Goal: Communication & Community: Answer question/provide support

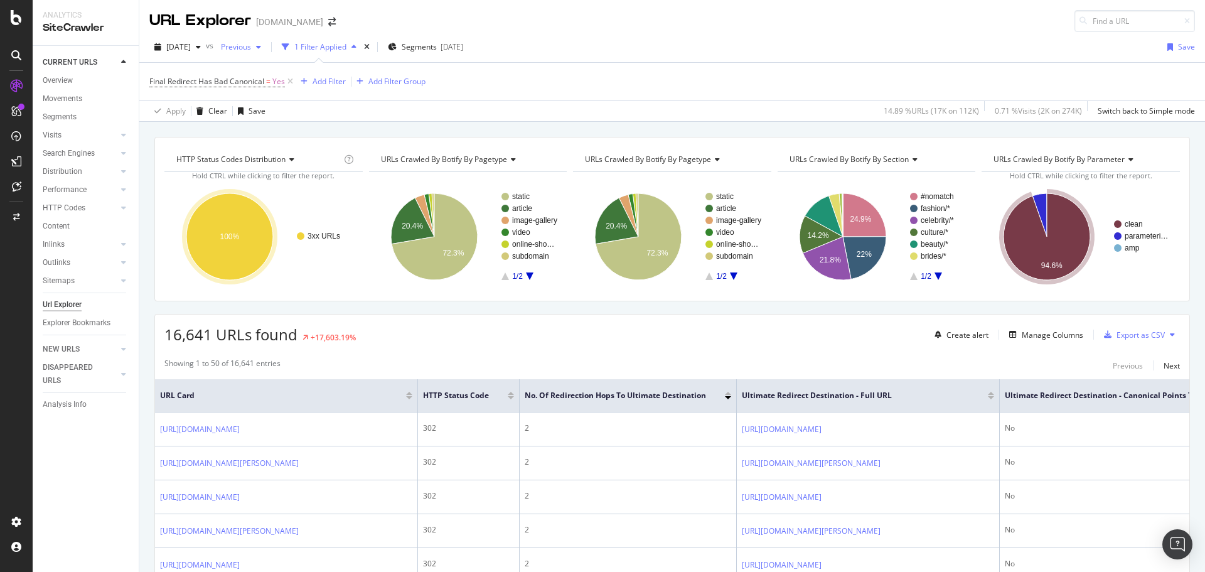
click at [251, 46] on span "Previous" at bounding box center [233, 46] width 35 height 11
click at [259, 135] on div "2025 Sep. 30th" at bounding box center [273, 138] width 67 height 11
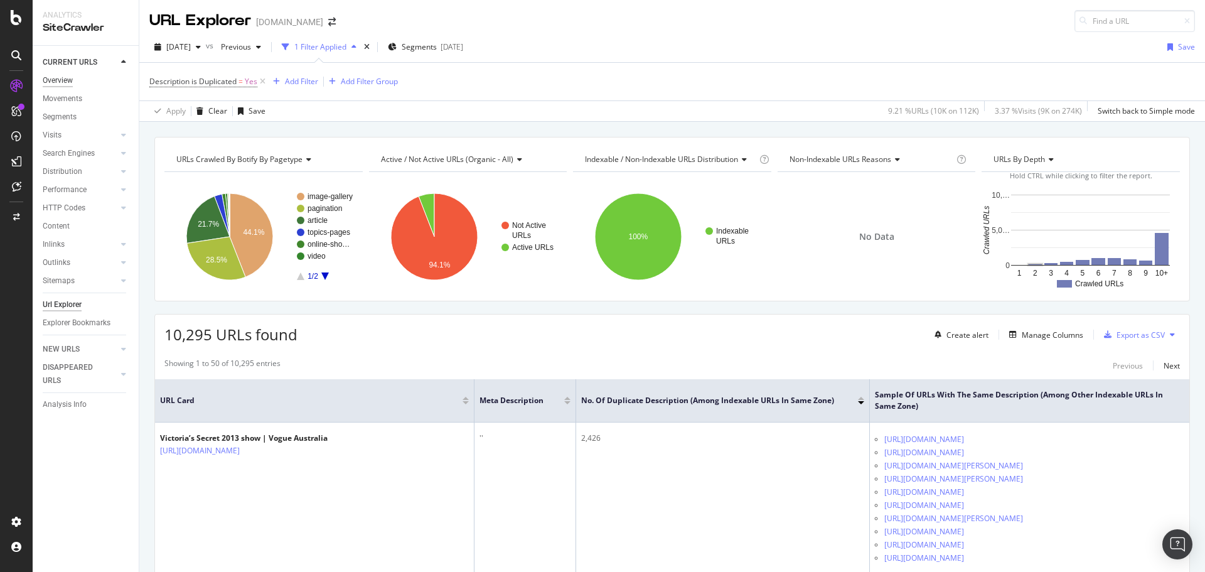
click at [64, 78] on div "Overview" at bounding box center [58, 80] width 30 height 13
click at [251, 51] on span "Previous" at bounding box center [233, 46] width 35 height 11
click at [267, 132] on div "2025 Sep. 30th 123K URLs" at bounding box center [304, 138] width 149 height 18
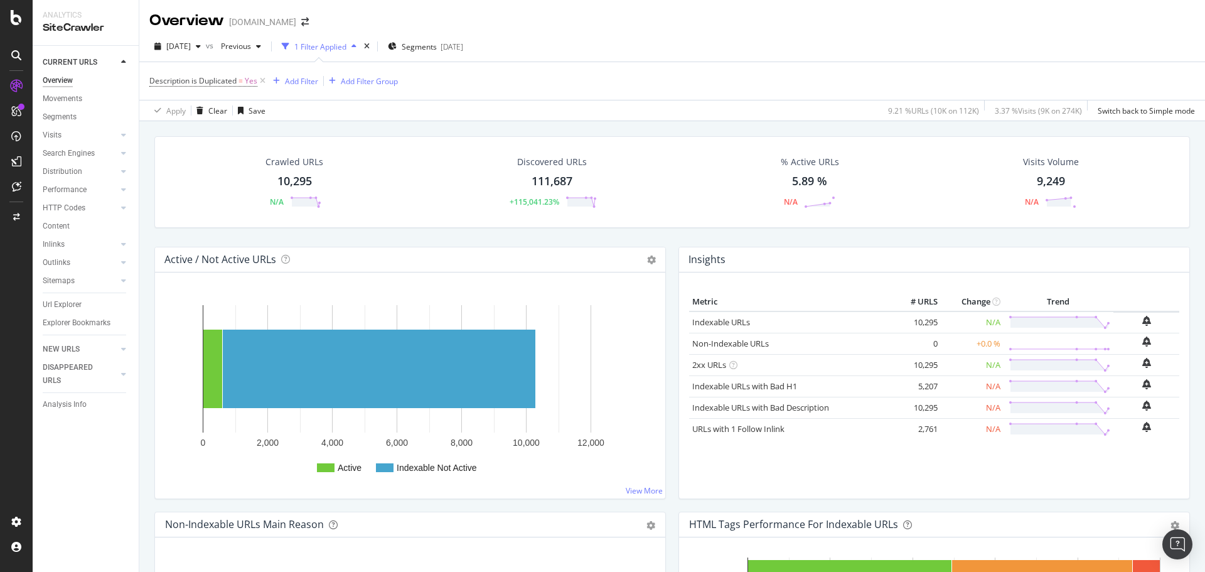
click at [62, 84] on div "Overview" at bounding box center [58, 80] width 30 height 13
click at [264, 80] on icon at bounding box center [262, 81] width 11 height 13
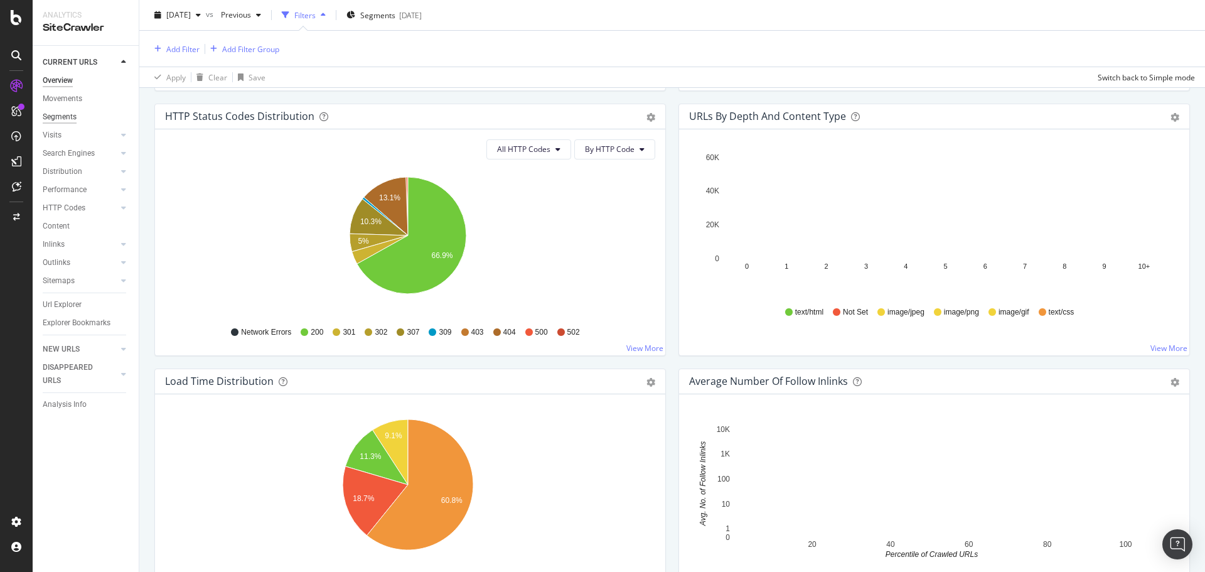
scroll to position [690, 0]
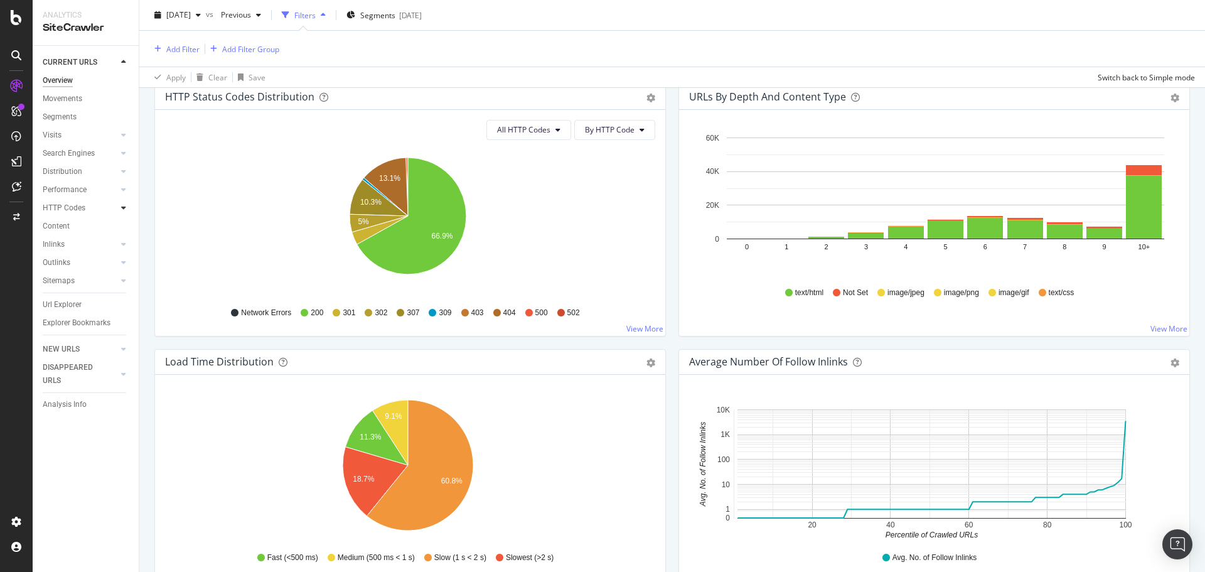
click at [126, 208] on icon at bounding box center [123, 208] width 5 height 8
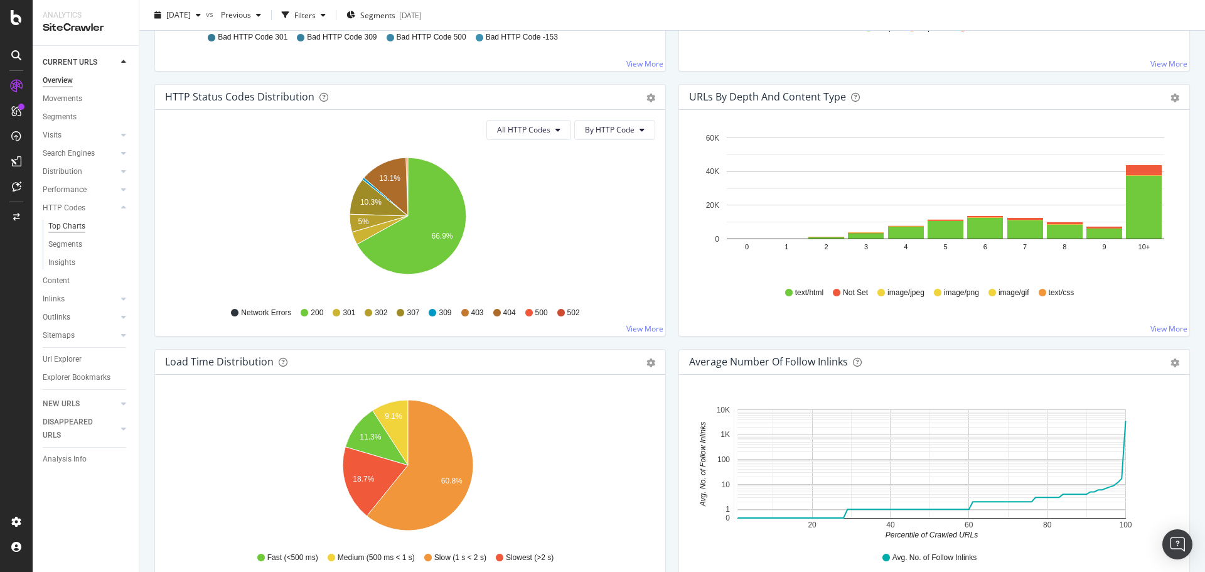
click at [77, 224] on div "Top Charts" at bounding box center [66, 226] width 37 height 13
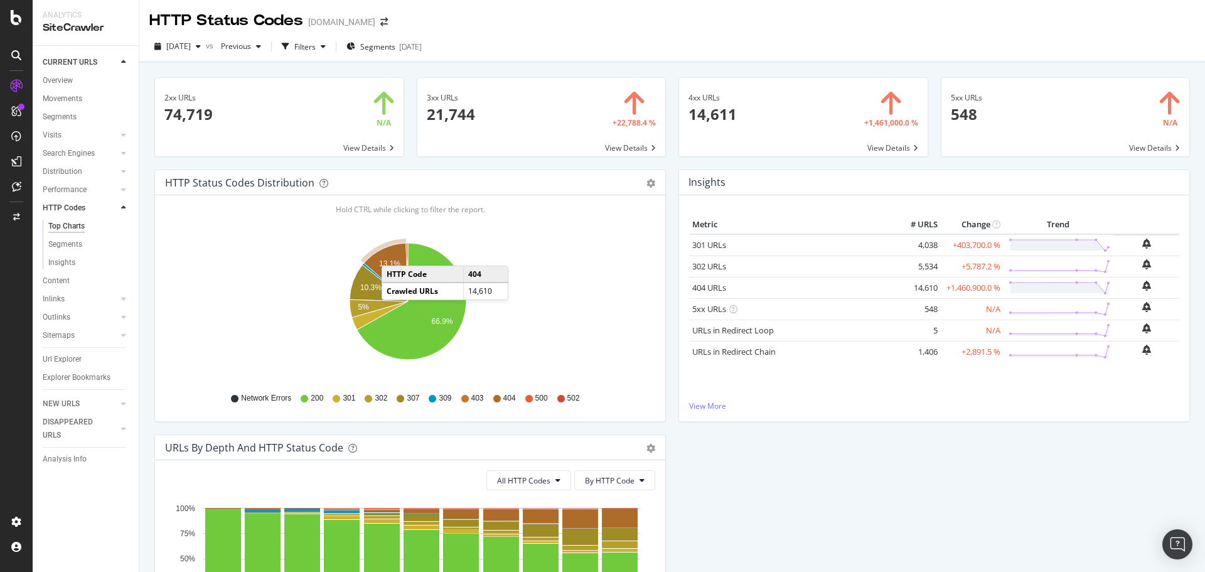
click at [394, 253] on icon "A chart." at bounding box center [386, 272] width 44 height 58
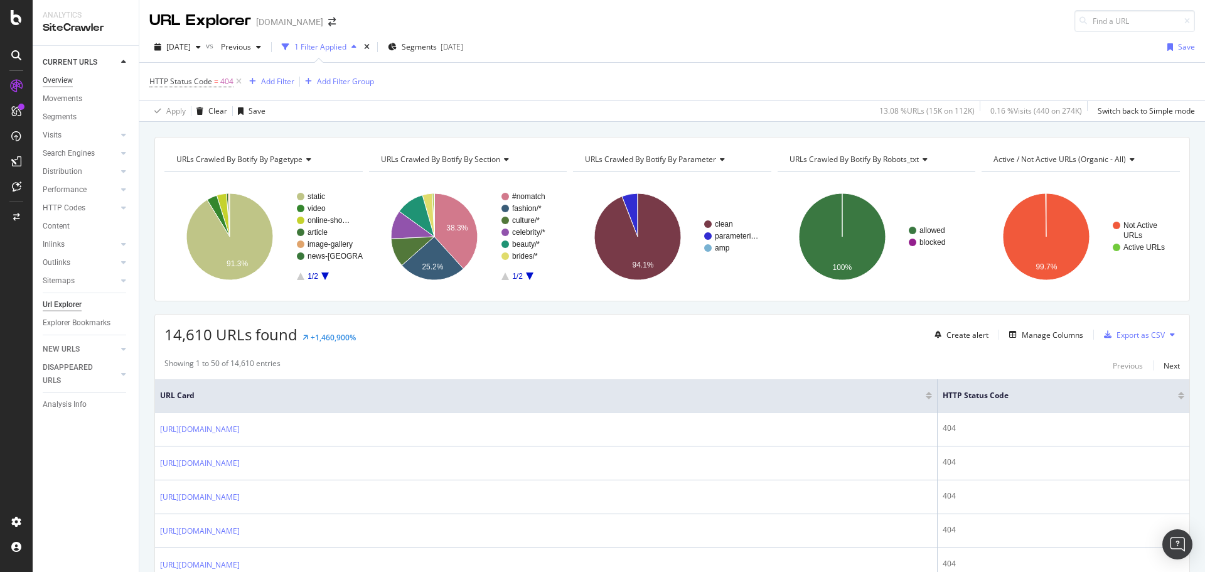
click at [57, 80] on div "Overview" at bounding box center [58, 80] width 30 height 13
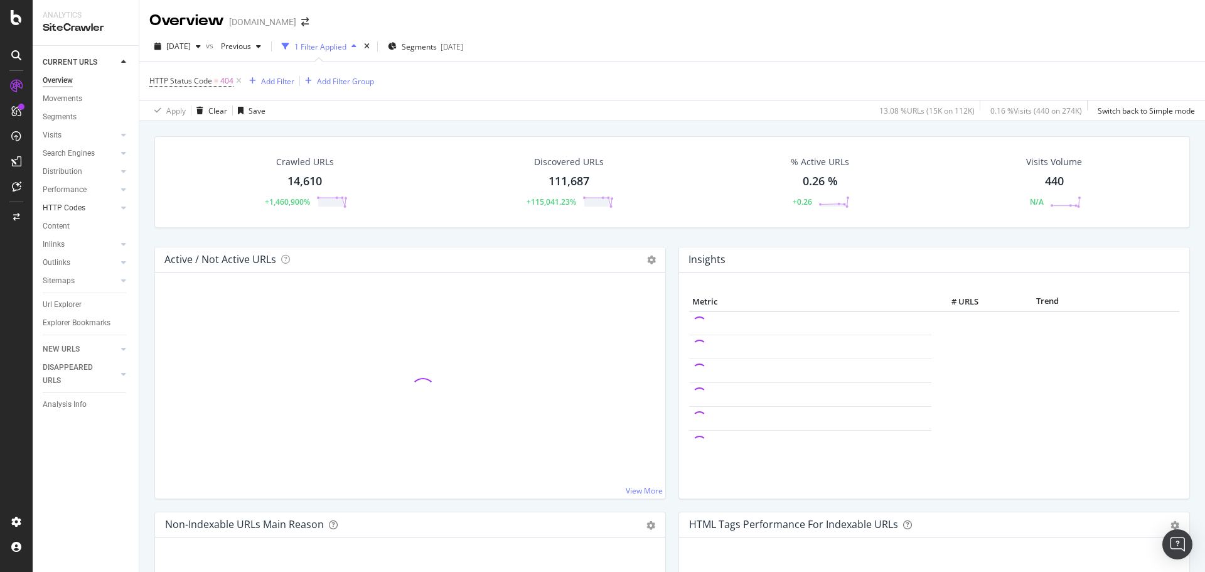
click at [105, 208] on div at bounding box center [111, 207] width 13 height 13
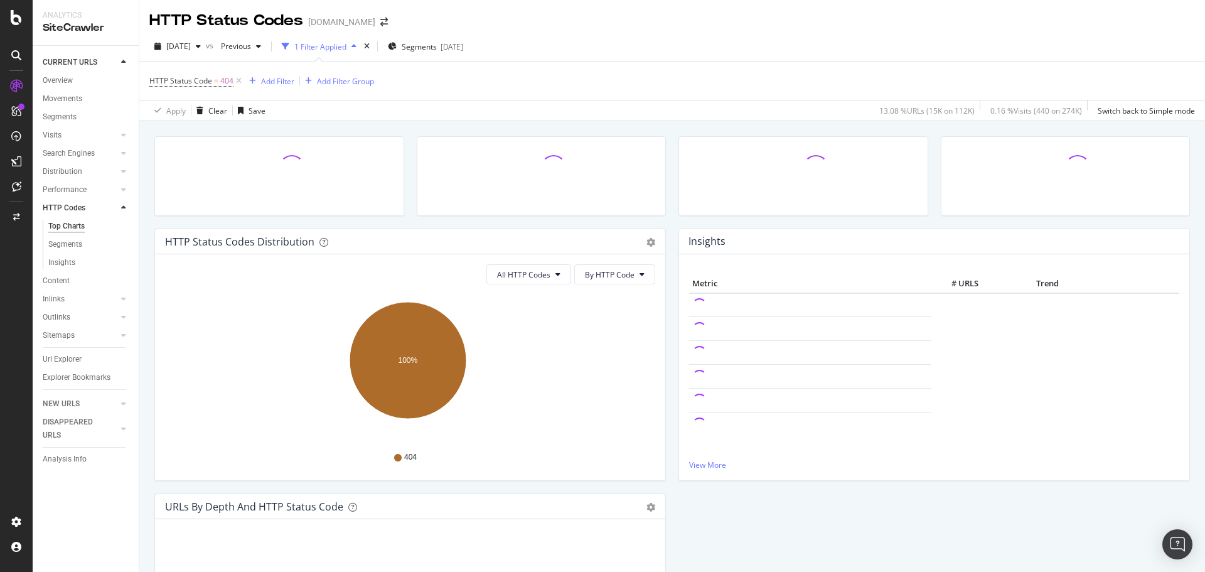
click at [67, 224] on div "Top Charts" at bounding box center [66, 226] width 36 height 13
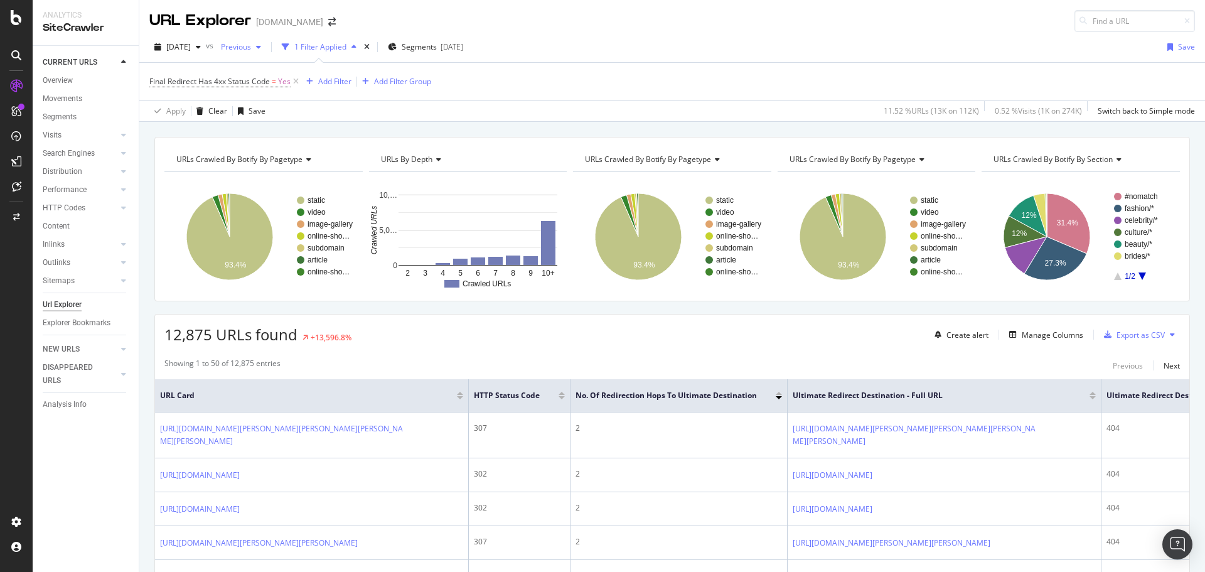
click at [251, 44] on span "Previous" at bounding box center [233, 46] width 35 height 11
click at [274, 141] on div "[DATE]" at bounding box center [273, 138] width 67 height 11
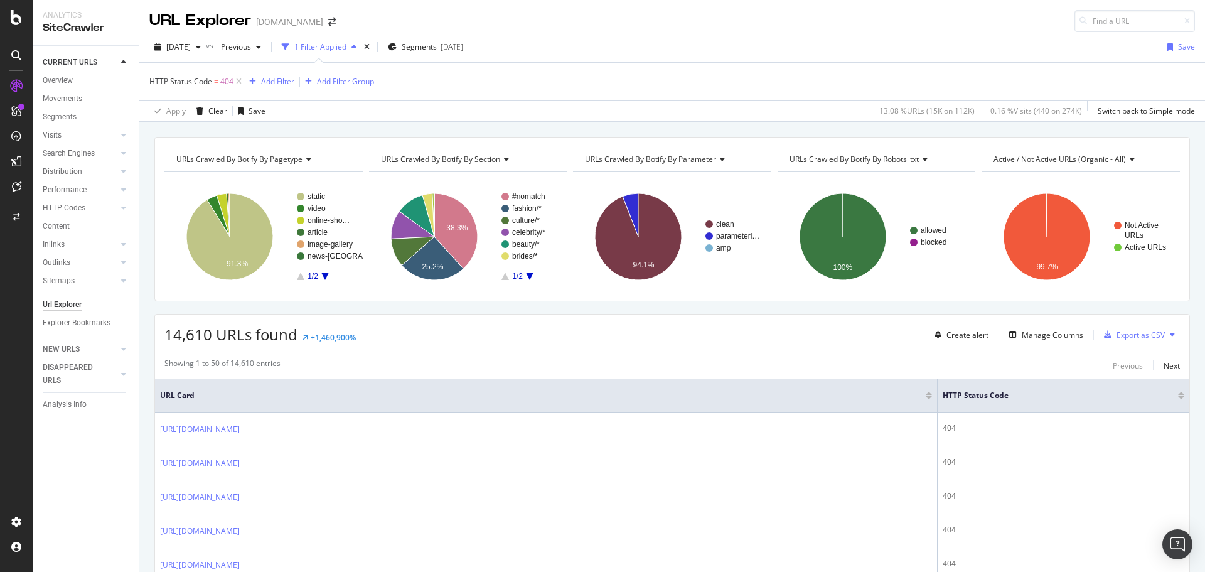
click at [198, 83] on span "HTTP Status Code" at bounding box center [180, 81] width 63 height 11
click at [191, 129] on icon at bounding box center [193, 131] width 9 height 8
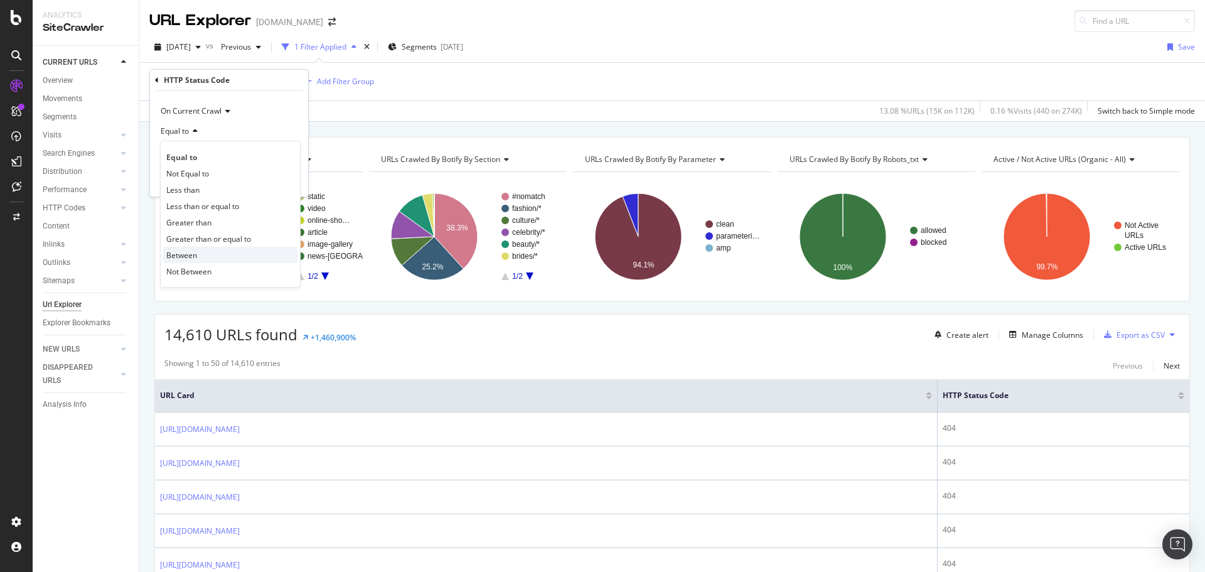
click at [217, 261] on div "Between" at bounding box center [230, 255] width 134 height 16
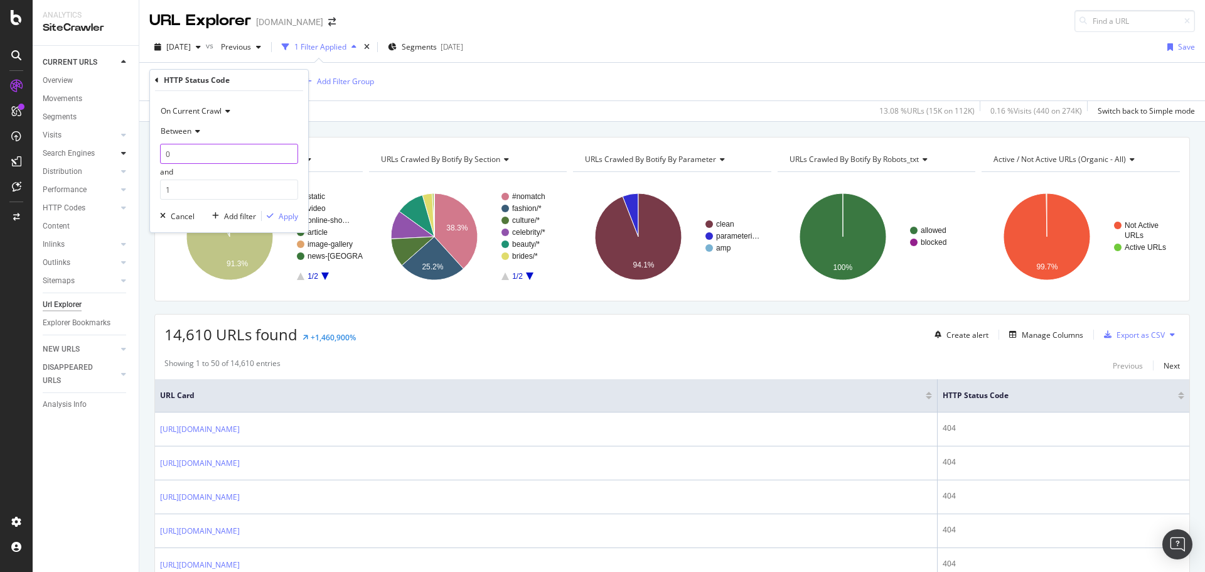
drag, startPoint x: 178, startPoint y: 158, endPoint x: 124, endPoint y: 158, distance: 53.4
click at [126, 158] on body "Analytics SiteCrawler CURRENT URLS Overview Movements Segments Visits Analysis …" at bounding box center [602, 286] width 1205 height 572
type input "300"
drag, startPoint x: 182, startPoint y: 191, endPoint x: 49, endPoint y: 193, distance: 133.1
click at [51, 193] on body "Analytics SiteCrawler CURRENT URLS Overview Movements Segments Visits Analysis …" at bounding box center [602, 286] width 1205 height 572
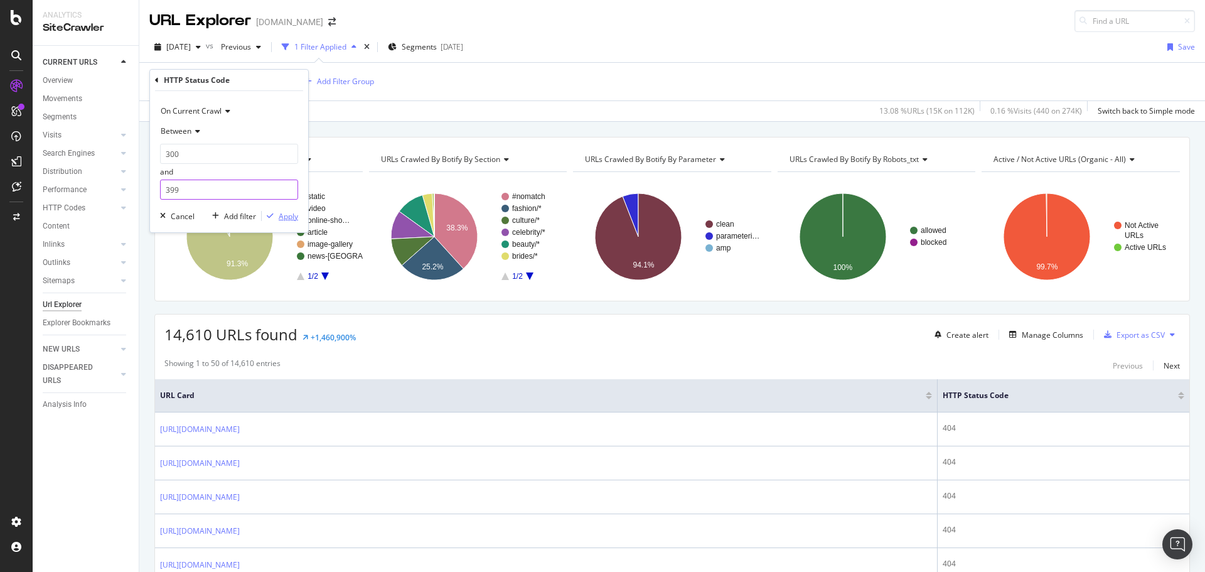
type input "399"
drag, startPoint x: 280, startPoint y: 218, endPoint x: 577, endPoint y: 104, distance: 318.1
click at [280, 218] on div "Apply" at bounding box center [288, 216] width 19 height 11
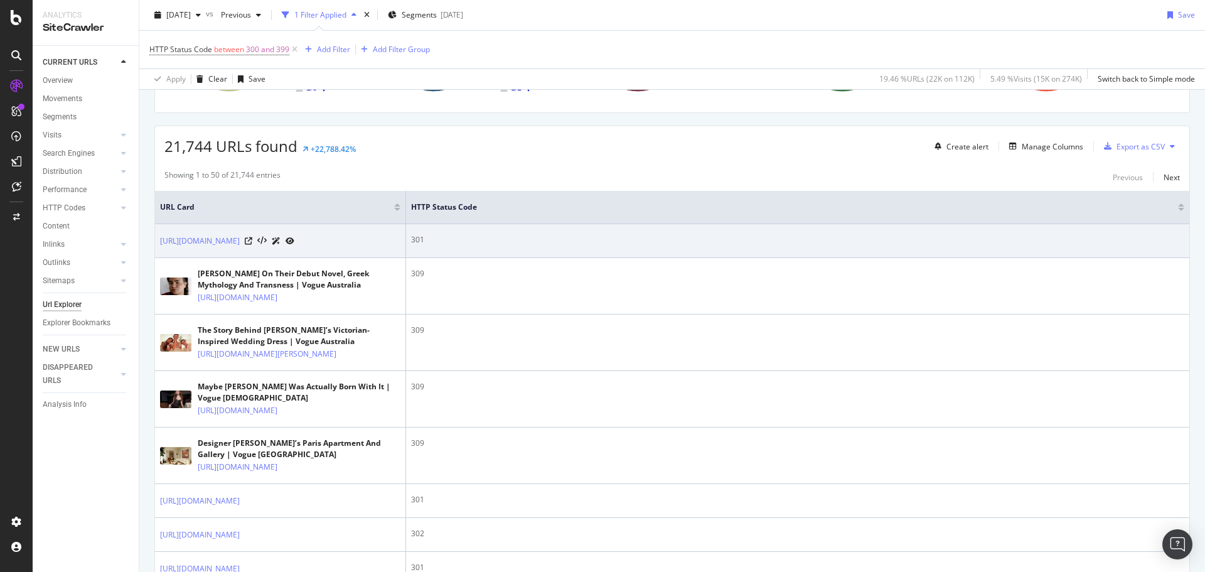
scroll to position [63, 0]
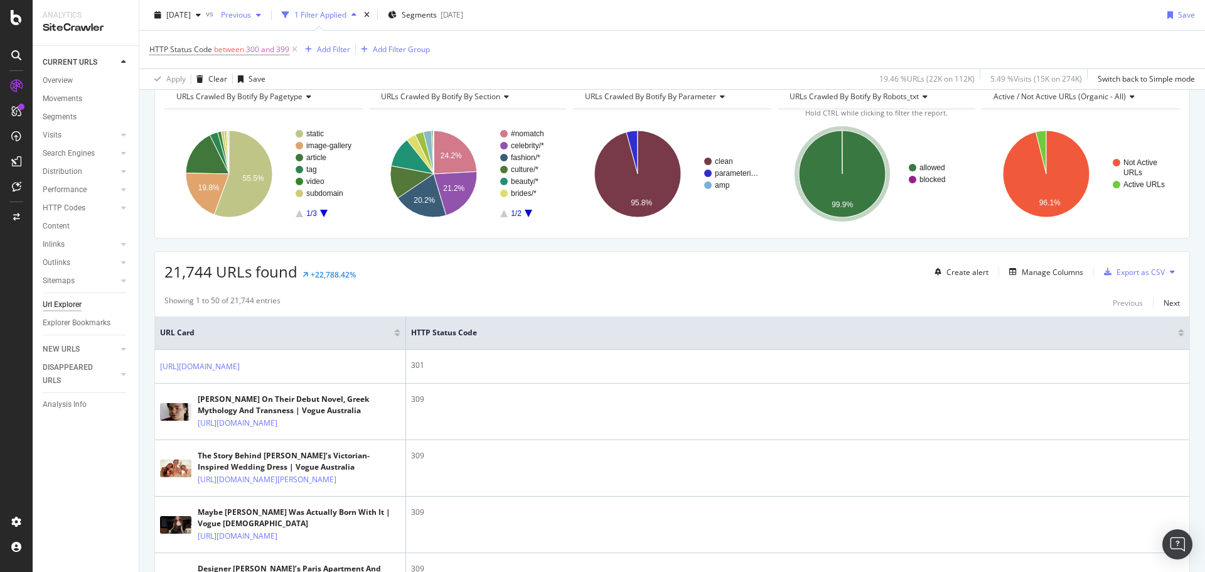
click at [251, 14] on span "Previous" at bounding box center [233, 14] width 35 height 11
click at [281, 108] on div "[DATE]" at bounding box center [273, 106] width 67 height 11
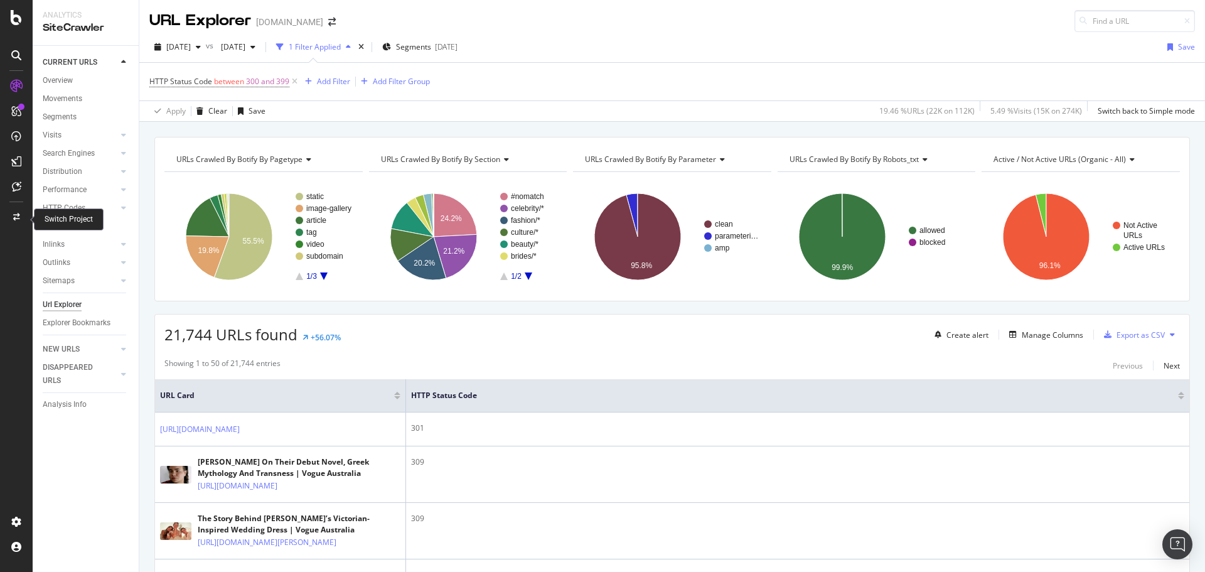
click at [43, 225] on div "Switch Project" at bounding box center [69, 219] width 70 height 22
click at [58, 223] on div "Content" at bounding box center [56, 226] width 27 height 13
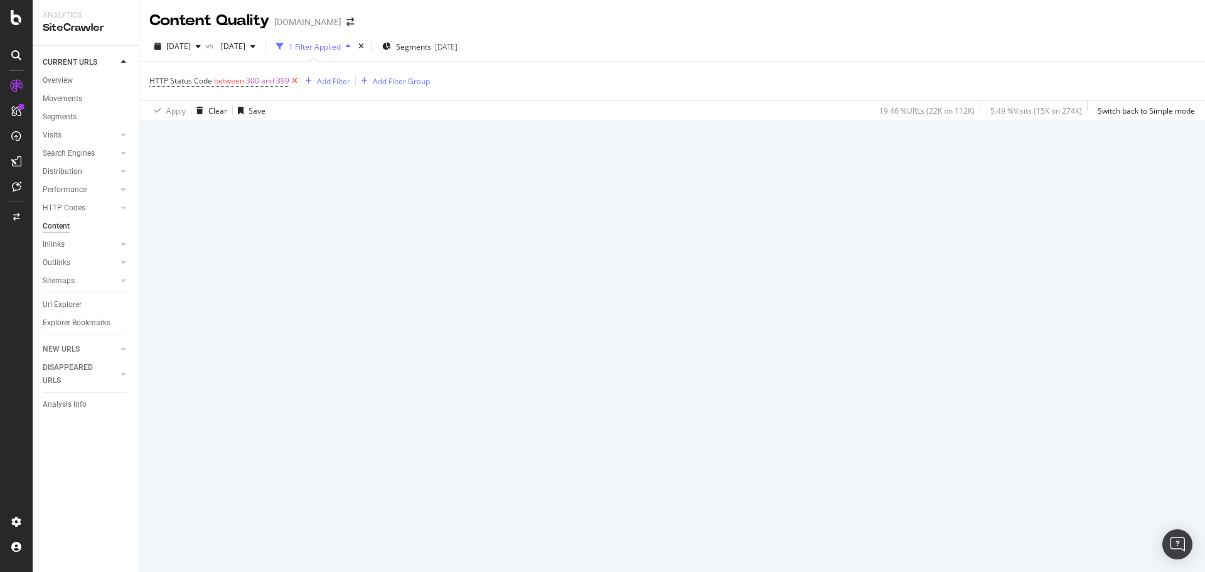
click at [297, 80] on icon at bounding box center [294, 81] width 11 height 13
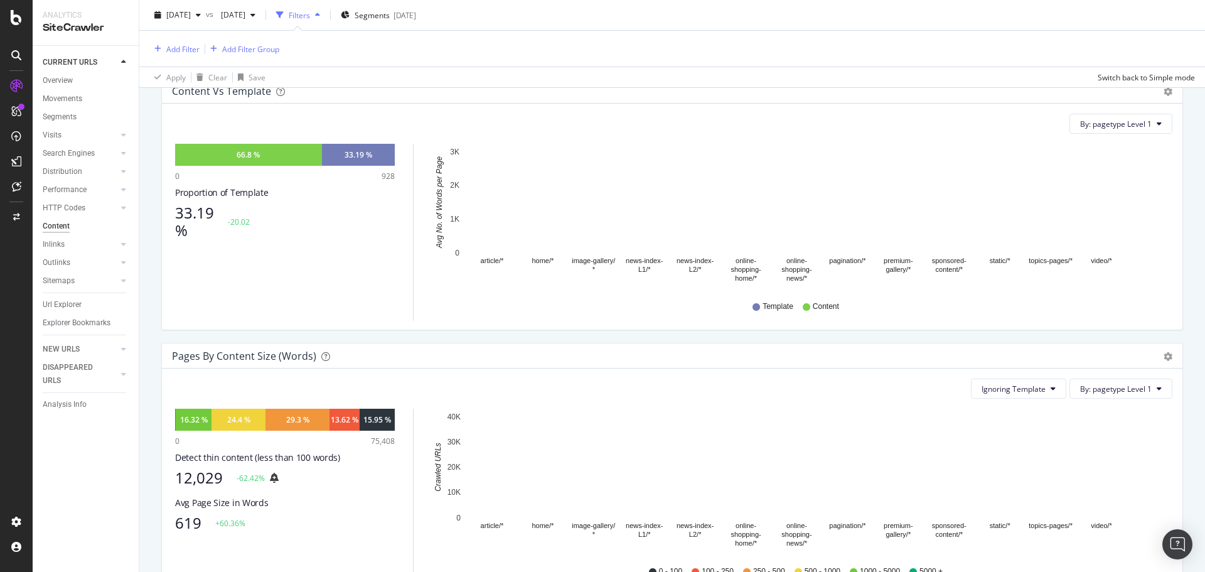
scroll to position [251, 0]
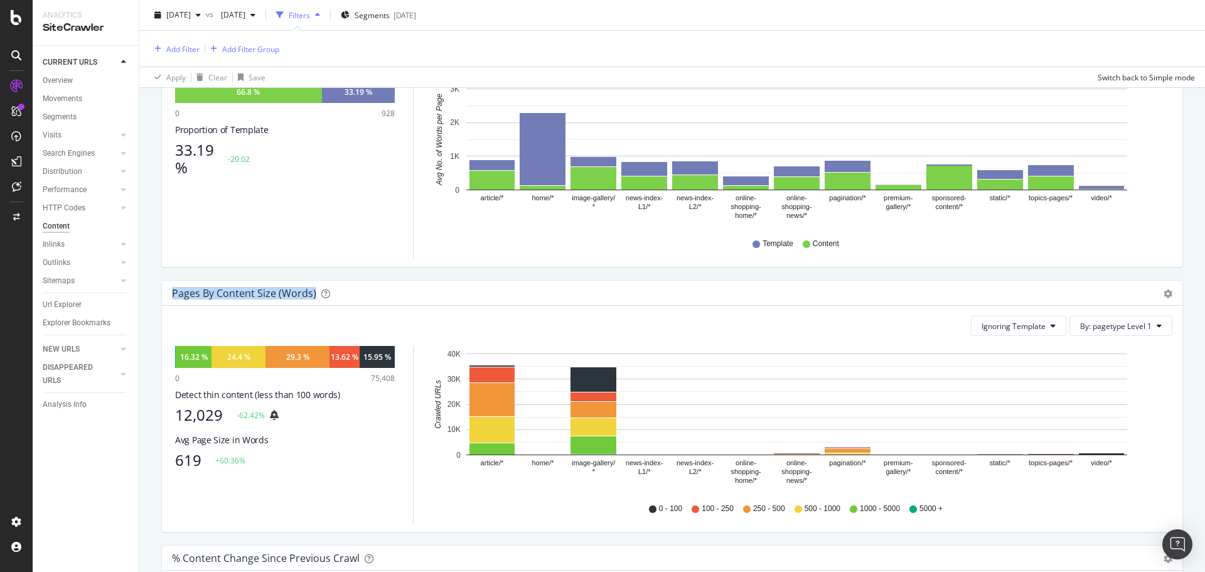
drag, startPoint x: 171, startPoint y: 298, endPoint x: 313, endPoint y: 292, distance: 142.0
click at [313, 292] on div "Pages by Content Size (Words) Pie Chart (by Percentage) Table Export as CSV Add…" at bounding box center [672, 293] width 1021 height 25
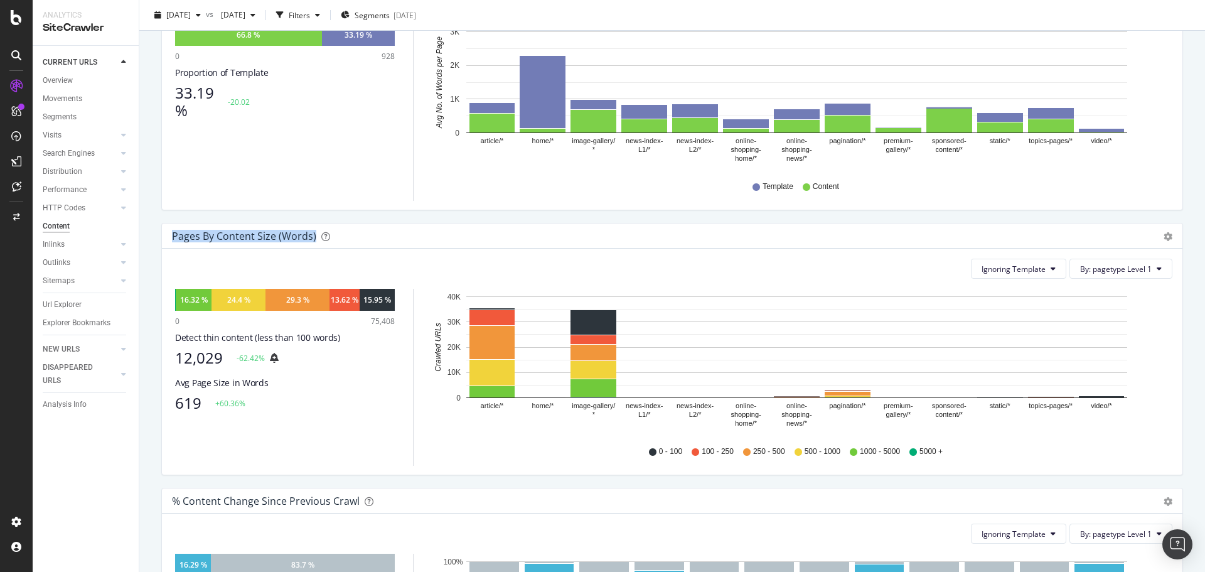
scroll to position [194, 0]
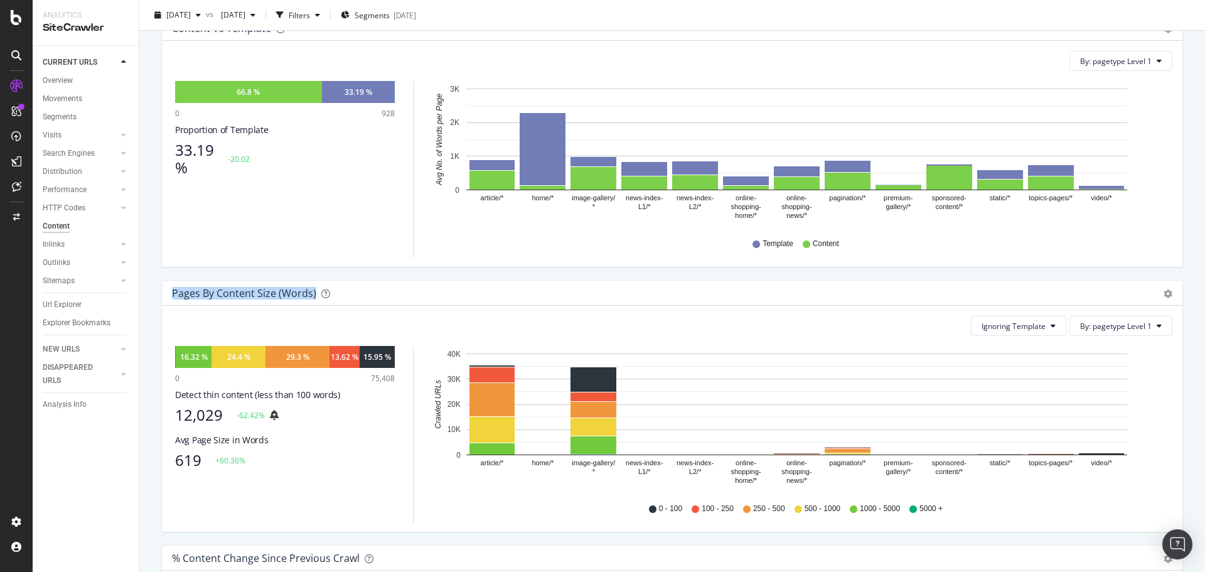
copy div "Pages by Content Size (Words)"
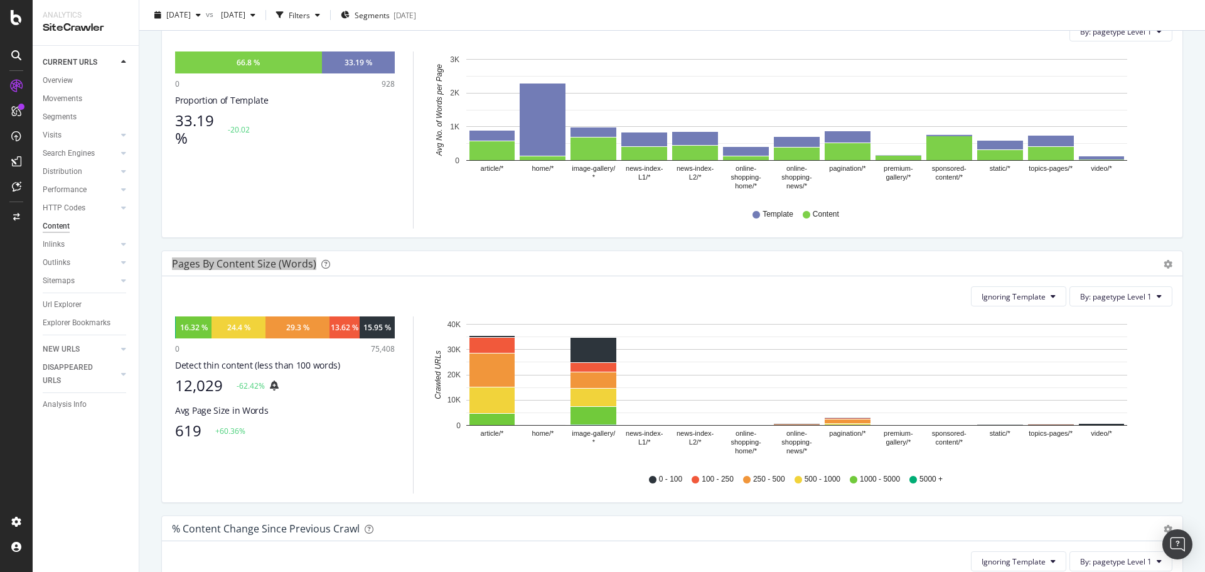
scroll to position [0, 0]
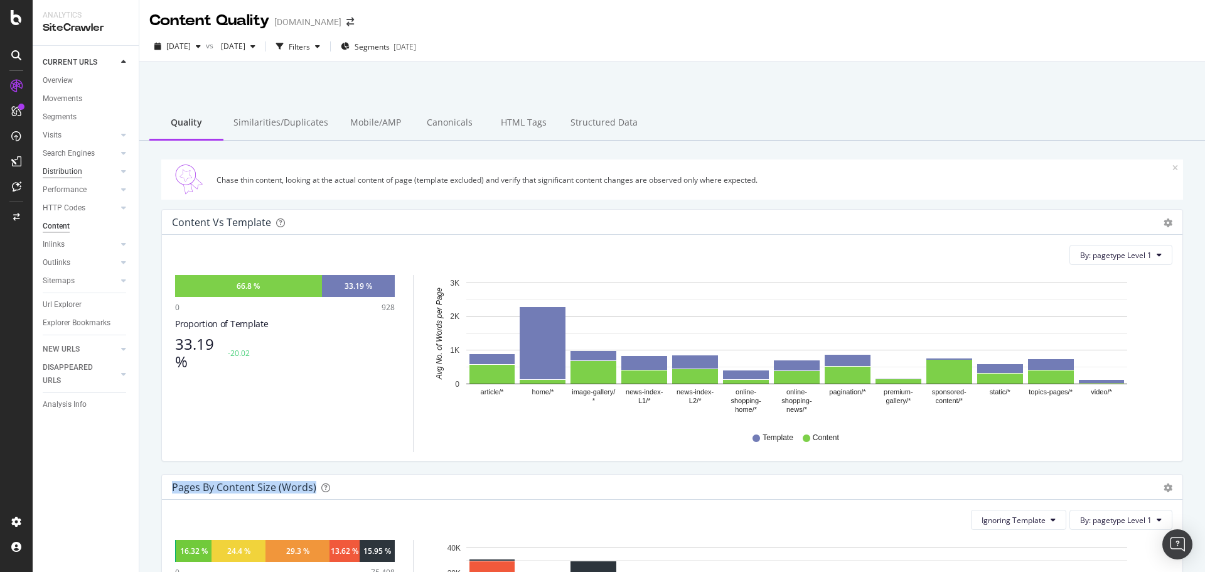
click at [70, 175] on div "Distribution" at bounding box center [63, 171] width 40 height 13
click at [58, 82] on div "Overview" at bounding box center [58, 80] width 30 height 13
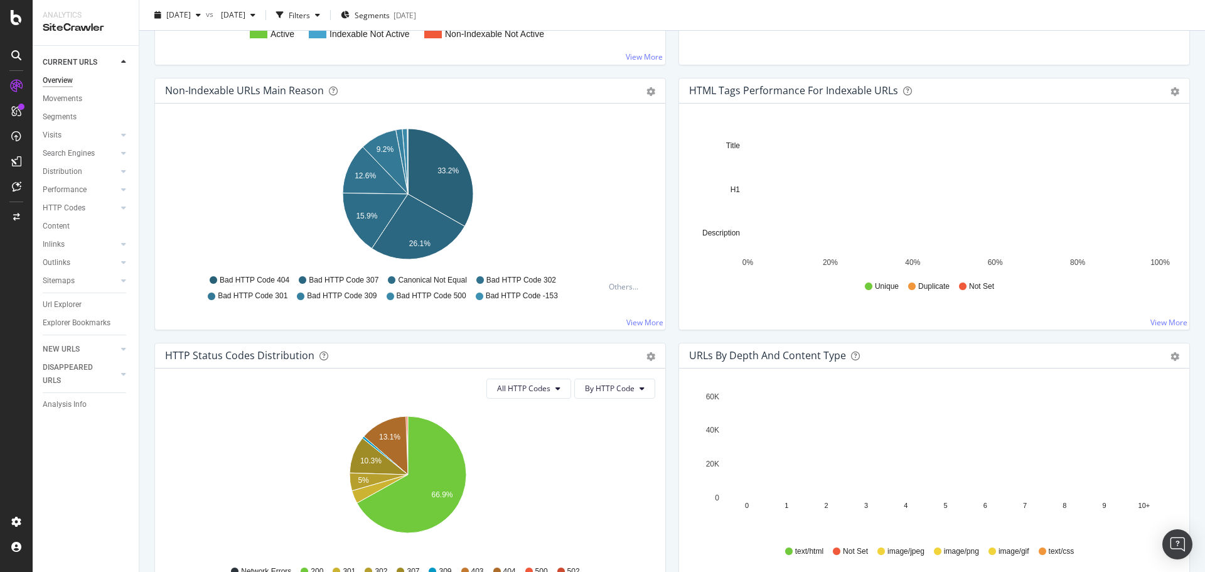
scroll to position [565, 0]
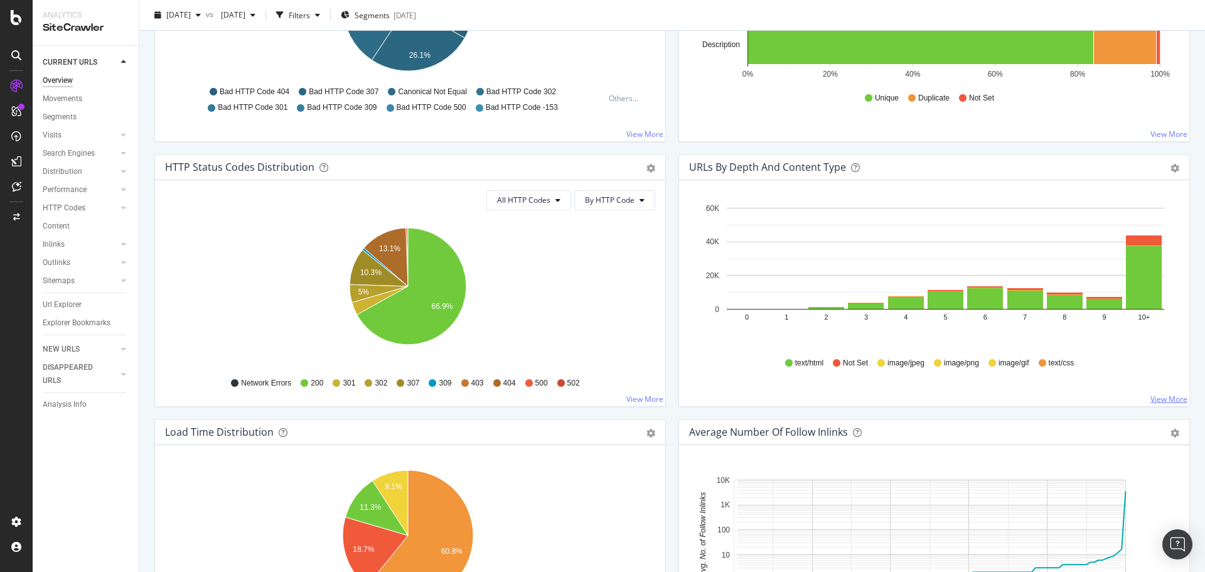
click at [1162, 400] on link "View More" at bounding box center [1169, 399] width 37 height 11
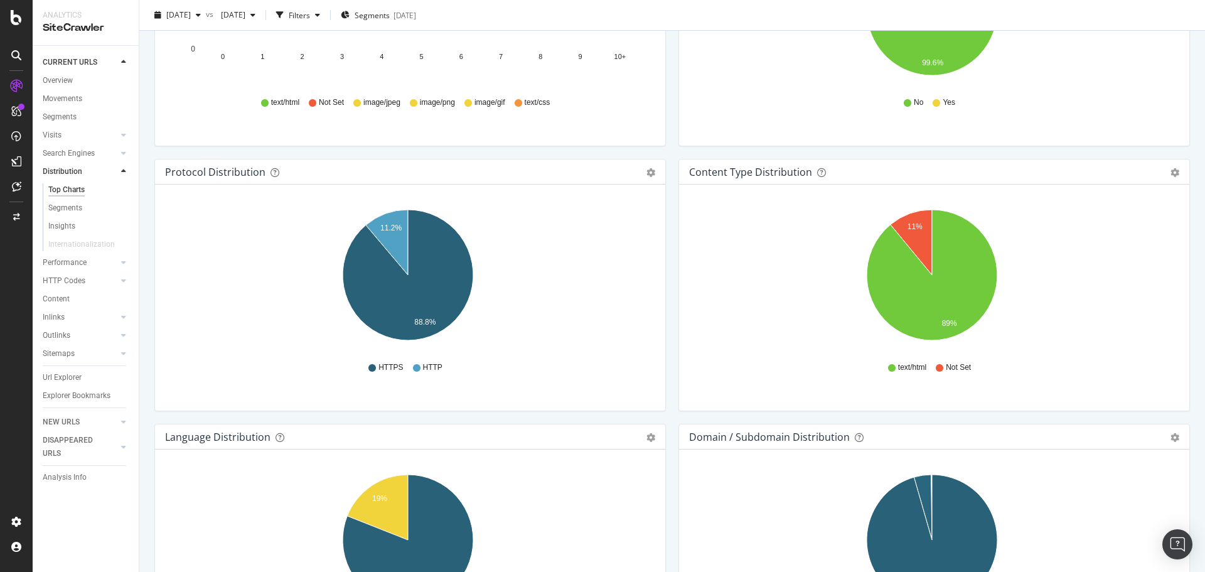
scroll to position [694, 0]
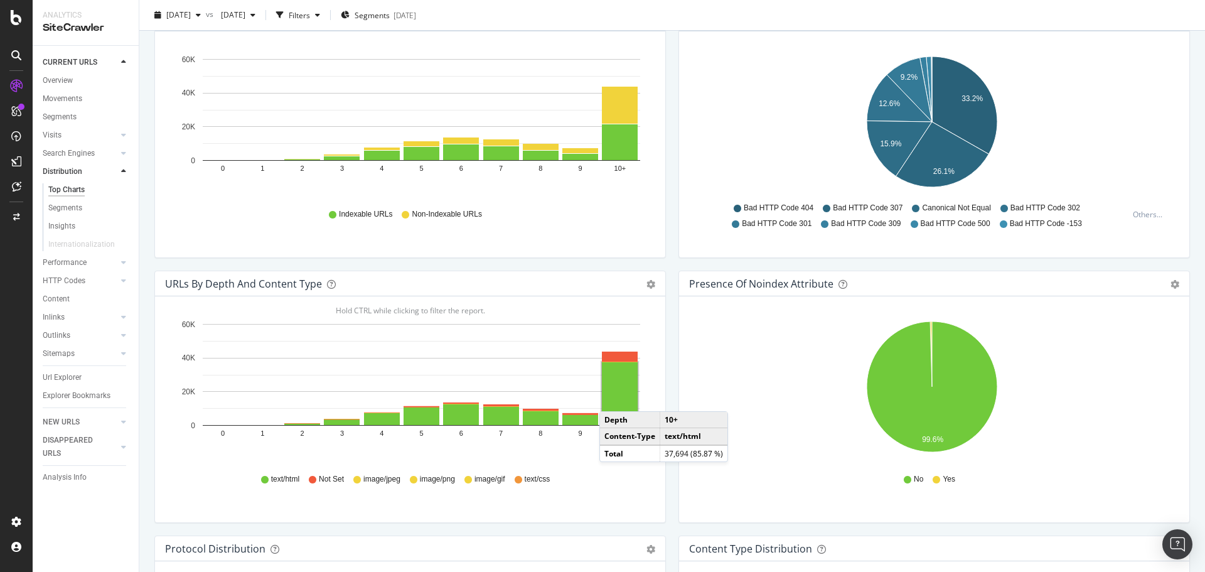
click at [612, 399] on rect "A chart." at bounding box center [620, 393] width 36 height 63
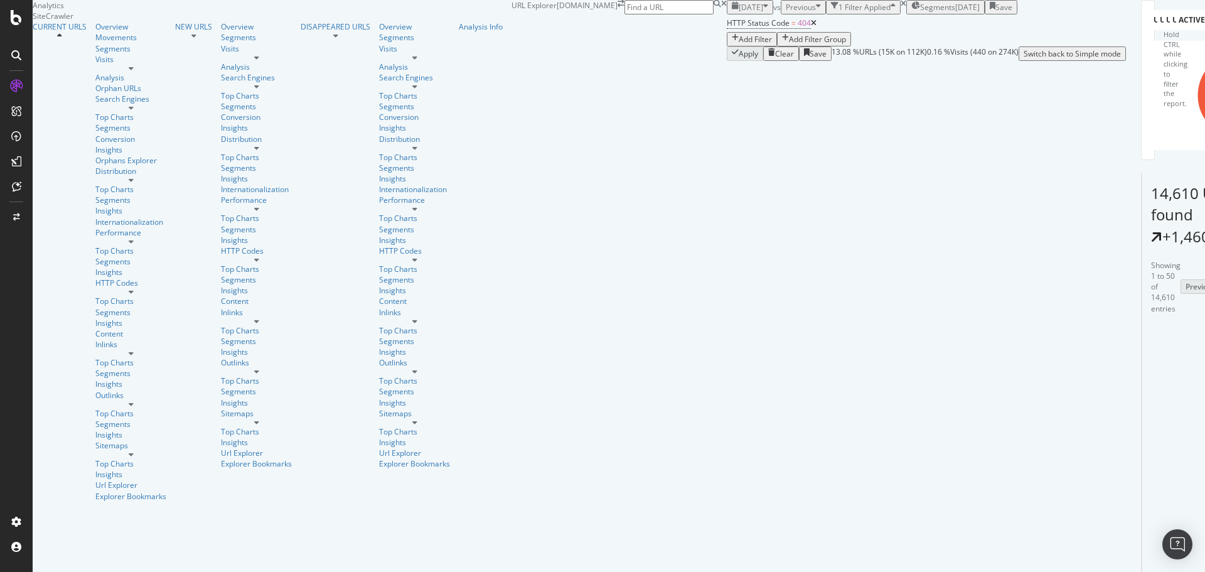
click at [786, 13] on div "Previous" at bounding box center [803, 7] width 35 height 11
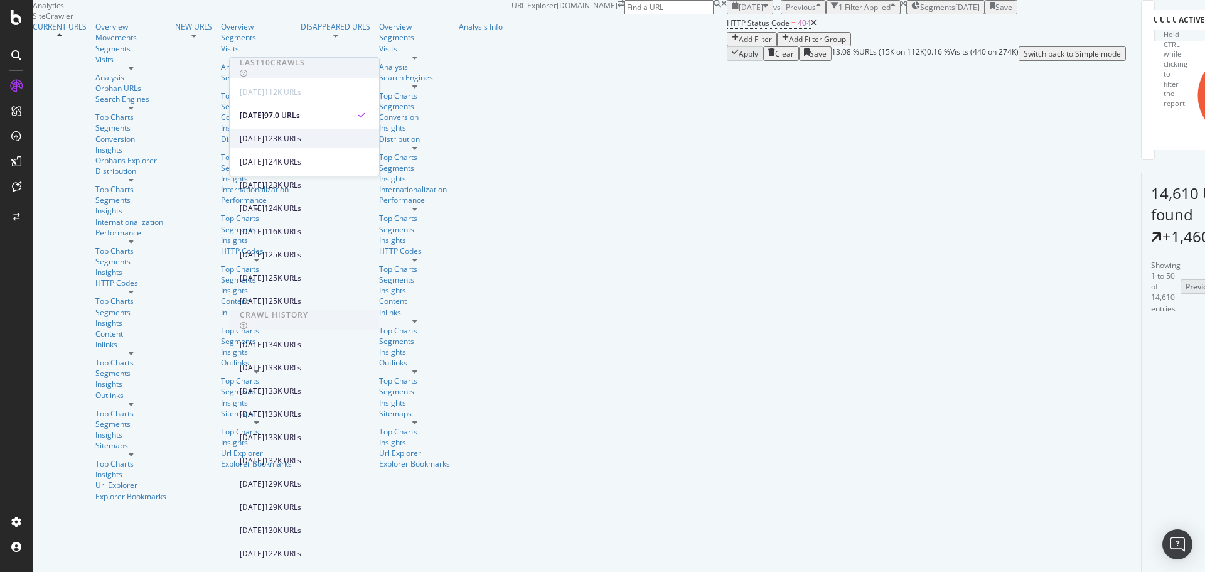
click at [262, 137] on div "[DATE]" at bounding box center [252, 138] width 24 height 11
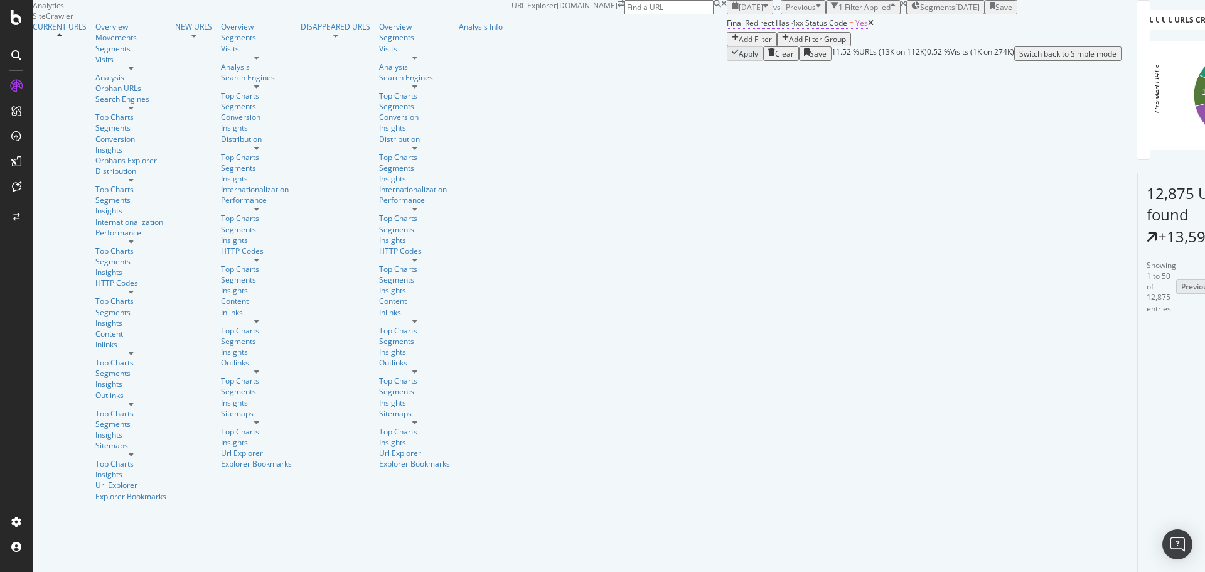
click at [727, 28] on span "Final Redirect Has 4xx Status Code" at bounding box center [787, 23] width 121 height 11
click at [727, 61] on div "Apply Clear Save 11.52 % URLs ( 13K on 112K ) 0.52 % Visits ( 1K on 274K ) Swit…" at bounding box center [924, 53] width 395 height 14
click at [868, 27] on icon at bounding box center [871, 23] width 6 height 8
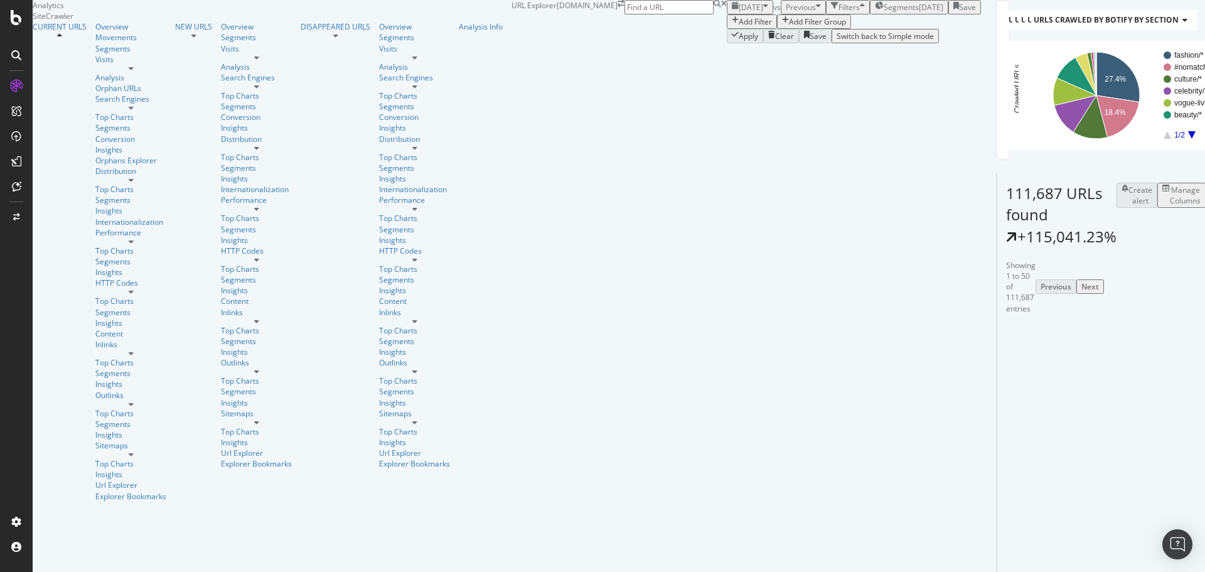
click at [739, 27] on div "Add Filter" at bounding box center [755, 21] width 33 height 11
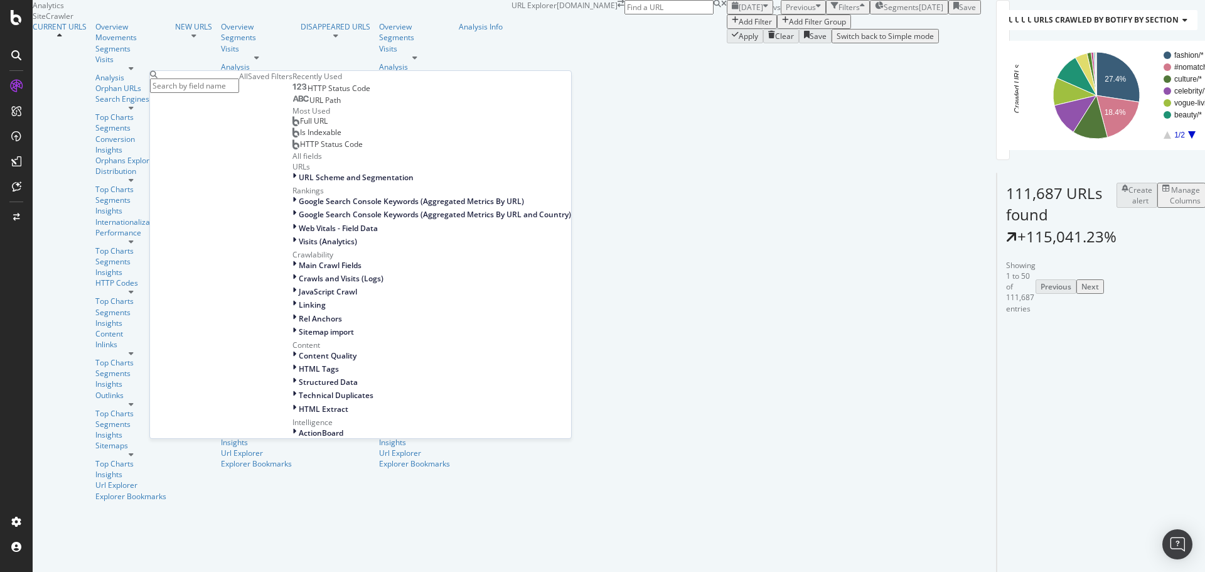
click at [293, 94] on div "HTTP Status Code" at bounding box center [332, 88] width 78 height 10
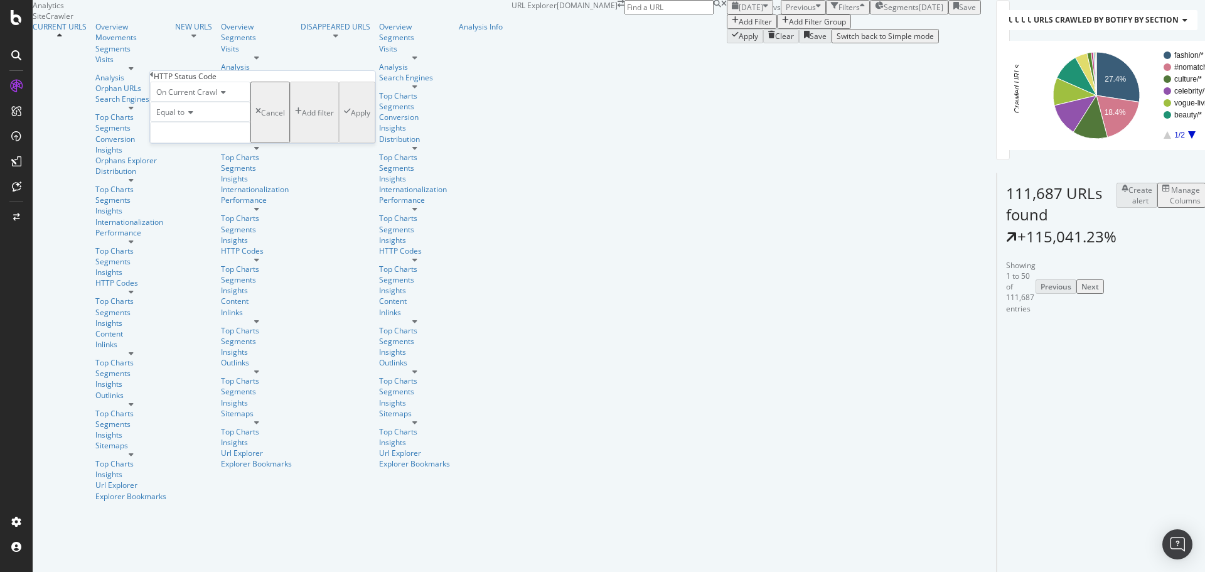
click at [174, 117] on span "Equal to" at bounding box center [170, 112] width 28 height 11
click at [203, 215] on div "Between" at bounding box center [200, 207] width 99 height 13
drag, startPoint x: 181, startPoint y: 152, endPoint x: 131, endPoint y: 161, distance: 51.6
click at [131, 161] on body "Analytics SiteCrawler CURRENT URLS Overview Movements Segments Visits Analysis …" at bounding box center [602, 286] width 1205 height 572
type input "300"
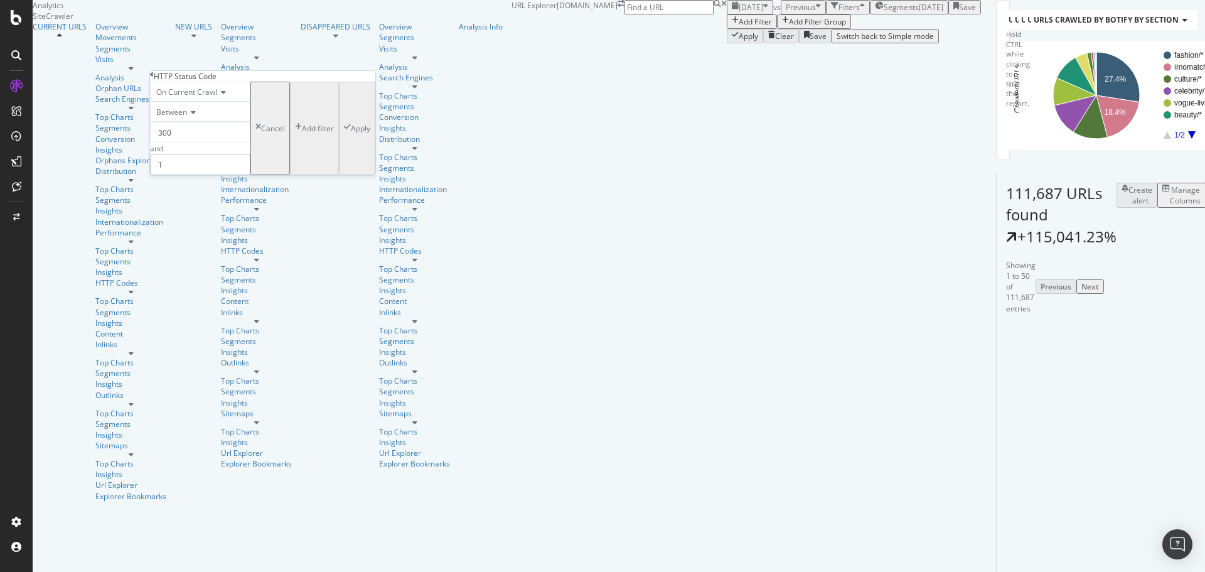
drag, startPoint x: 191, startPoint y: 192, endPoint x: 169, endPoint y: 191, distance: 22.0
click at [171, 175] on input "1" at bounding box center [200, 164] width 100 height 21
type input "399"
click at [339, 175] on button "Apply" at bounding box center [357, 129] width 36 height 94
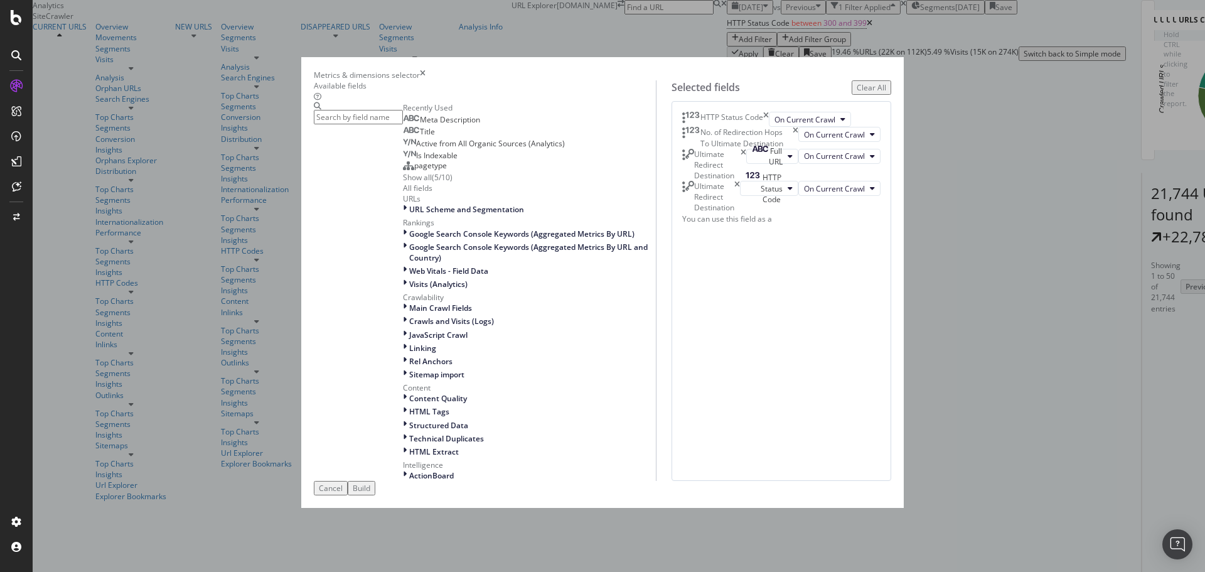
click at [403, 124] on input "modal" at bounding box center [358, 117] width 89 height 14
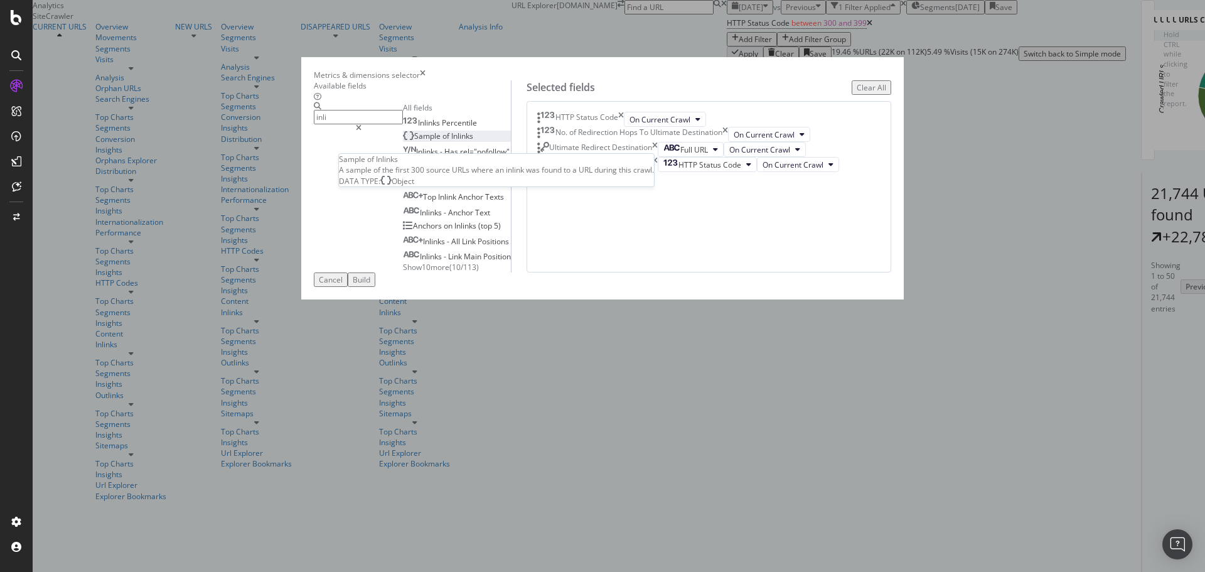
type input "inli"
click at [446, 141] on div "Sample of Inlinks" at bounding box center [438, 136] width 70 height 11
click at [375, 287] on button "Build" at bounding box center [362, 279] width 28 height 14
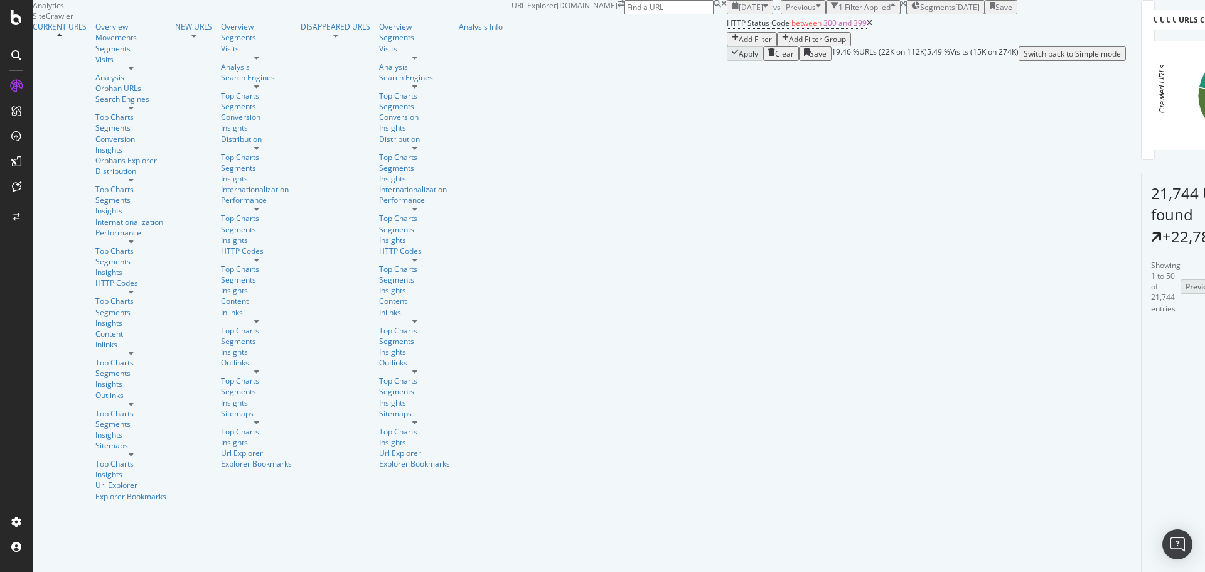
click at [786, 13] on span "Previous" at bounding box center [801, 7] width 30 height 11
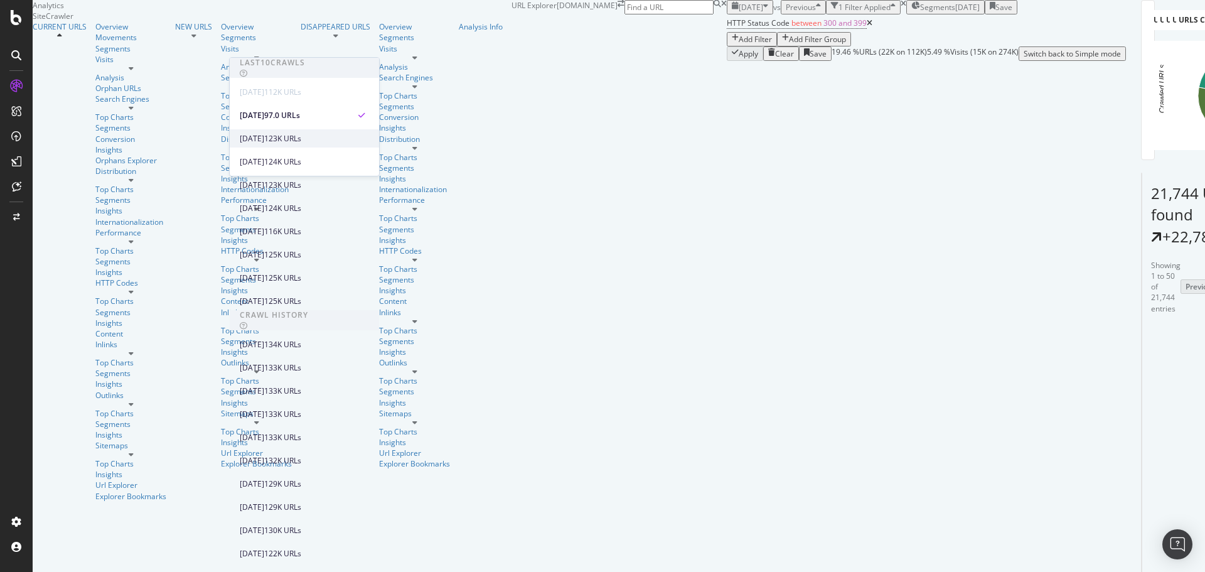
click at [264, 142] on div "[DATE]" at bounding box center [252, 138] width 24 height 11
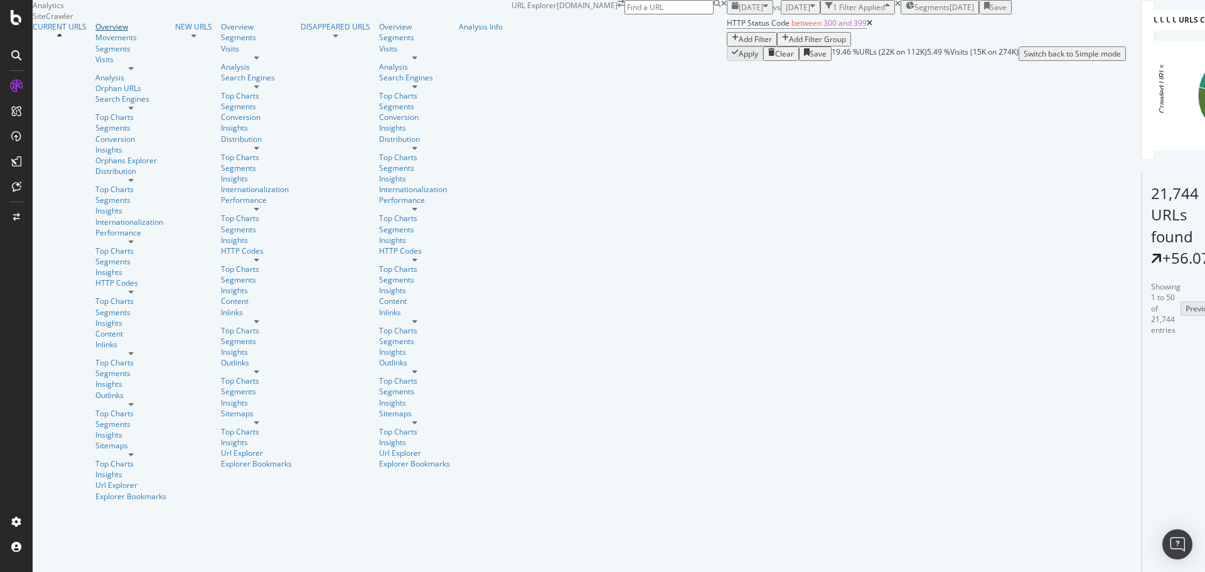
click at [95, 32] on div "Overview" at bounding box center [130, 26] width 71 height 11
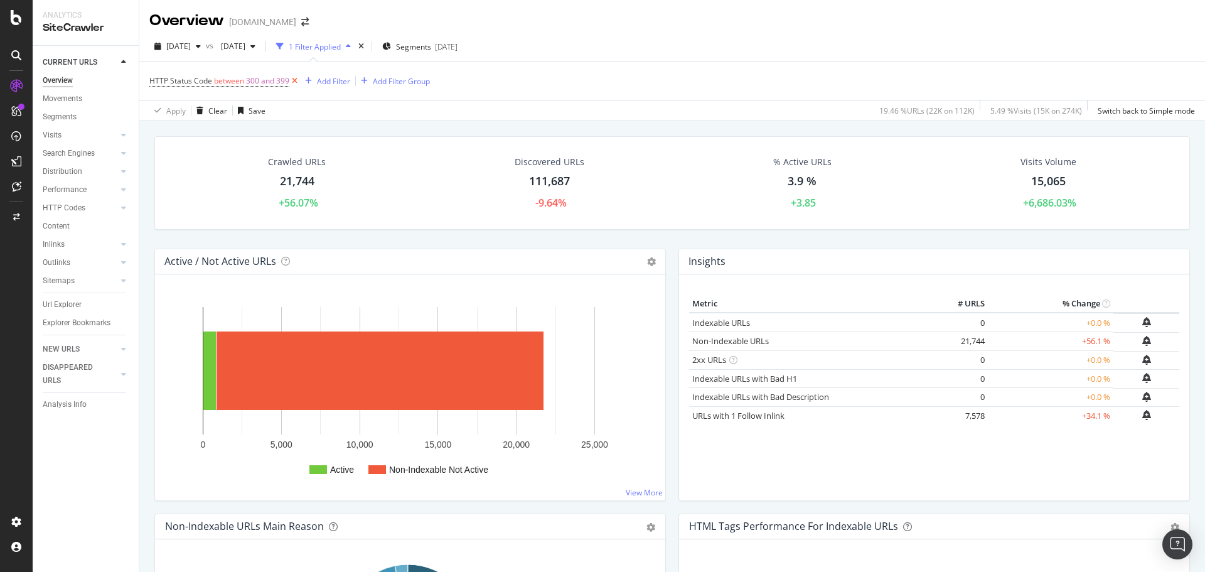
click at [296, 81] on icon at bounding box center [294, 81] width 11 height 13
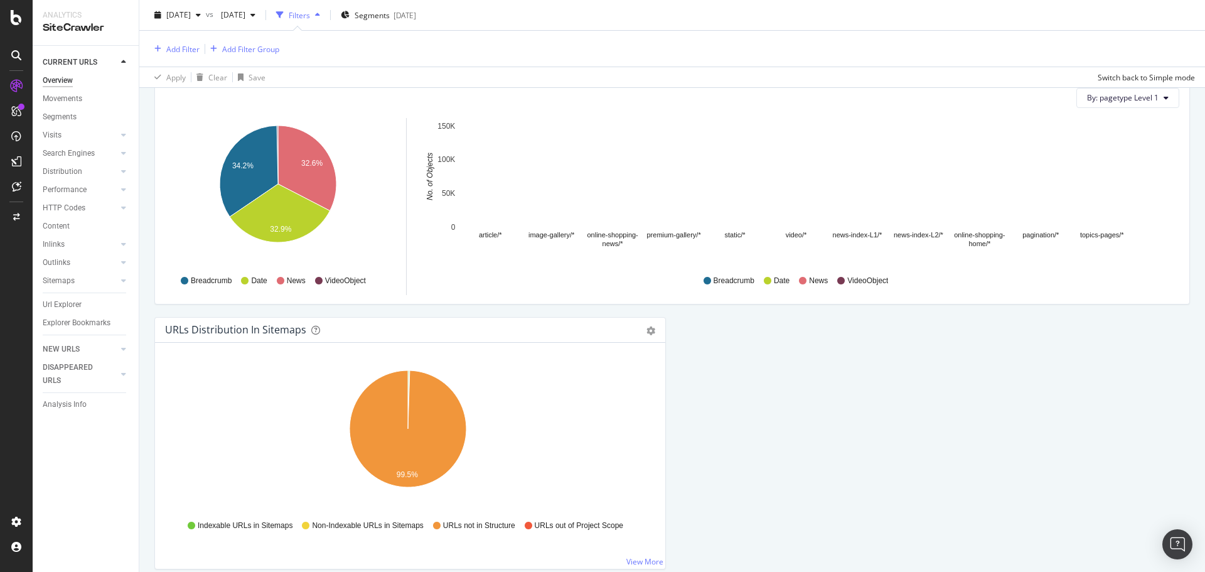
scroll to position [1308, 0]
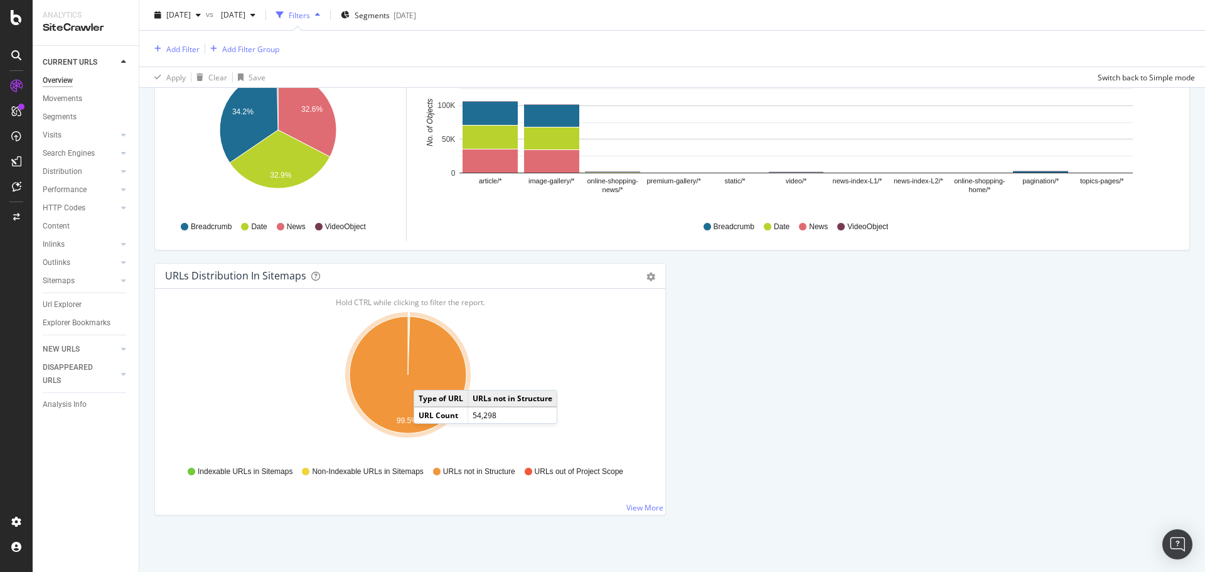
click at [426, 377] on icon "A chart." at bounding box center [408, 374] width 117 height 117
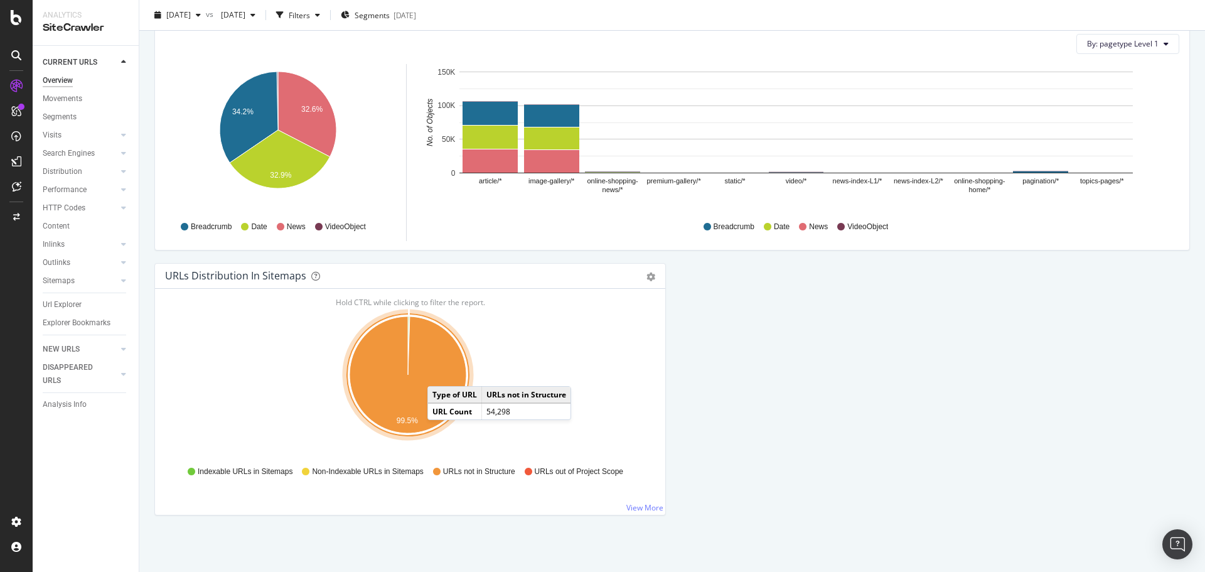
click at [439, 373] on icon "A chart." at bounding box center [408, 374] width 117 height 117
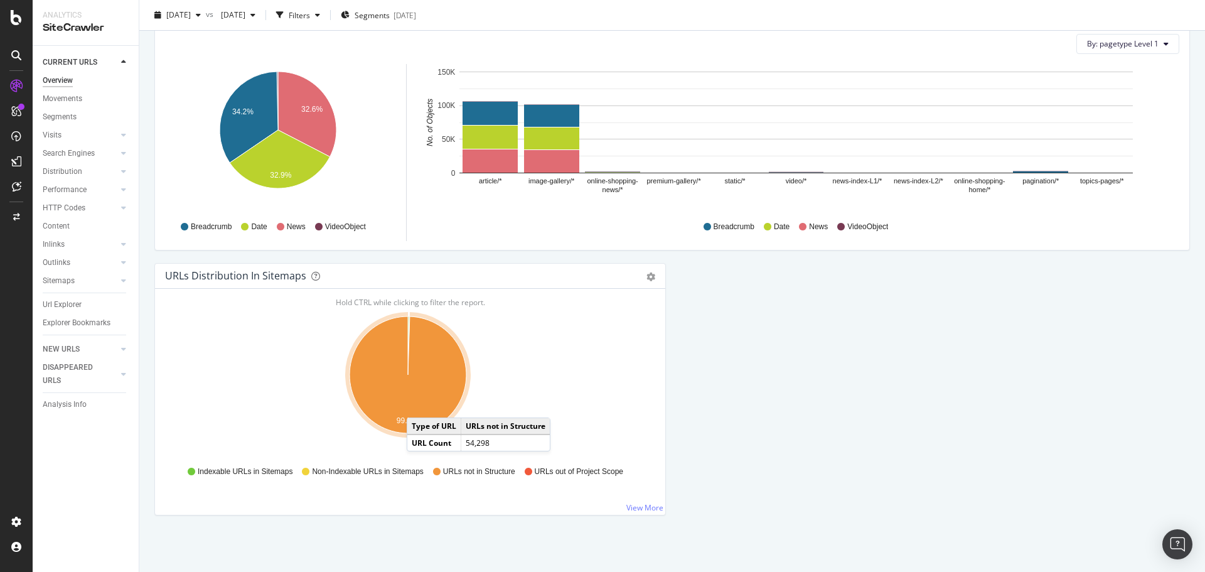
click at [419, 405] on icon "A chart." at bounding box center [408, 374] width 117 height 117
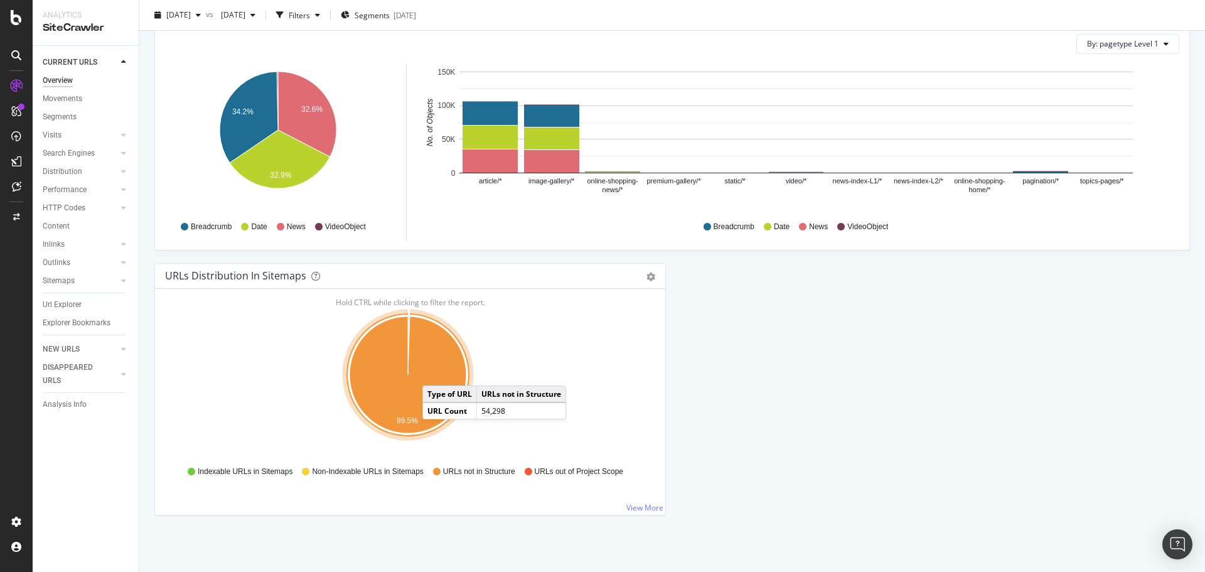
click at [435, 373] on icon "A chart." at bounding box center [408, 374] width 117 height 117
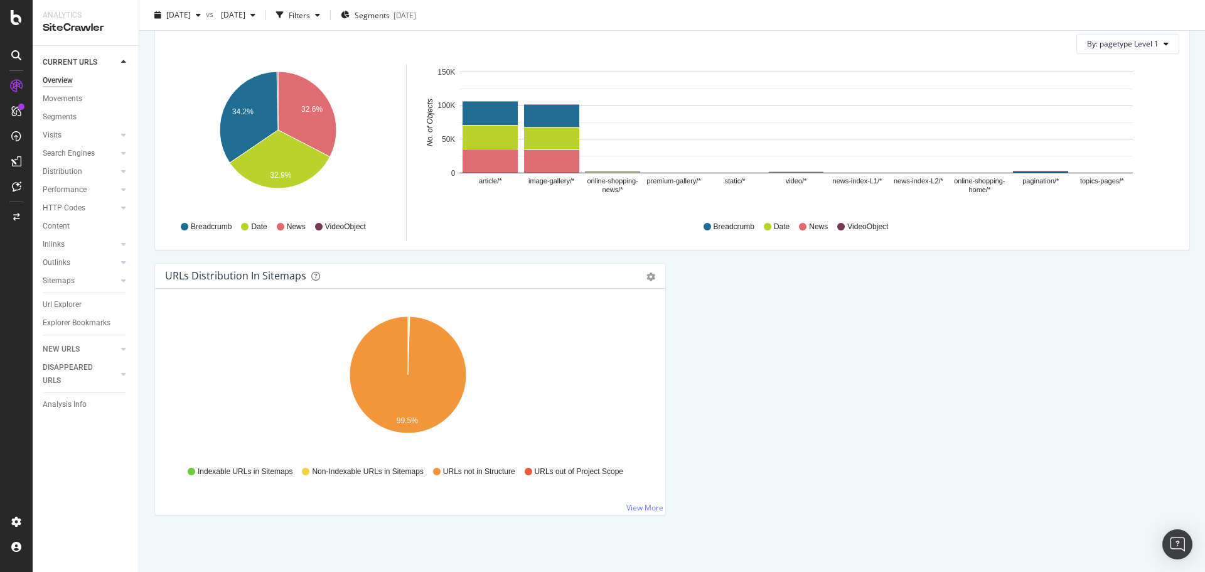
click at [203, 284] on div "URLs Distribution in Sitemaps Pie Table Export as CSV Add to Custom Report" at bounding box center [410, 276] width 510 height 25
click at [421, 422] on icon "A chart." at bounding box center [408, 374] width 117 height 117
click at [247, 271] on div "URLs Distribution in Sitemaps" at bounding box center [235, 275] width 141 height 13
click at [329, 469] on div "Indexable URLs in Sitemaps Non-Indexable URLs in Sitemaps URLs not in Structure…" at bounding box center [410, 472] width 478 height 28
click at [391, 454] on icon "99.5%" at bounding box center [408, 382] width 486 height 146
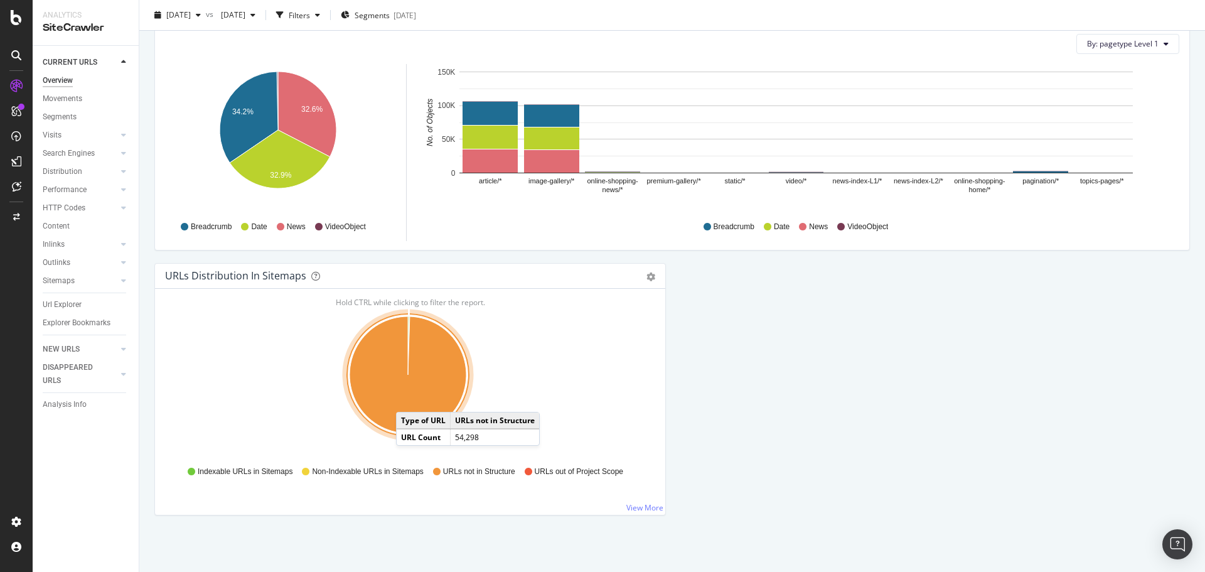
click at [409, 399] on icon "A chart." at bounding box center [408, 374] width 117 height 117
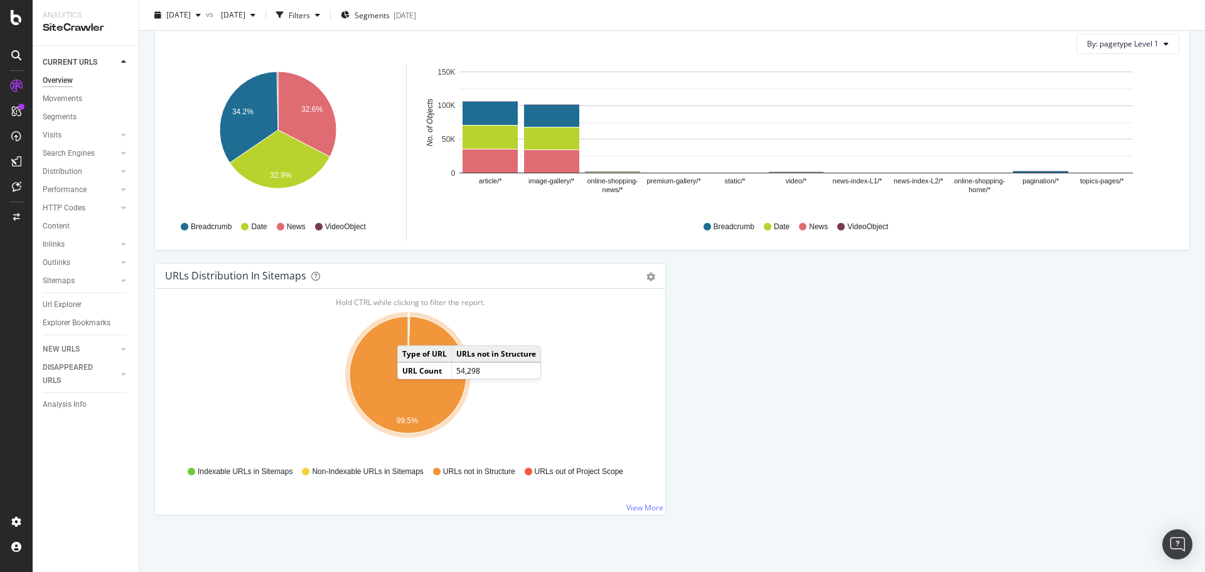
click at [410, 333] on icon "A chart." at bounding box center [408, 374] width 117 height 117
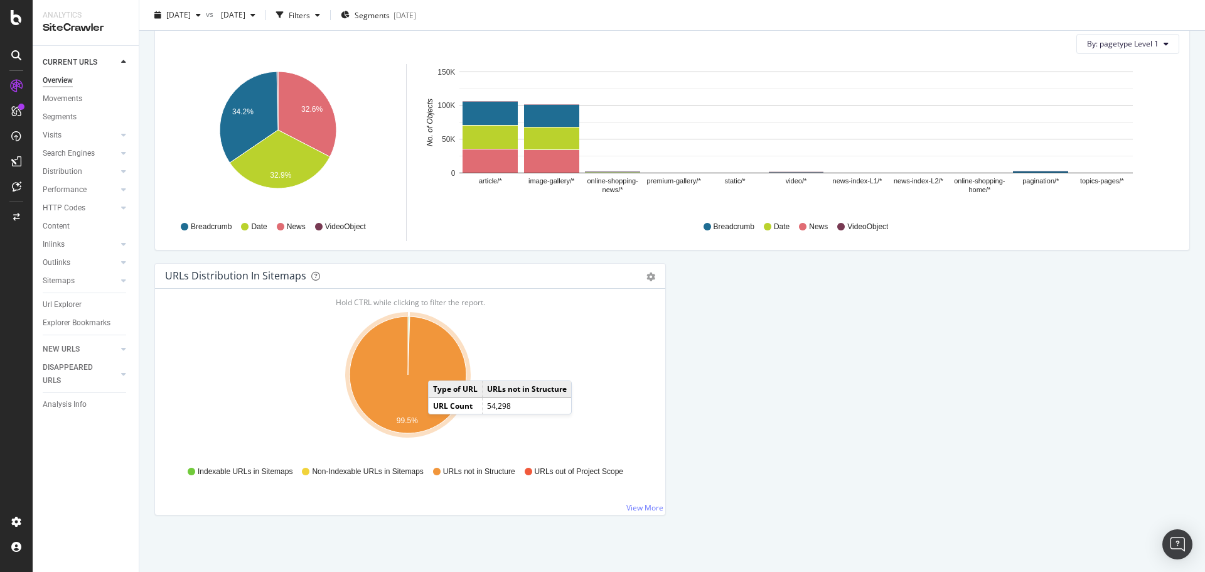
click at [441, 368] on icon "A chart." at bounding box center [408, 374] width 117 height 117
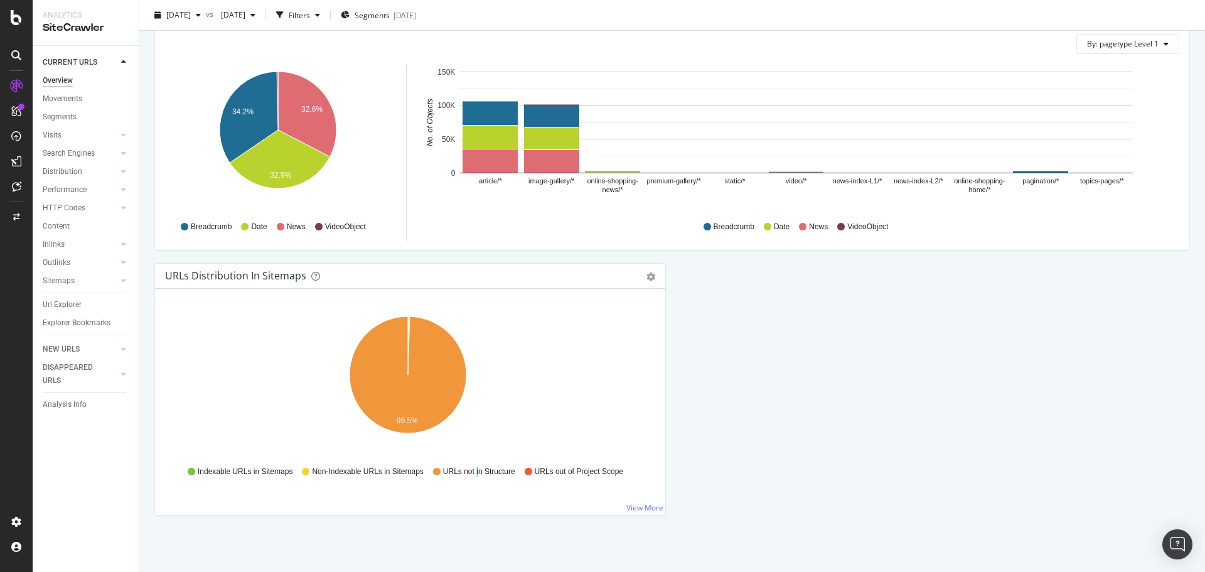
click at [474, 471] on span "URLs not in Structure" at bounding box center [479, 471] width 72 height 11
click at [648, 459] on div "Indexable URLs in Sitemaps Non-Indexable URLs in Sitemaps URLs not in Structure…" at bounding box center [410, 469] width 490 height 31
click at [635, 508] on link "View More" at bounding box center [644, 507] width 37 height 11
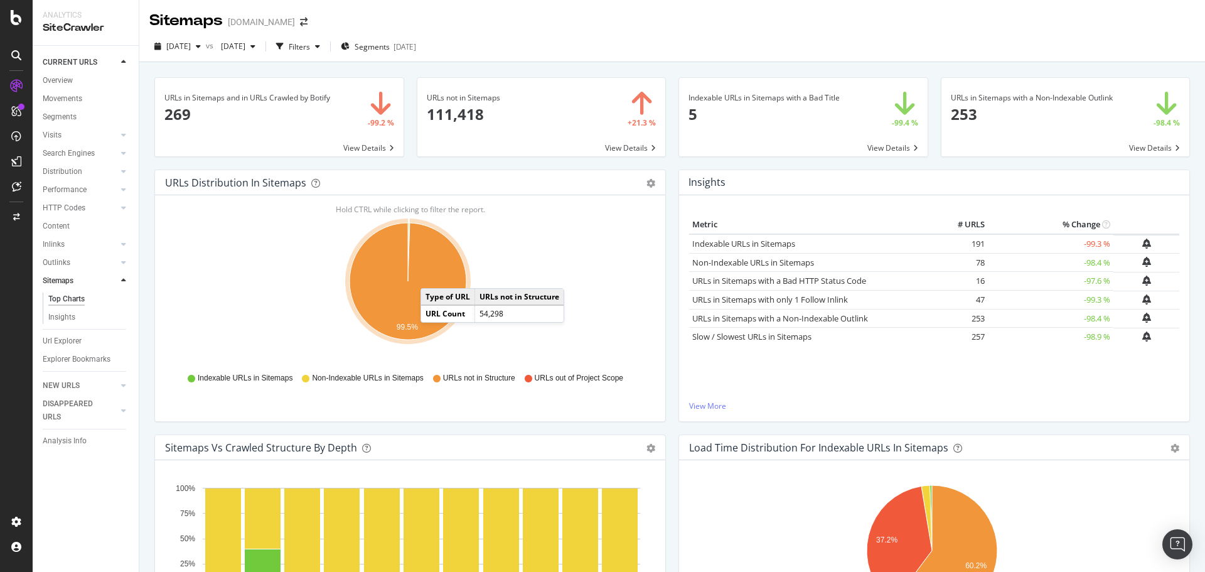
click at [433, 276] on icon "A chart." at bounding box center [408, 281] width 117 height 117
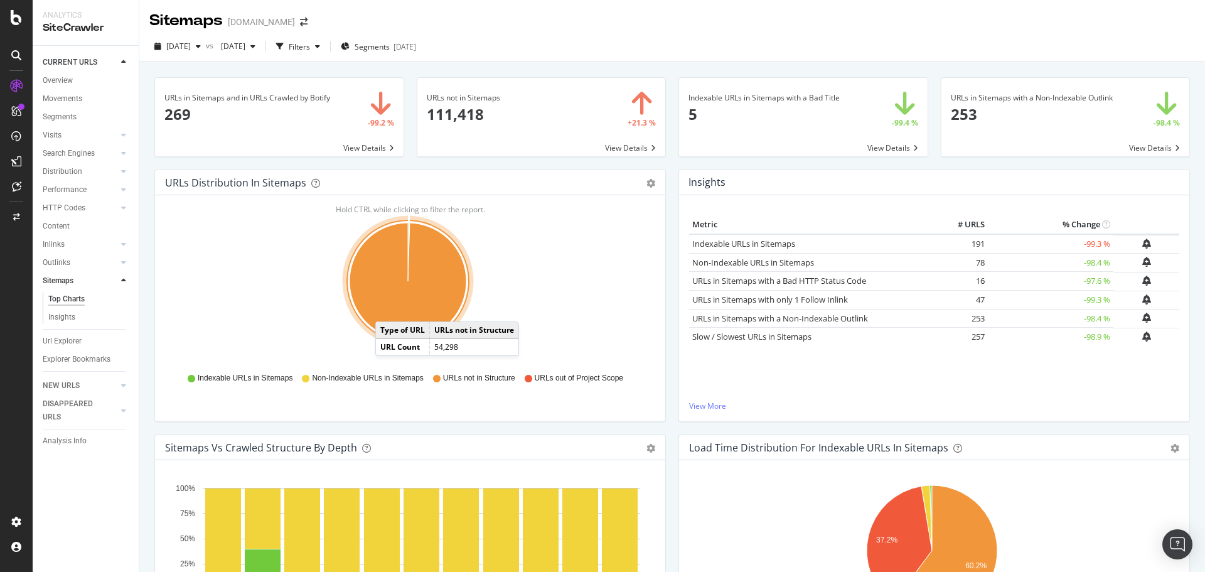
click at [388, 309] on icon "A chart." at bounding box center [408, 281] width 117 height 117
click at [629, 147] on span at bounding box center [541, 117] width 249 height 78
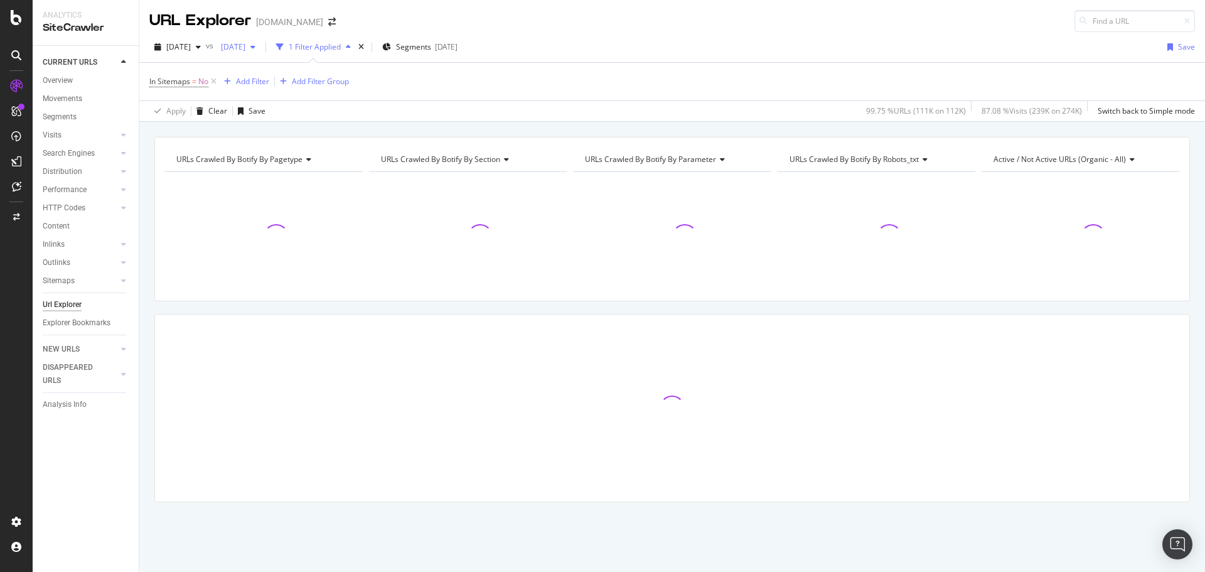
click at [255, 48] on icon "button" at bounding box center [252, 47] width 5 height 8
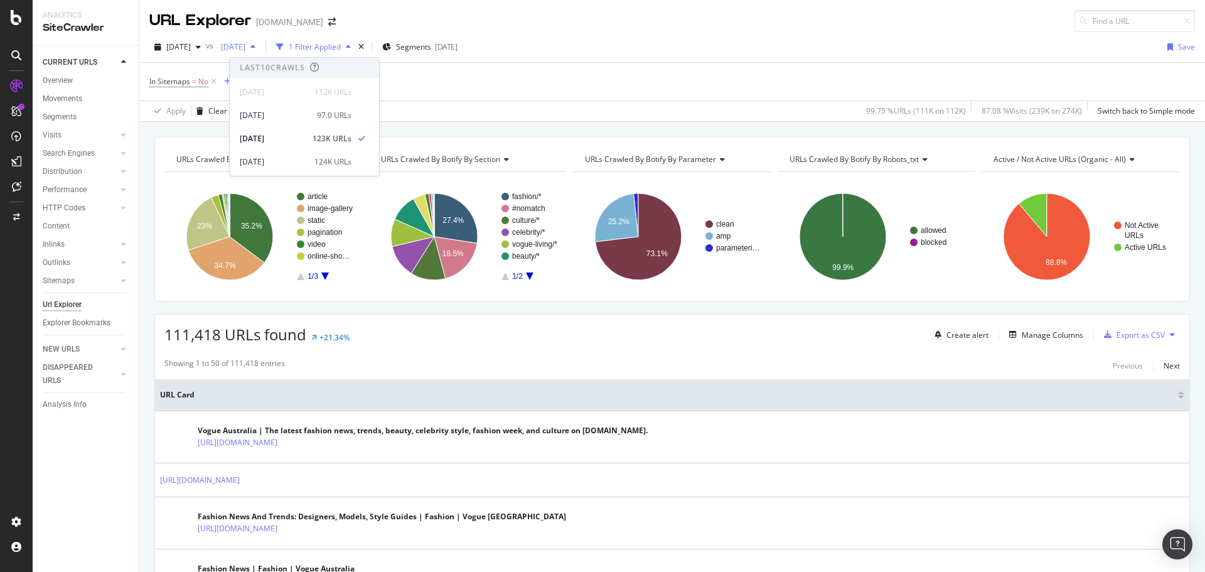
click at [255, 48] on icon "button" at bounding box center [252, 47] width 5 height 8
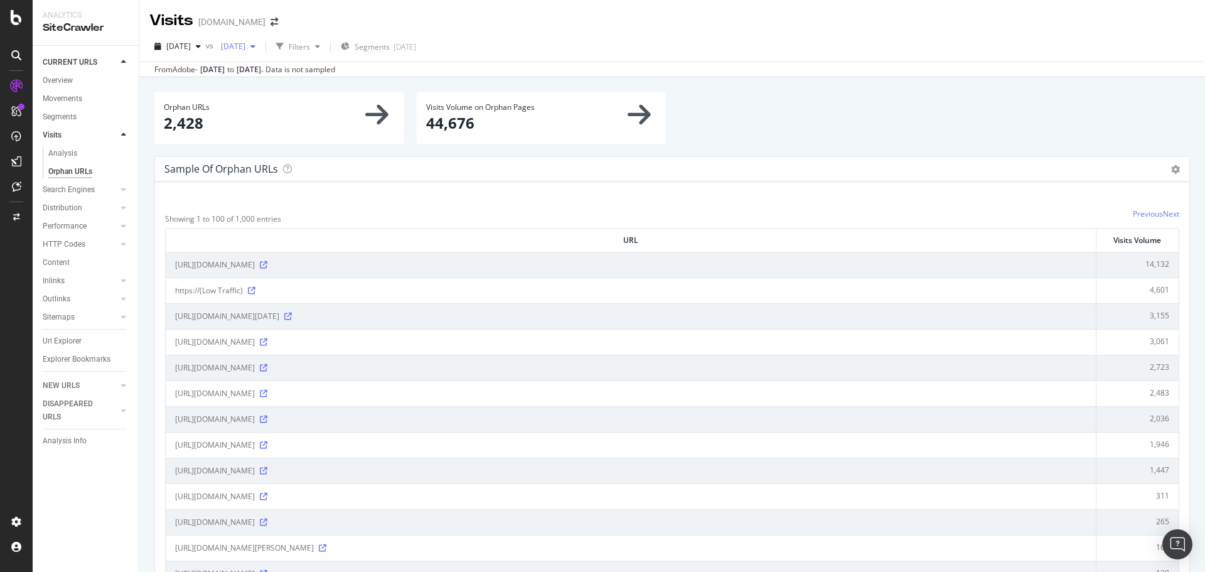
click at [245, 50] on span "[DATE]" at bounding box center [231, 46] width 30 height 11
click at [763, 80] on div "× Orphan URLs 2,428 Visits Volume on Orphan Pages 44,676 Sample of orphan URLs …" at bounding box center [672, 363] width 1066 height 572
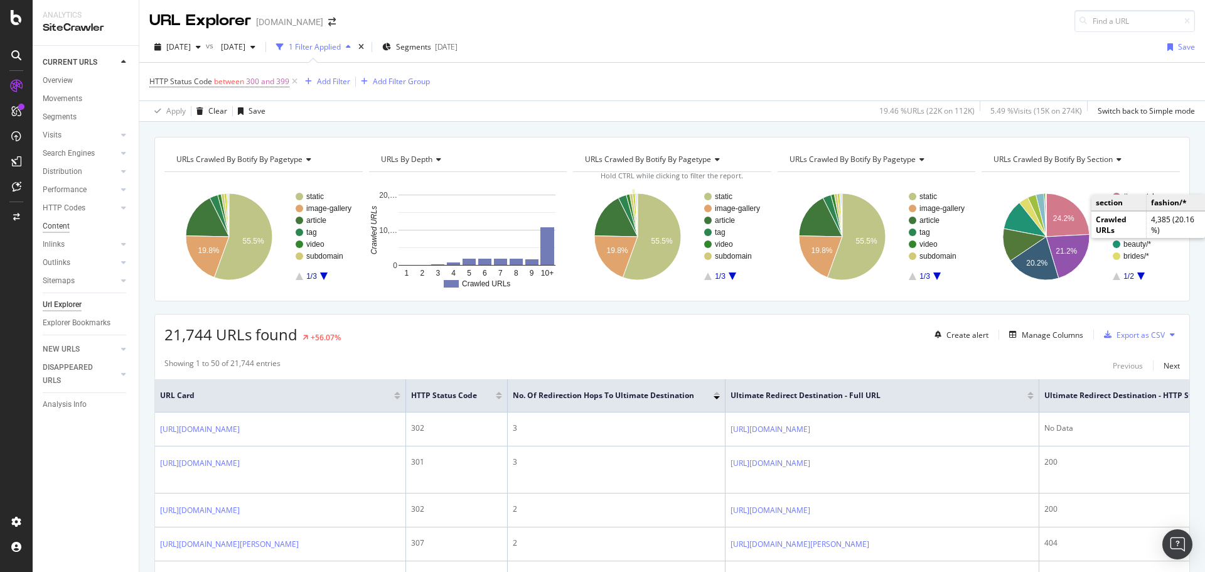
click at [57, 224] on div "Content" at bounding box center [56, 226] width 27 height 13
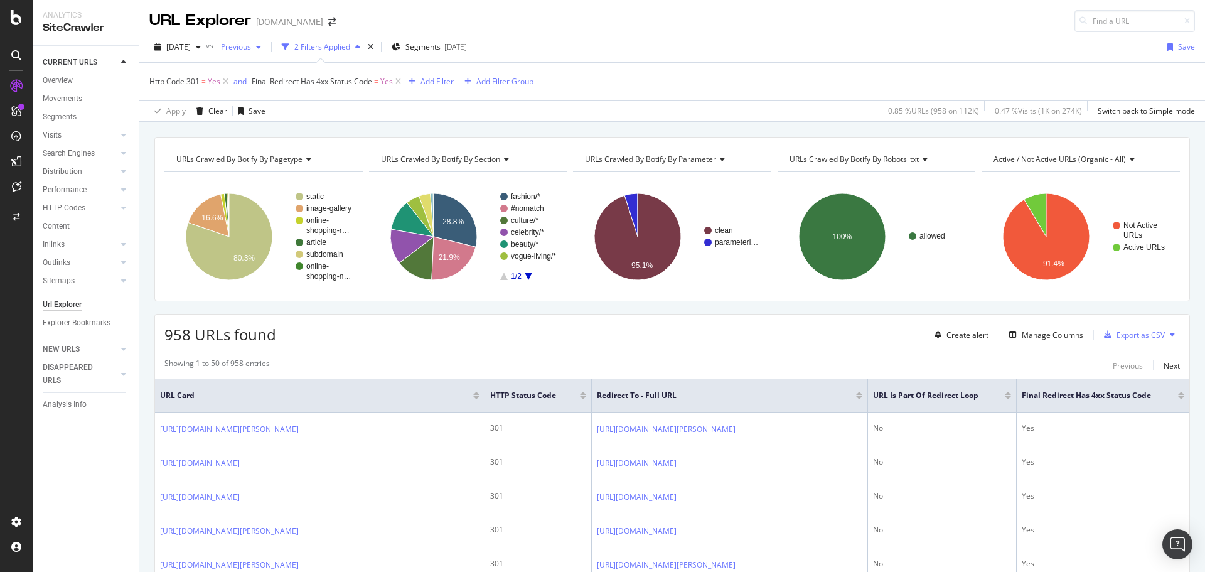
click at [251, 45] on span "Previous" at bounding box center [233, 46] width 35 height 11
click at [284, 142] on div "2025 Sep. 30th" at bounding box center [273, 138] width 67 height 11
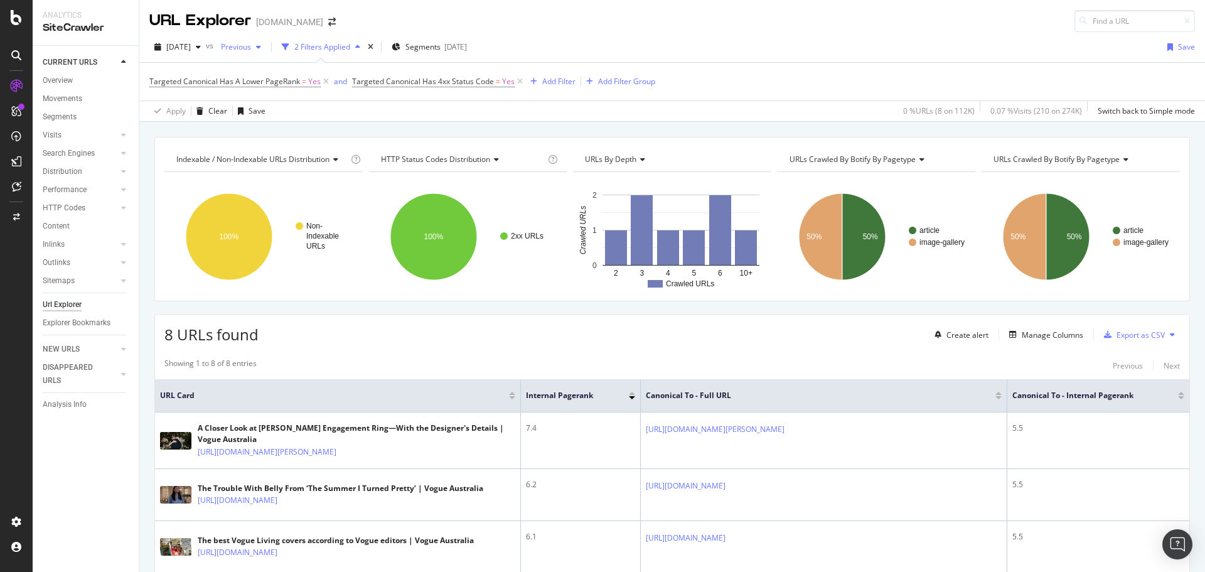
click at [251, 46] on span "Previous" at bounding box center [233, 46] width 35 height 11
click at [255, 144] on div "[DATE]" at bounding box center [273, 138] width 67 height 11
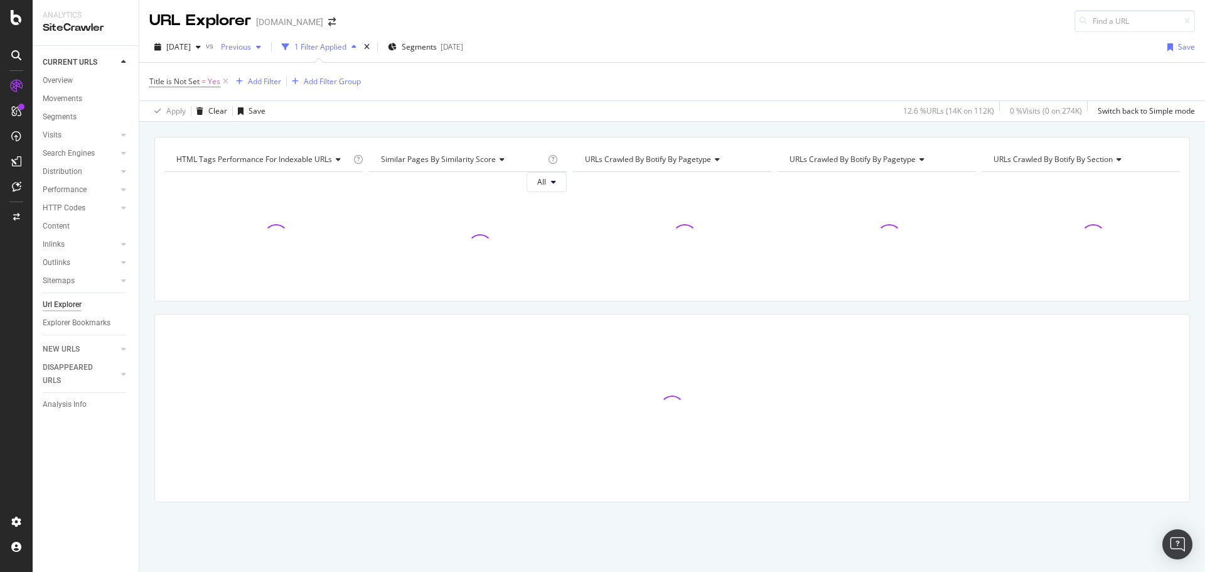
click at [251, 46] on span "Previous" at bounding box center [233, 46] width 35 height 11
click at [261, 134] on div "2025 Sep. 30th" at bounding box center [273, 138] width 67 height 11
click at [251, 48] on span "Previous" at bounding box center [233, 46] width 35 height 11
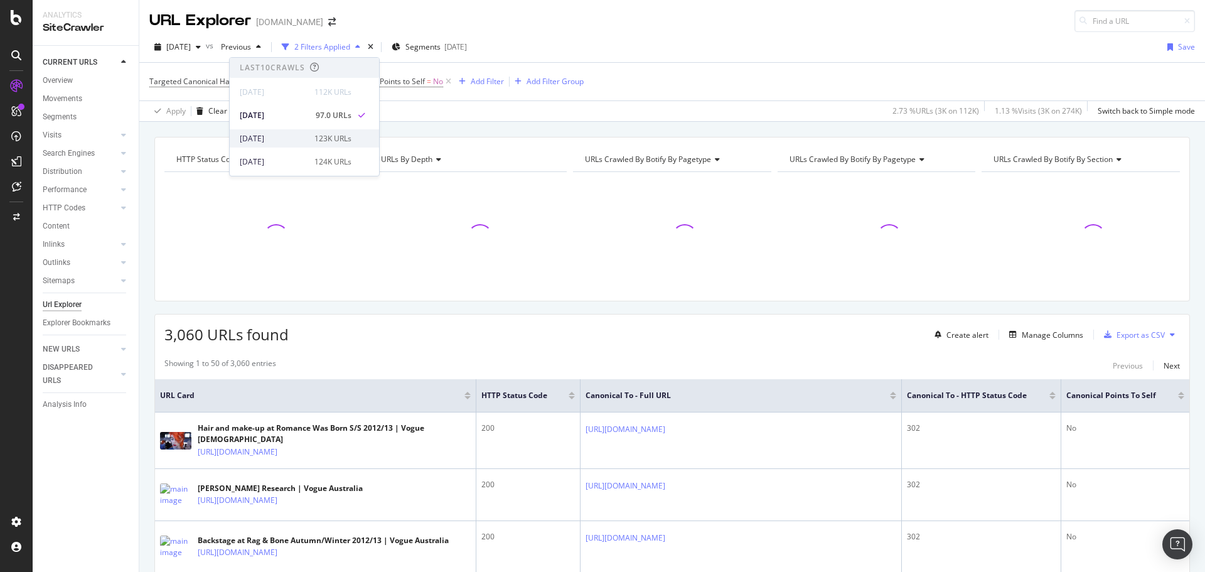
click at [298, 134] on div "[DATE]" at bounding box center [273, 138] width 67 height 11
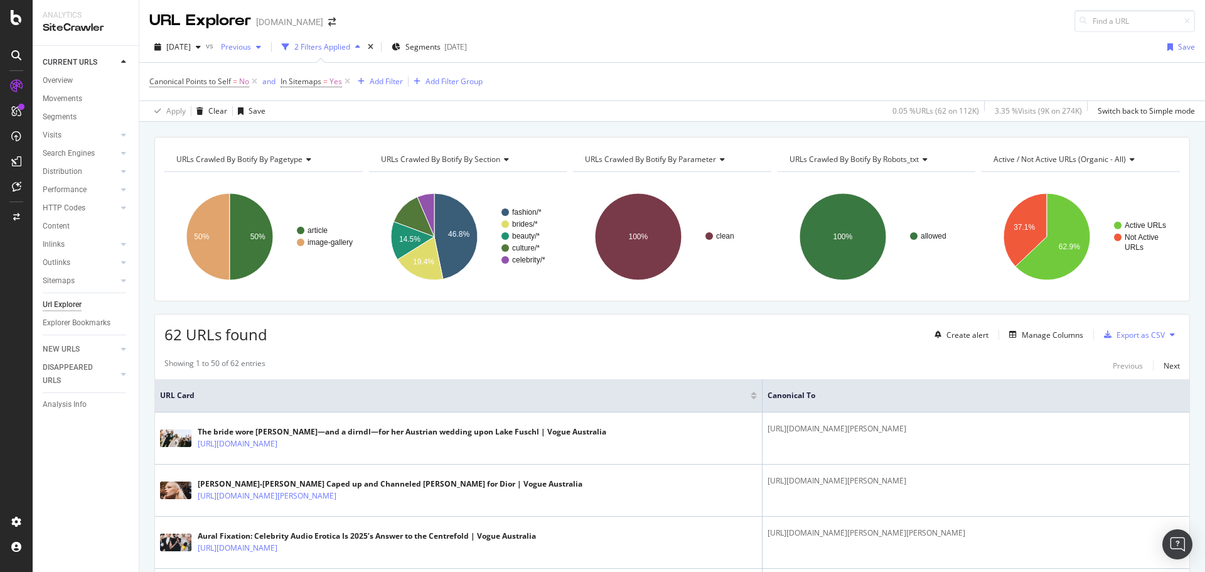
click at [251, 45] on span "Previous" at bounding box center [233, 46] width 35 height 11
click at [274, 133] on div "[DATE]" at bounding box center [273, 138] width 67 height 11
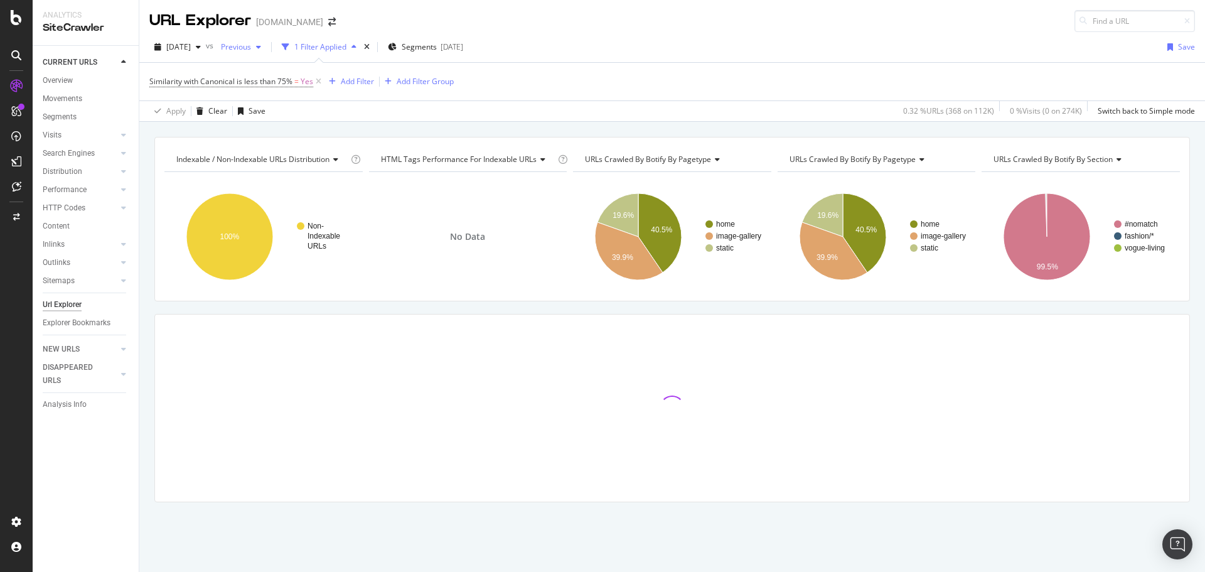
click at [248, 45] on span "Previous" at bounding box center [233, 46] width 35 height 11
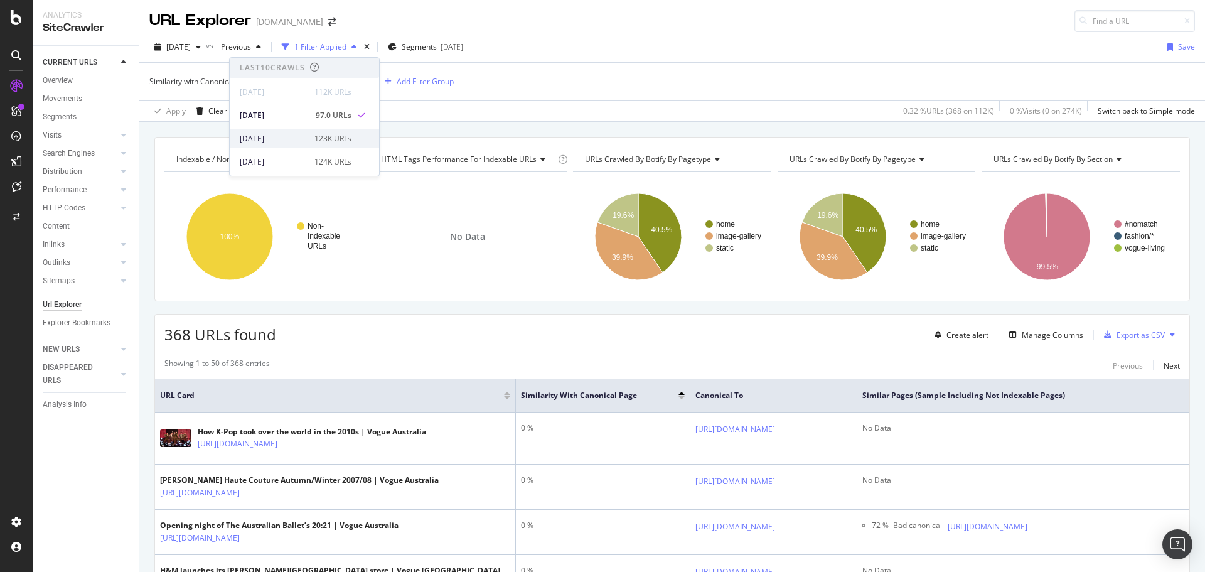
click at [258, 146] on div "[DATE] 123K URLs" at bounding box center [304, 138] width 149 height 18
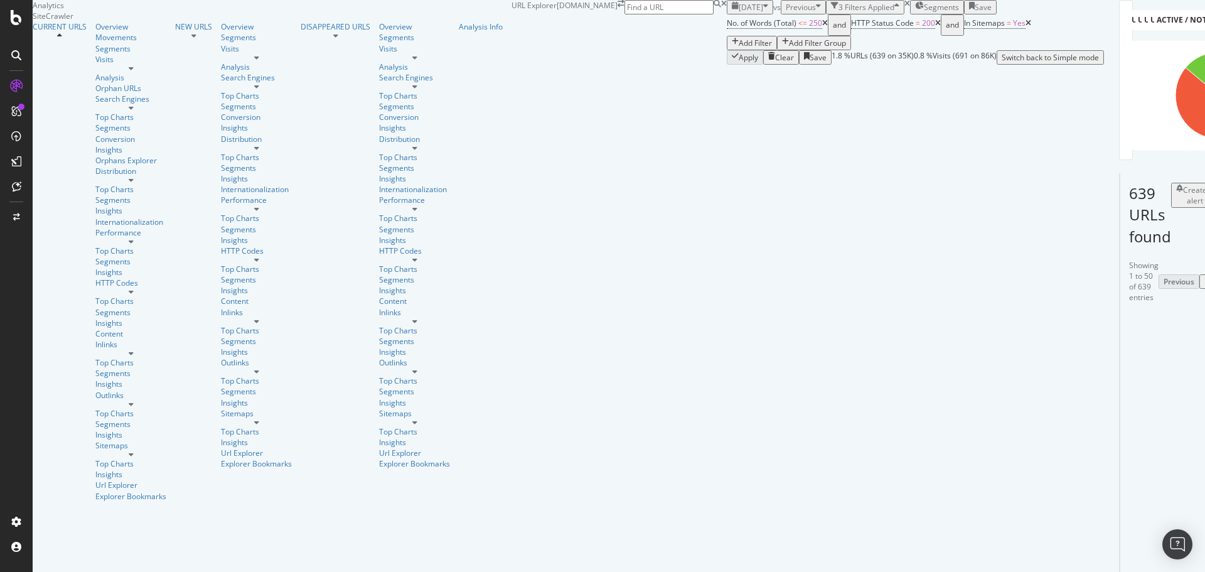
click at [727, 19] on div "URL Explorer www.gq.com.au" at bounding box center [619, 32] width 215 height 65
click at [727, 23] on div "URL Explorer www.gq.com.au" at bounding box center [619, 32] width 215 height 65
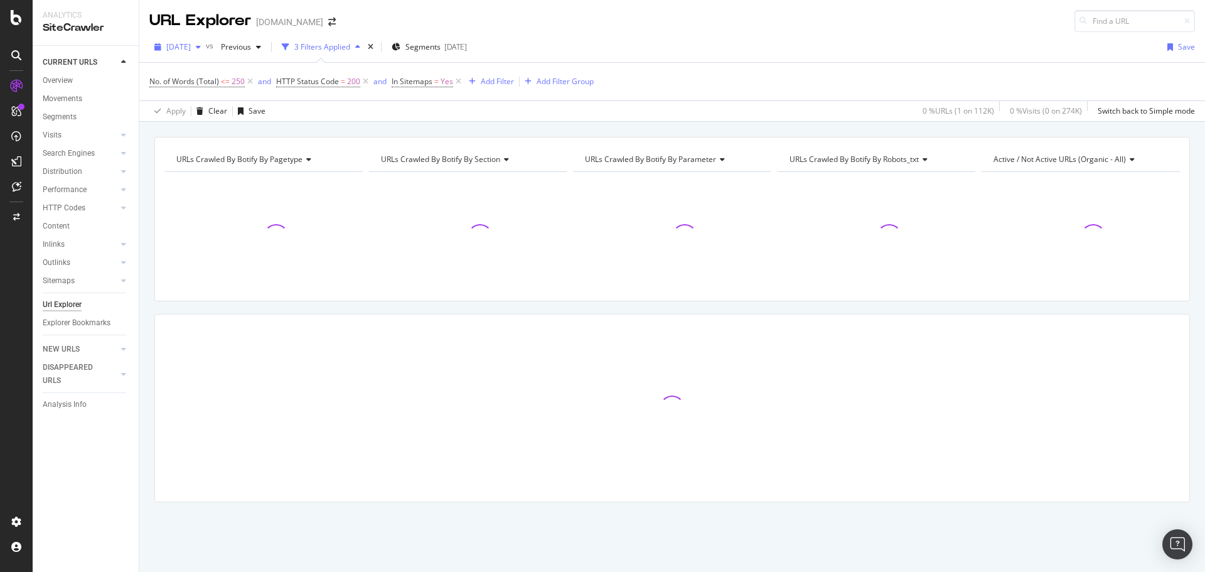
click at [191, 50] on span "[DATE]" at bounding box center [178, 46] width 24 height 11
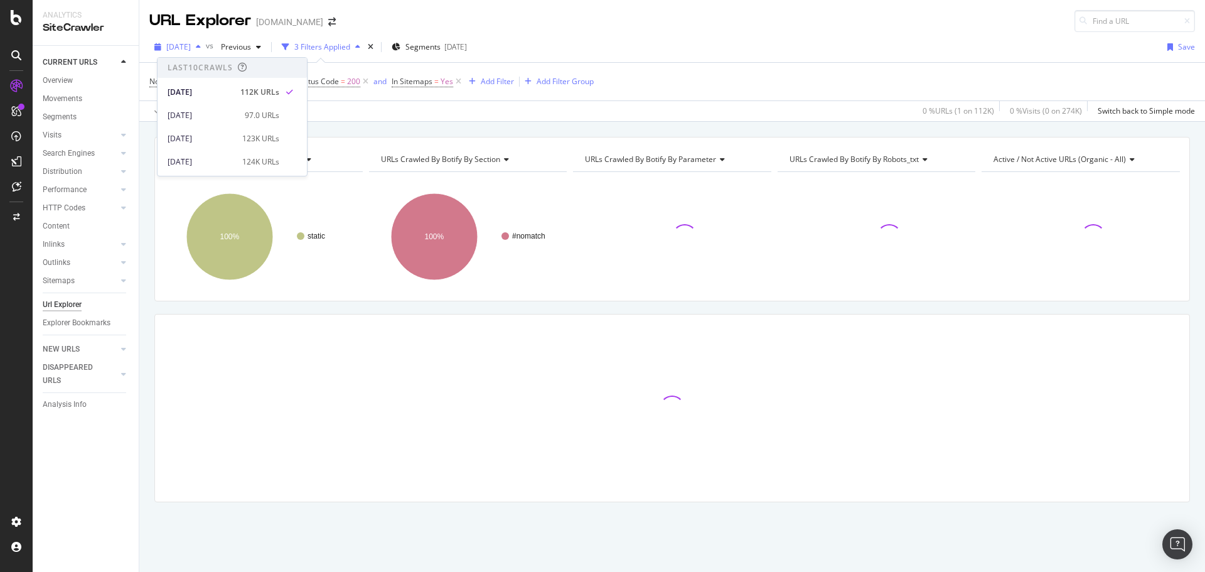
click at [191, 50] on span "[DATE]" at bounding box center [178, 46] width 24 height 11
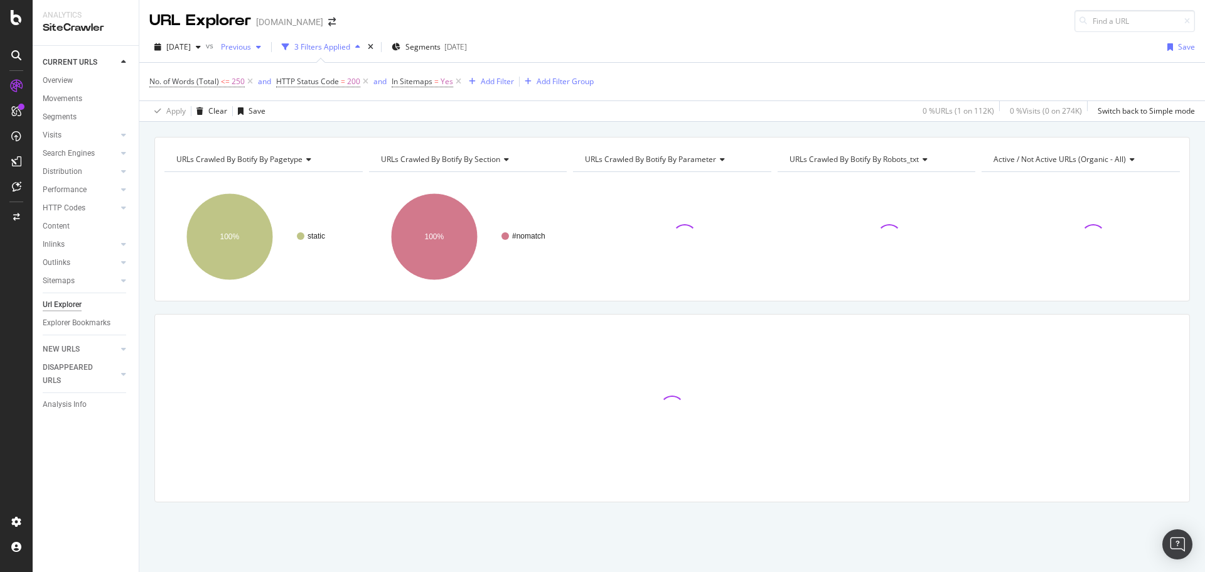
click at [251, 45] on span "Previous" at bounding box center [233, 46] width 35 height 11
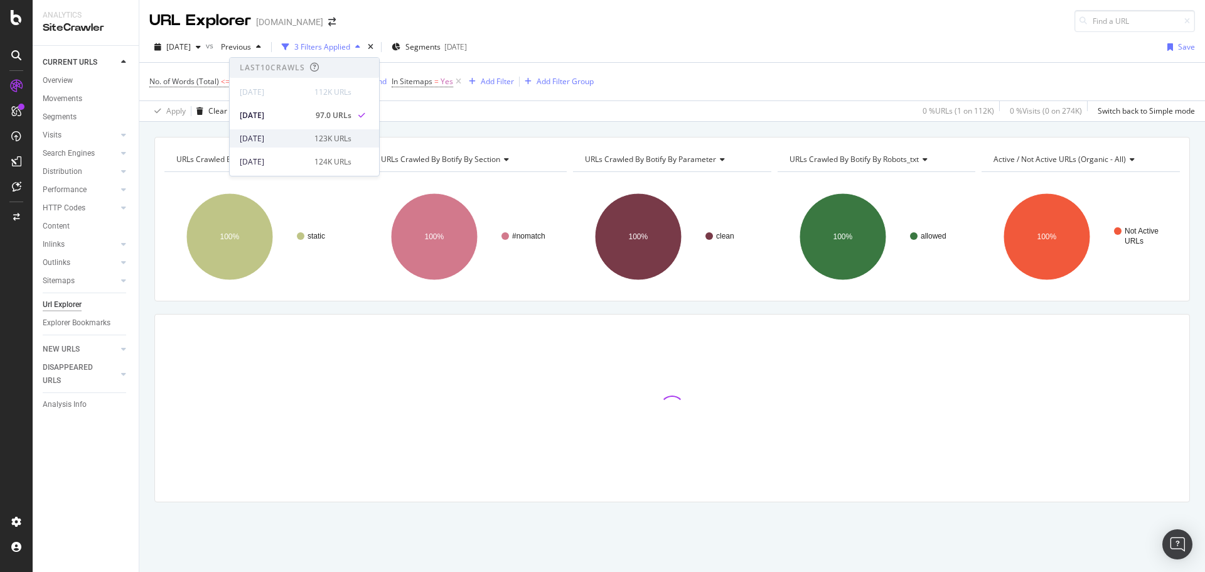
click at [282, 144] on div "2025 Sep. 30th 123K URLs" at bounding box center [304, 138] width 149 height 18
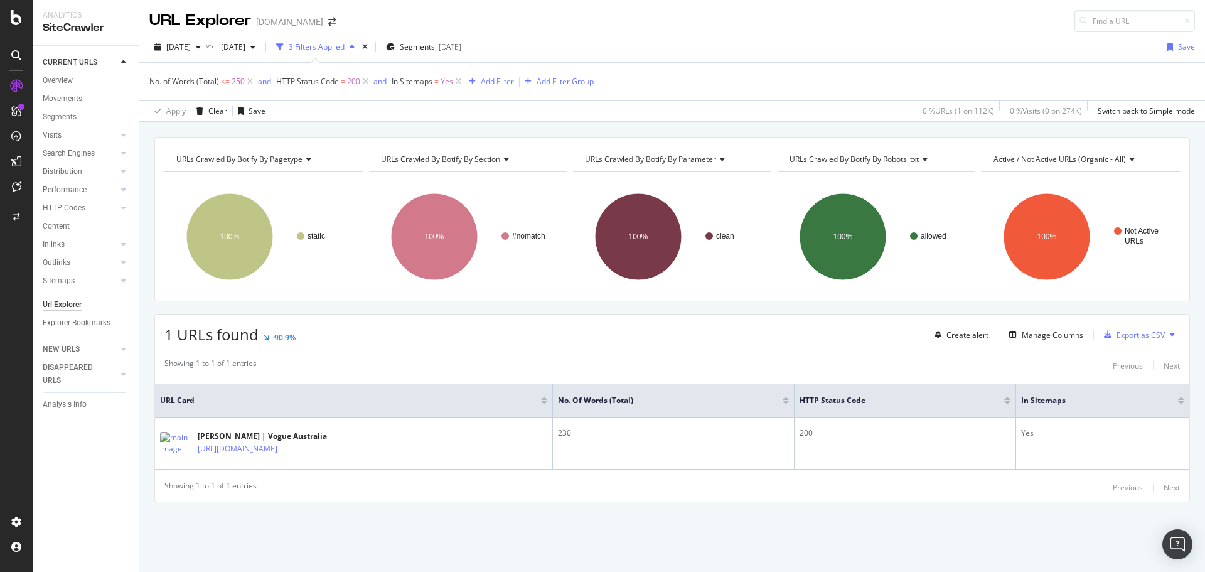
click at [203, 85] on span "No. of Words (Total)" at bounding box center [184, 81] width 70 height 11
click at [235, 149] on icon at bounding box center [238, 152] width 9 height 8
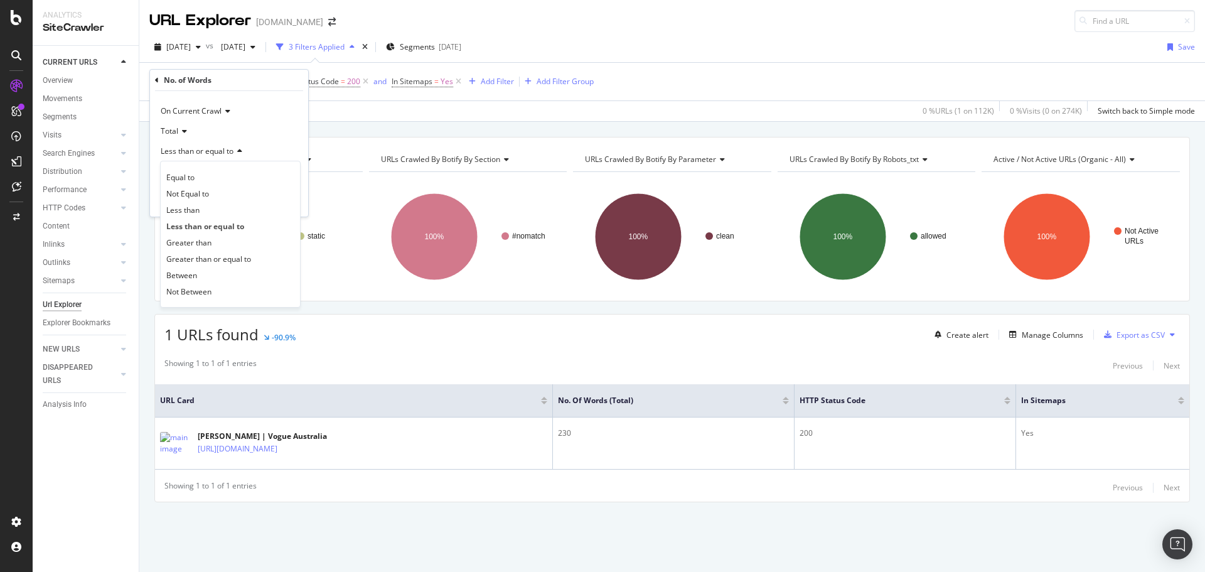
click at [235, 149] on icon at bounding box center [238, 152] width 9 height 8
drag, startPoint x: 199, startPoint y: 171, endPoint x: 109, endPoint y: 181, distance: 90.9
click at [110, 182] on body "Analytics SiteCrawler CURRENT URLS Overview Movements Segments Visits Analysis …" at bounding box center [602, 286] width 1205 height 572
type input "2"
type input "500"
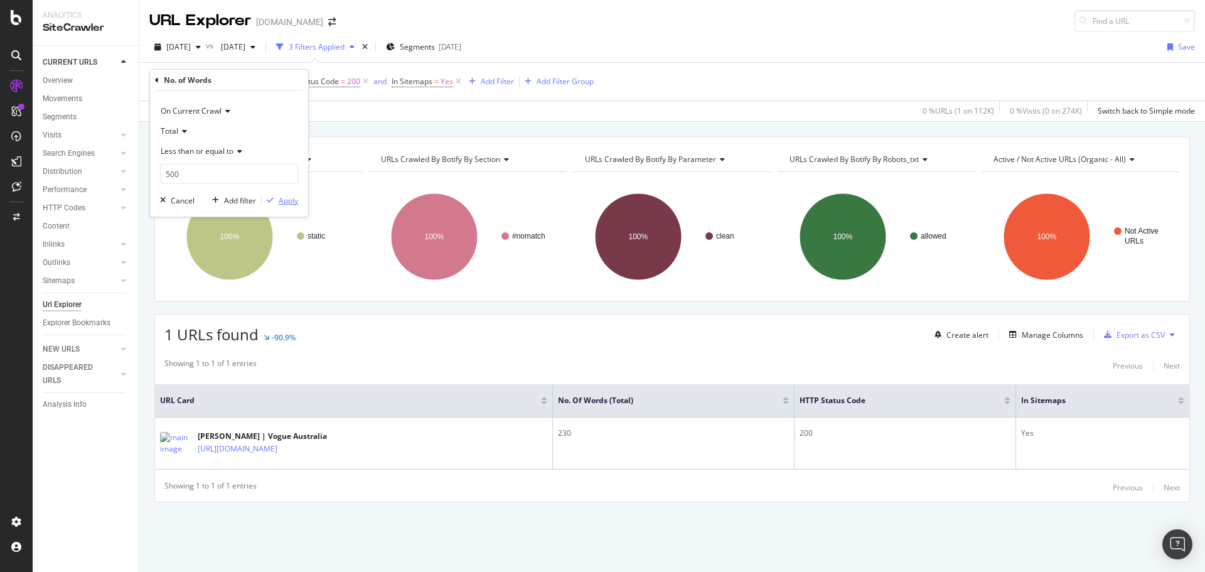
click at [290, 205] on div "Apply" at bounding box center [288, 200] width 19 height 11
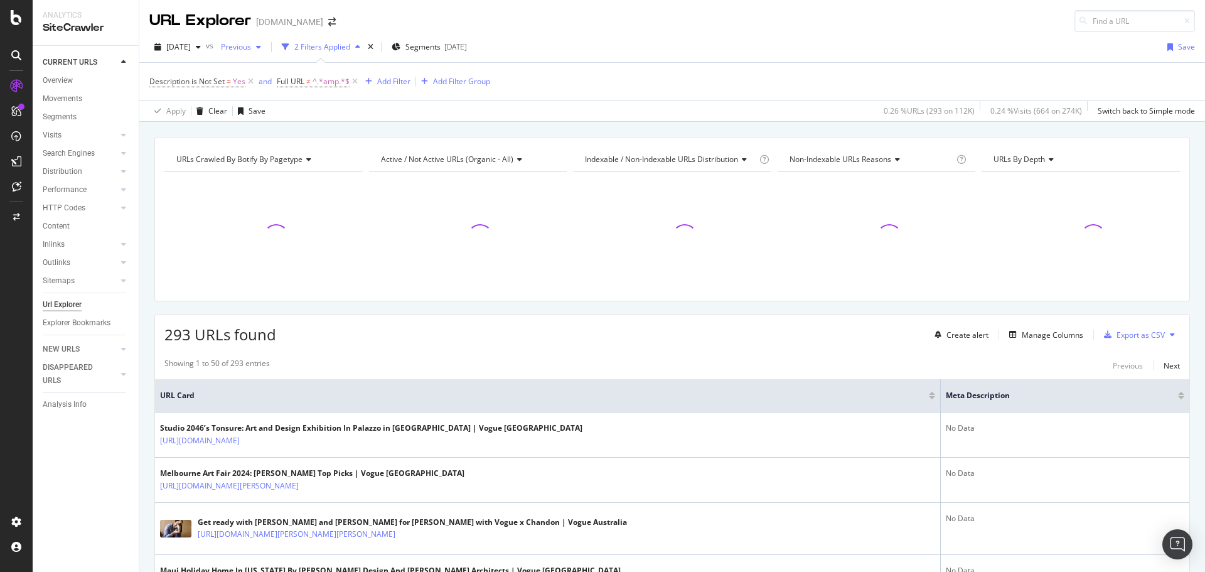
click at [251, 51] on span "Previous" at bounding box center [233, 46] width 35 height 11
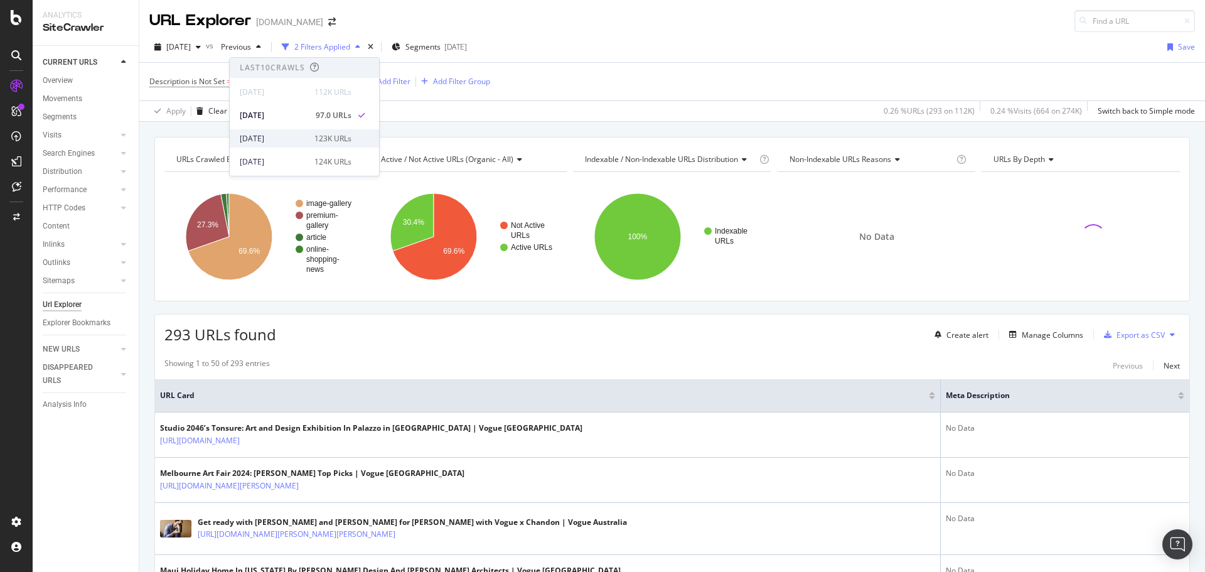
click at [280, 136] on div "[DATE]" at bounding box center [273, 138] width 67 height 11
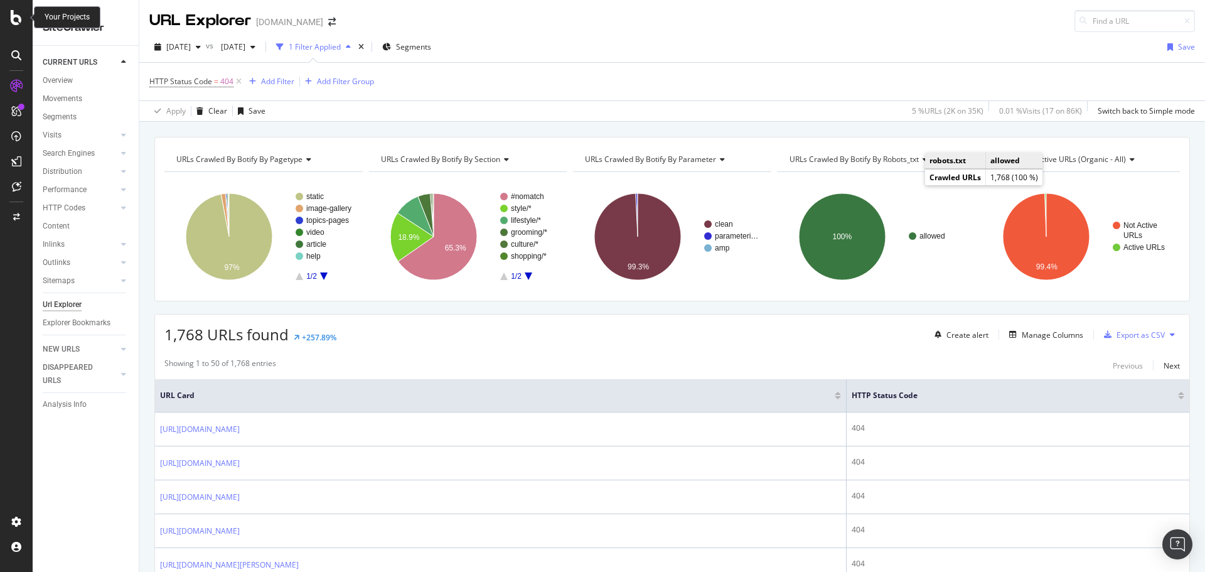
click at [11, 23] on icon at bounding box center [16, 17] width 11 height 15
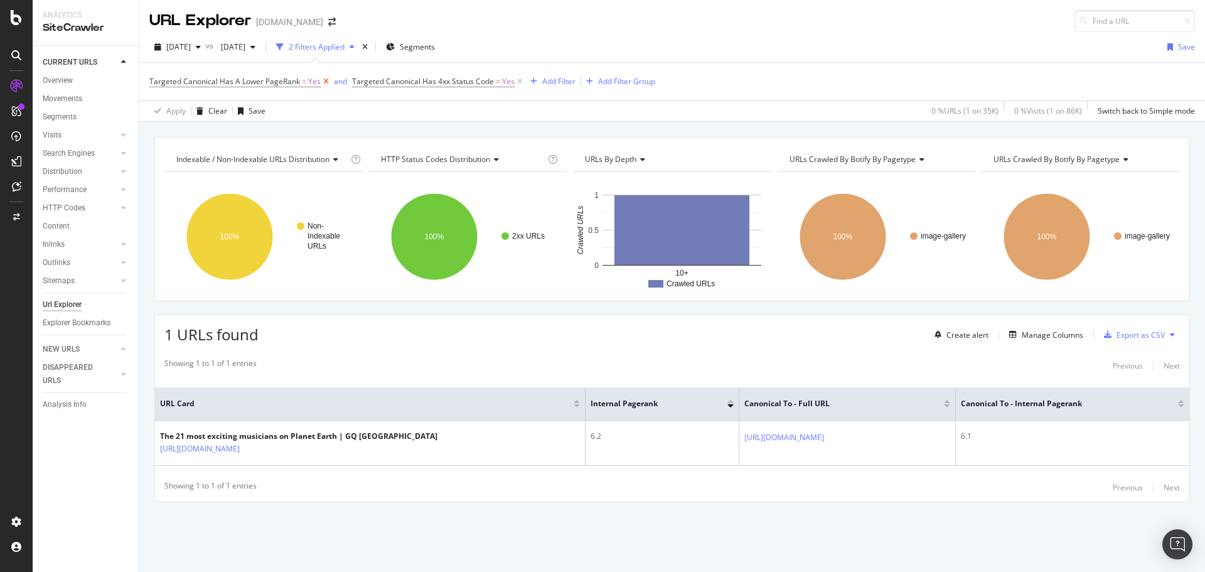
click at [326, 82] on icon at bounding box center [326, 81] width 11 height 13
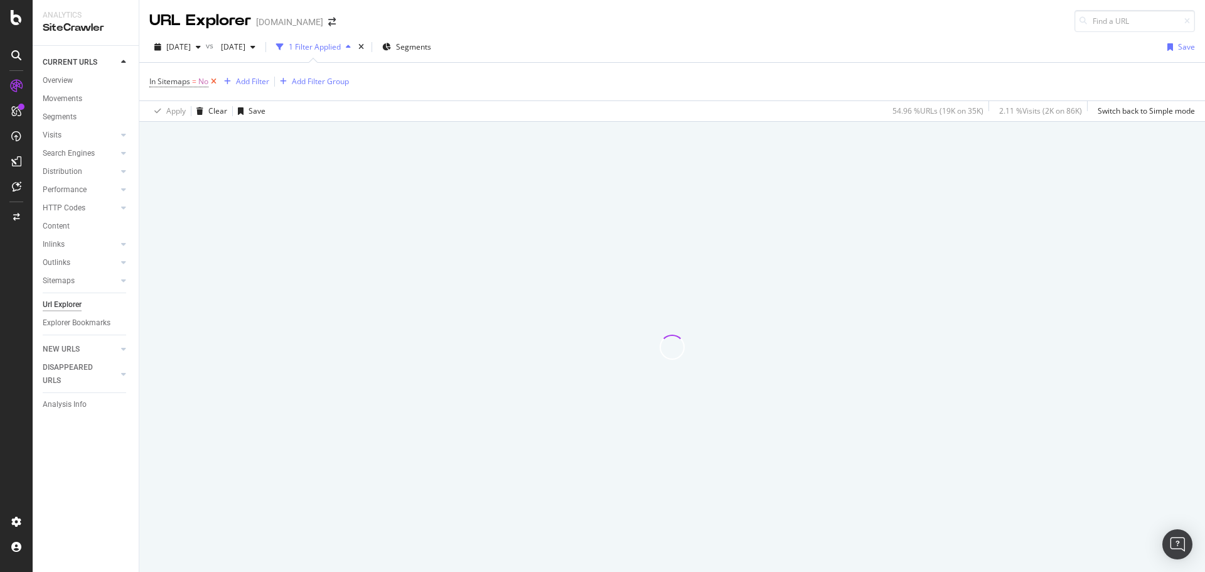
click at [216, 83] on icon at bounding box center [213, 81] width 11 height 13
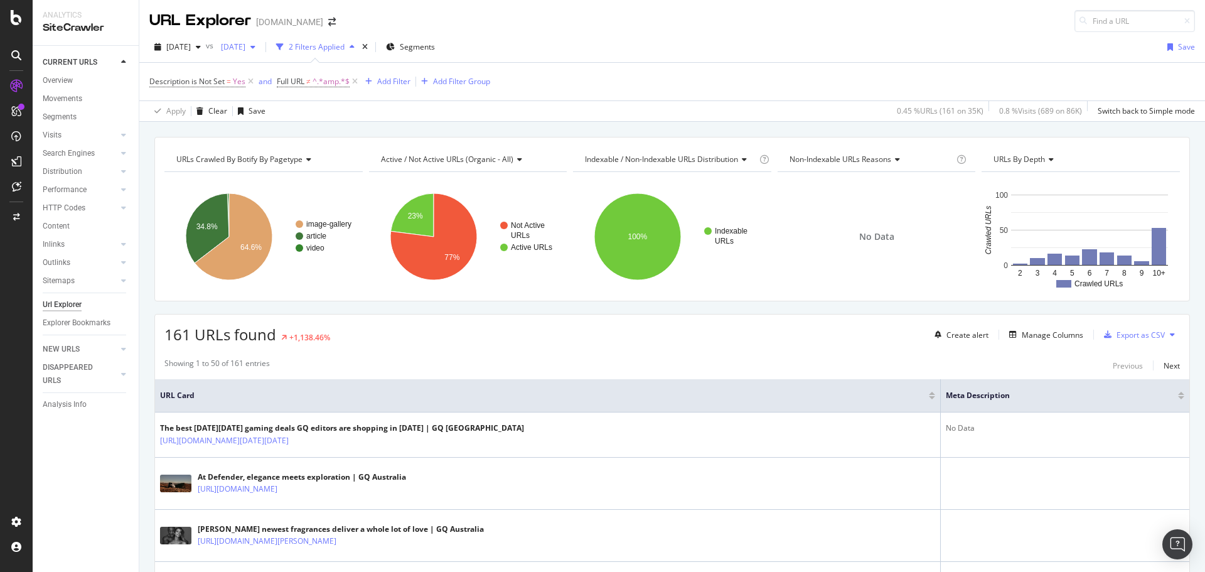
click at [261, 54] on div "[DATE]" at bounding box center [238, 47] width 45 height 19
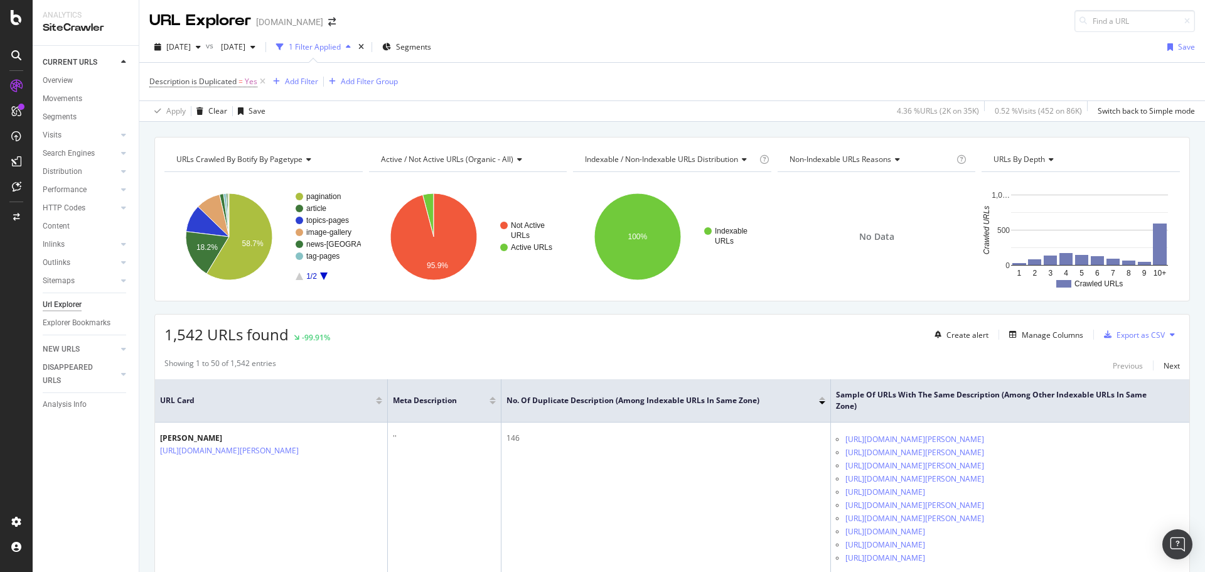
click at [694, 46] on div "2025 Oct. 3rd vs 2025 Sep. 30th 1 Filter Applied Segments Save" at bounding box center [672, 49] width 1066 height 25
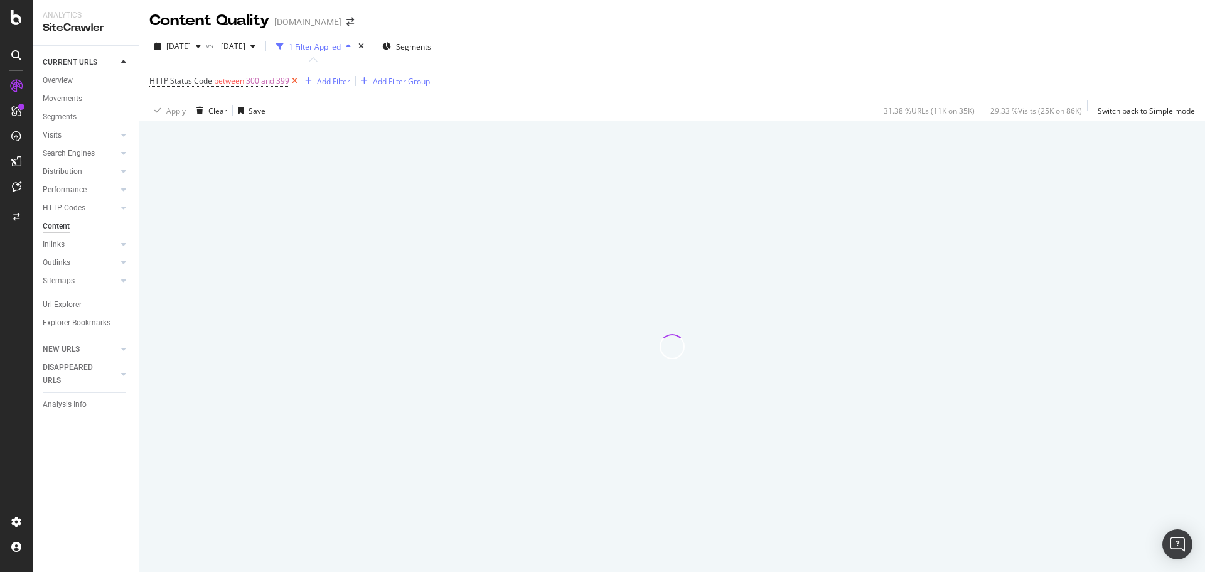
click at [294, 79] on icon at bounding box center [294, 81] width 11 height 13
drag, startPoint x: 403, startPoint y: 7, endPoint x: 813, endPoint y: 38, distance: 411.1
click at [813, 38] on div "2025 Oct. 3rd vs 2025 Sep. 30th Filters Segments" at bounding box center [672, 48] width 1066 height 25
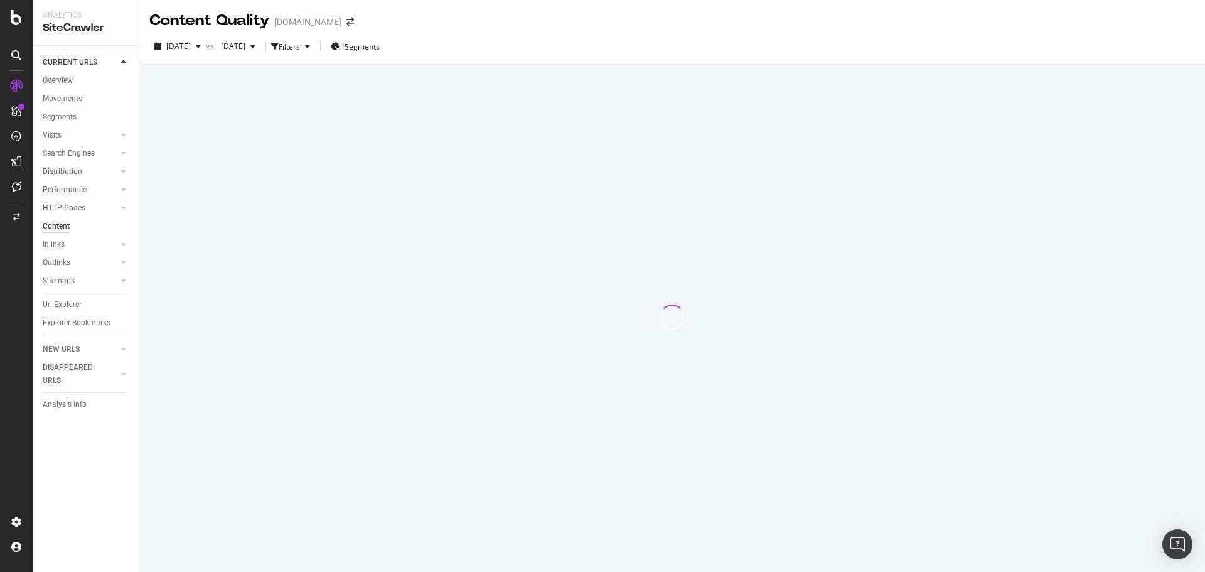
click at [514, 33] on div "2025 Oct. 3rd vs 2025 Sep. 30th Filters Segments" at bounding box center [672, 46] width 1066 height 31
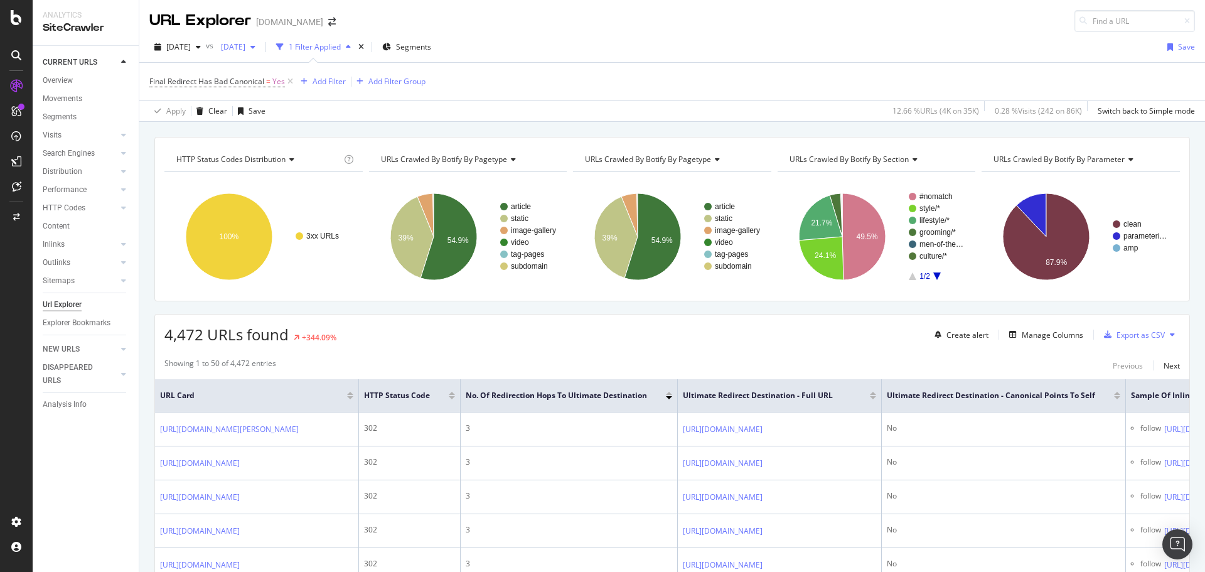
click at [245, 43] on span "[DATE]" at bounding box center [231, 46] width 30 height 11
click at [598, 51] on div "2025 Oct. 3rd vs 2025 Sep. 30th 1 Filter Applied Segments Save" at bounding box center [672, 49] width 1066 height 25
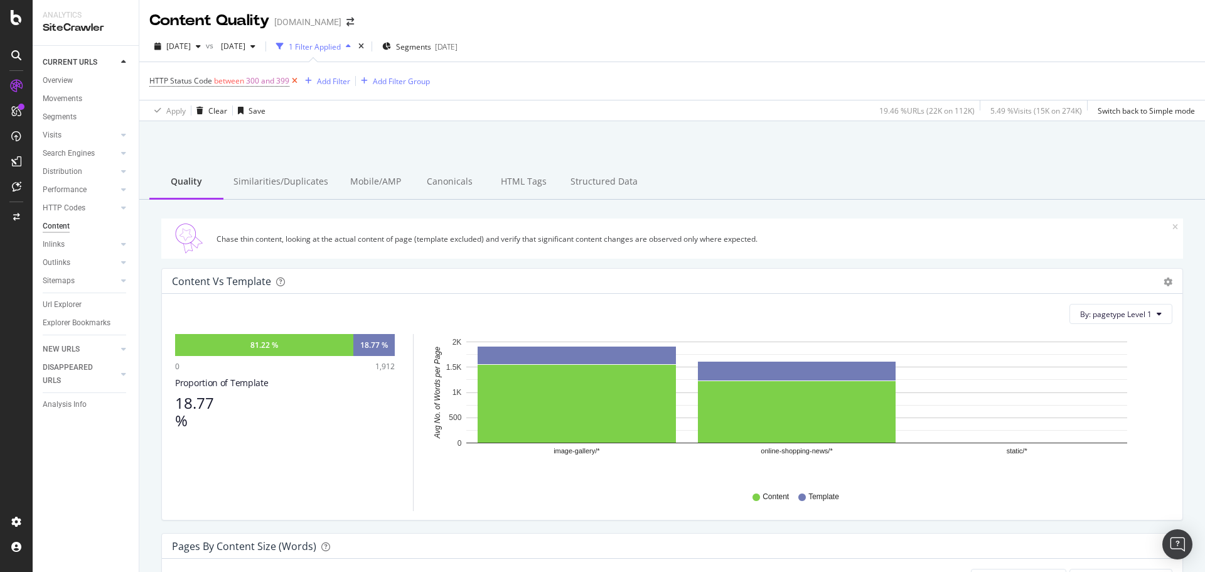
click at [294, 82] on icon at bounding box center [294, 81] width 11 height 13
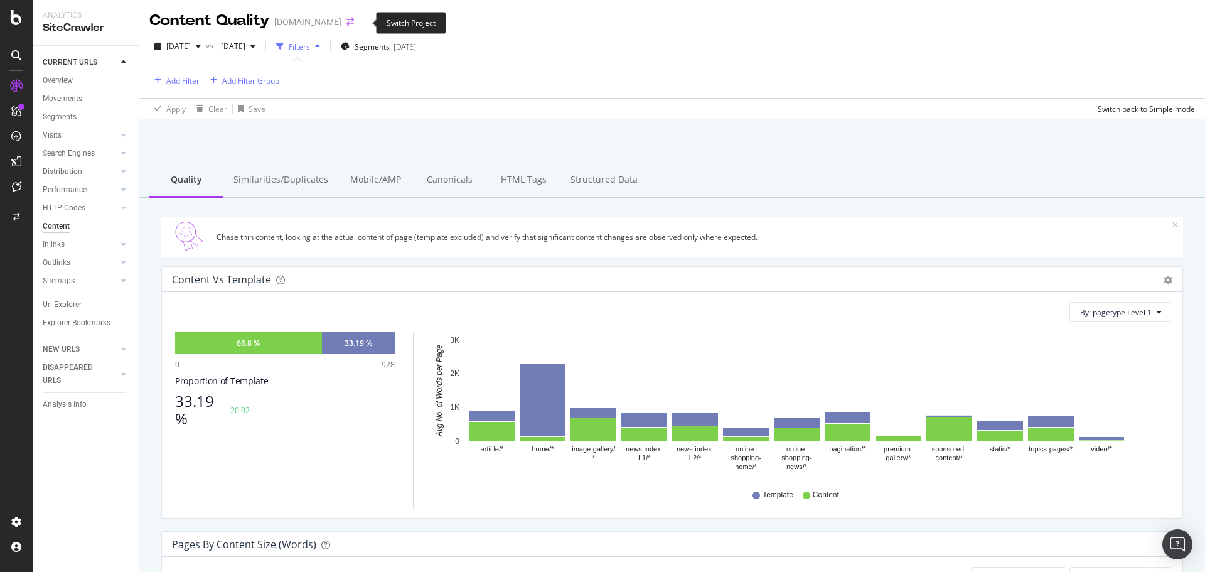
click at [354, 20] on icon "arrow-right-arrow-left" at bounding box center [351, 22] width 8 height 9
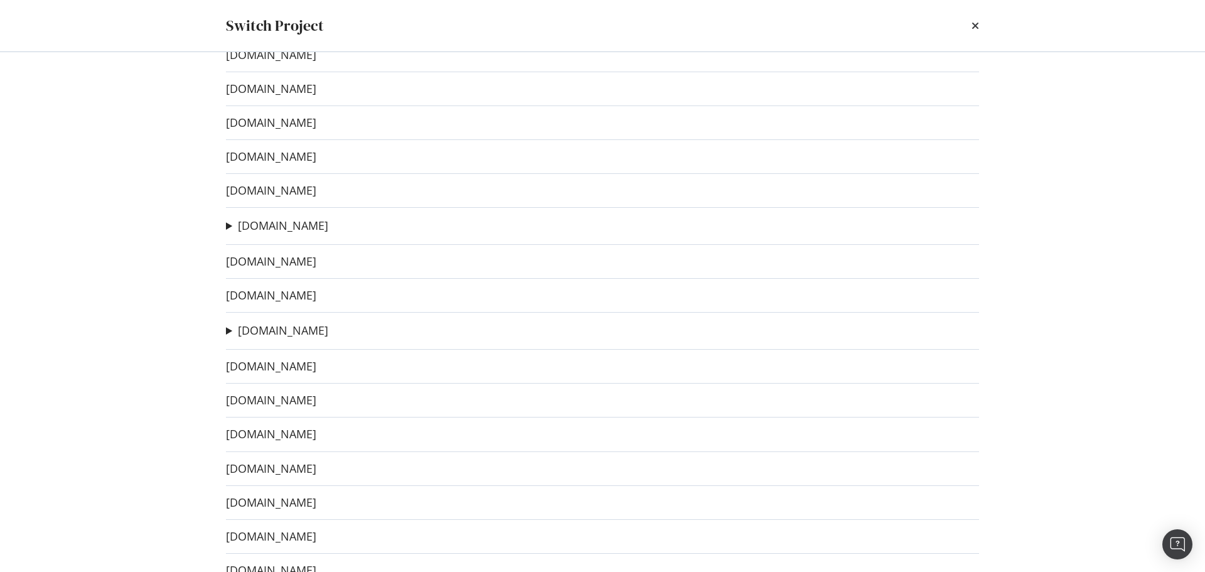
scroll to position [49, 0]
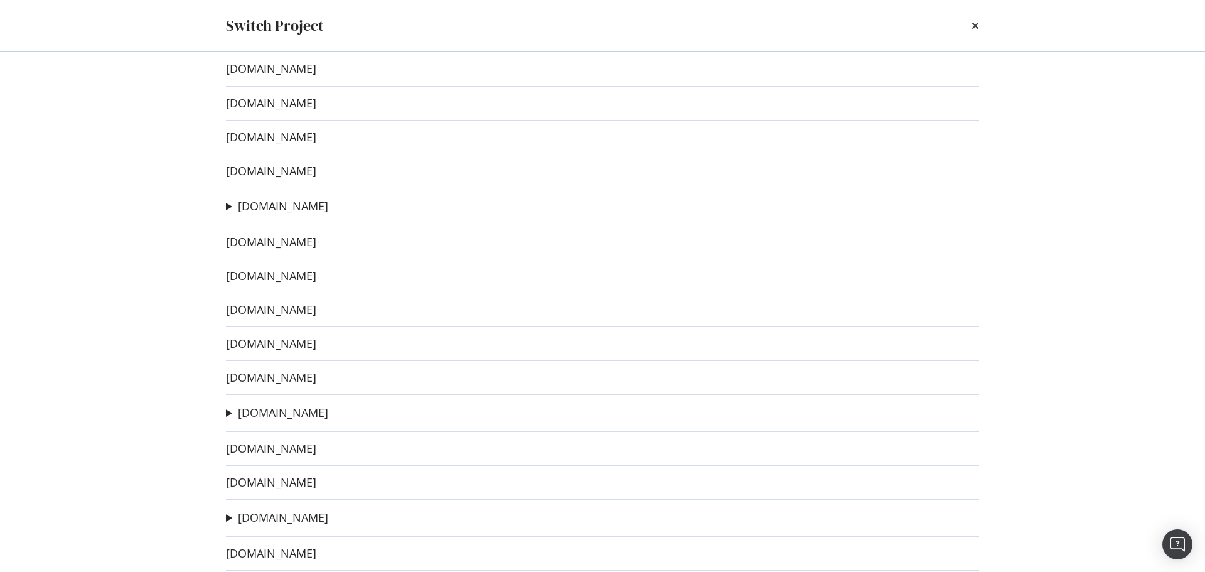
click at [278, 173] on link "[DOMAIN_NAME]" at bounding box center [271, 170] width 90 height 13
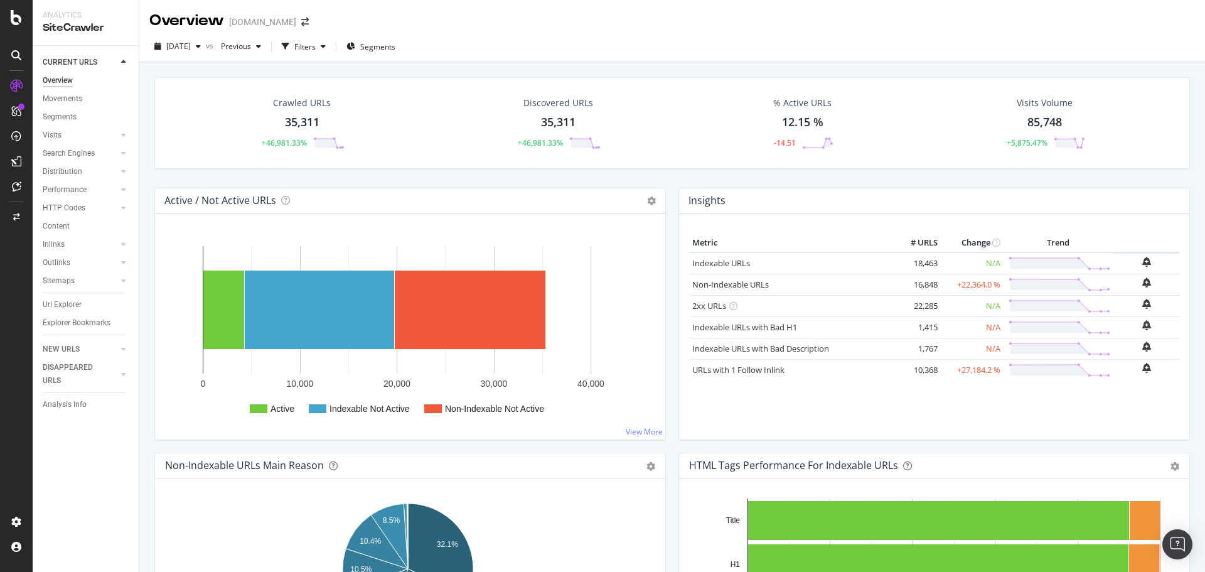
drag, startPoint x: 62, startPoint y: 223, endPoint x: 560, endPoint y: 192, distance: 499.4
click at [62, 223] on div "Content" at bounding box center [56, 226] width 27 height 13
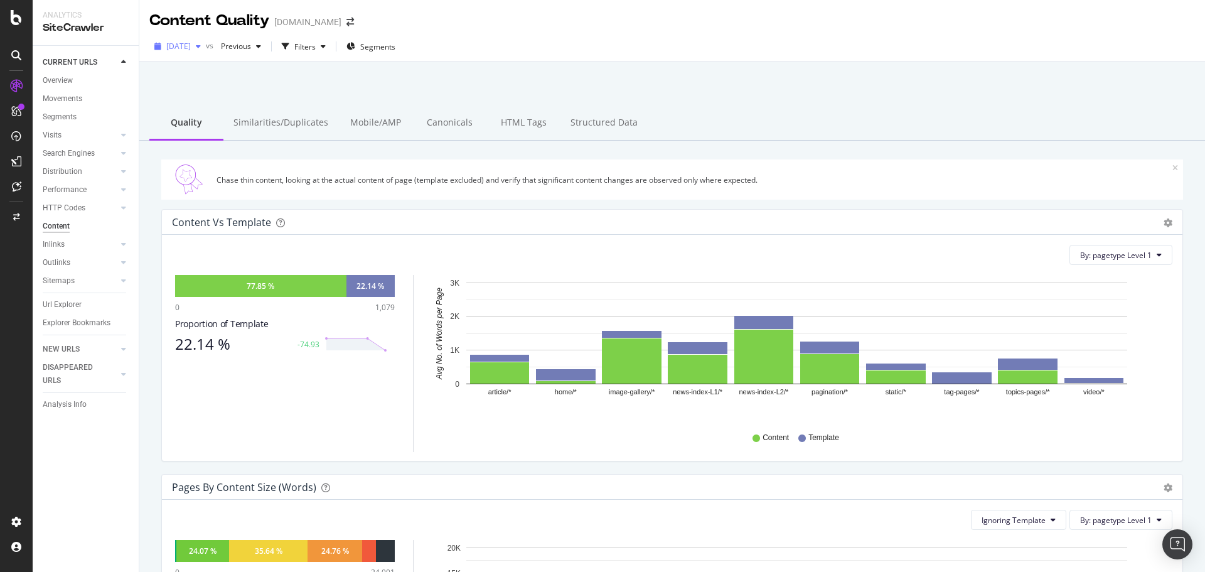
click at [193, 53] on div "[DATE]" at bounding box center [177, 46] width 56 height 19
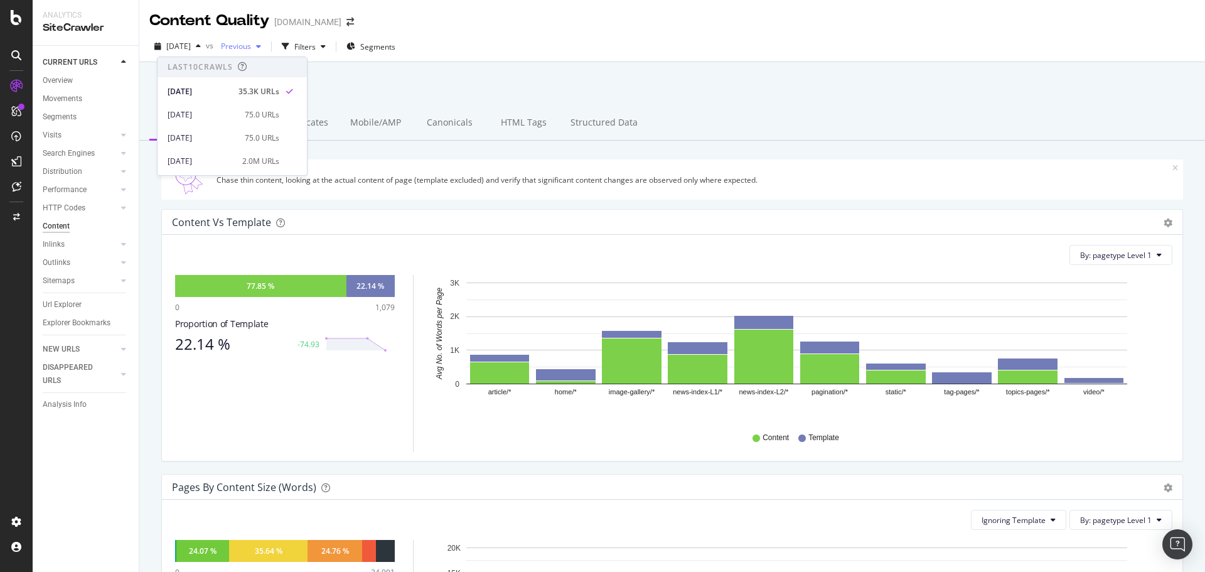
click at [261, 37] on div "Previous" at bounding box center [241, 46] width 50 height 19
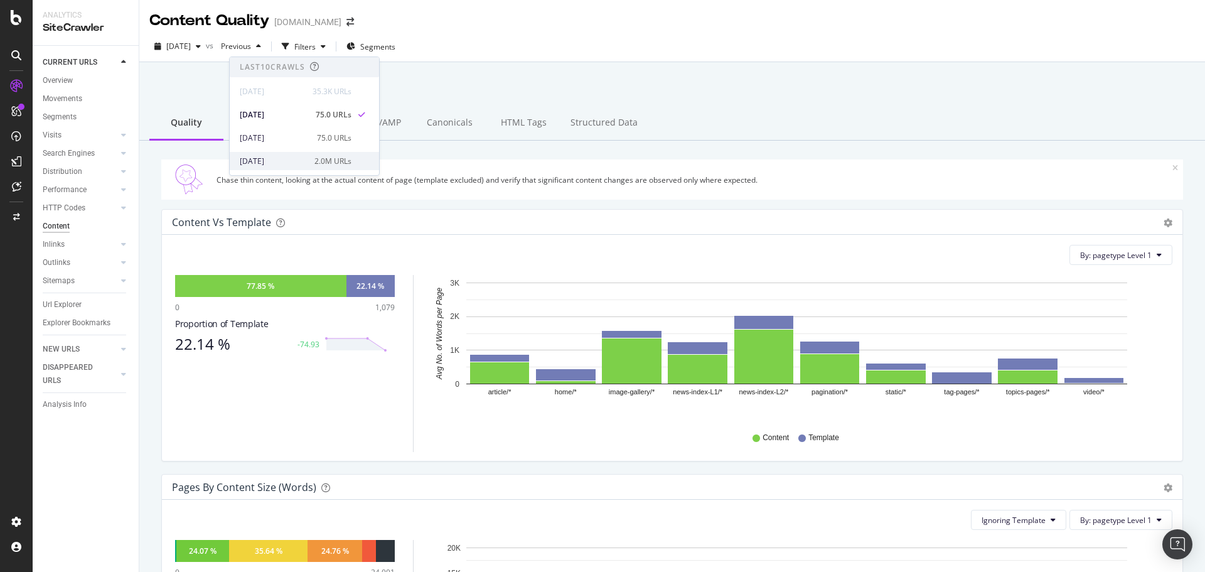
click at [273, 160] on div "2025 Sep. 30th" at bounding box center [273, 161] width 67 height 11
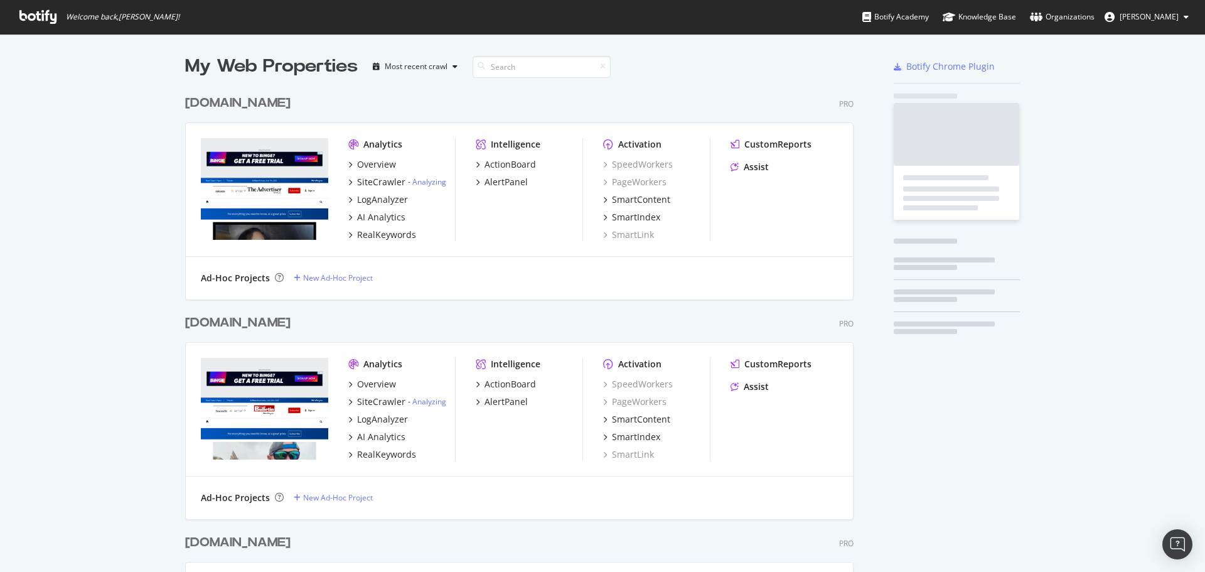
scroll to position [3070, 669]
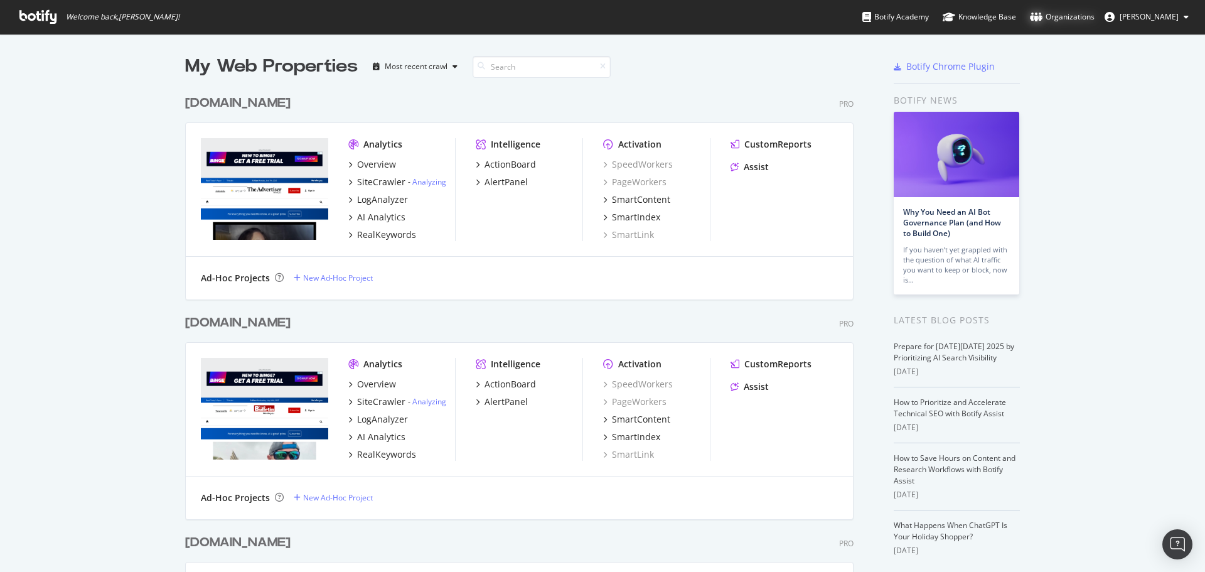
click at [1073, 19] on div "Organizations" at bounding box center [1062, 17] width 65 height 13
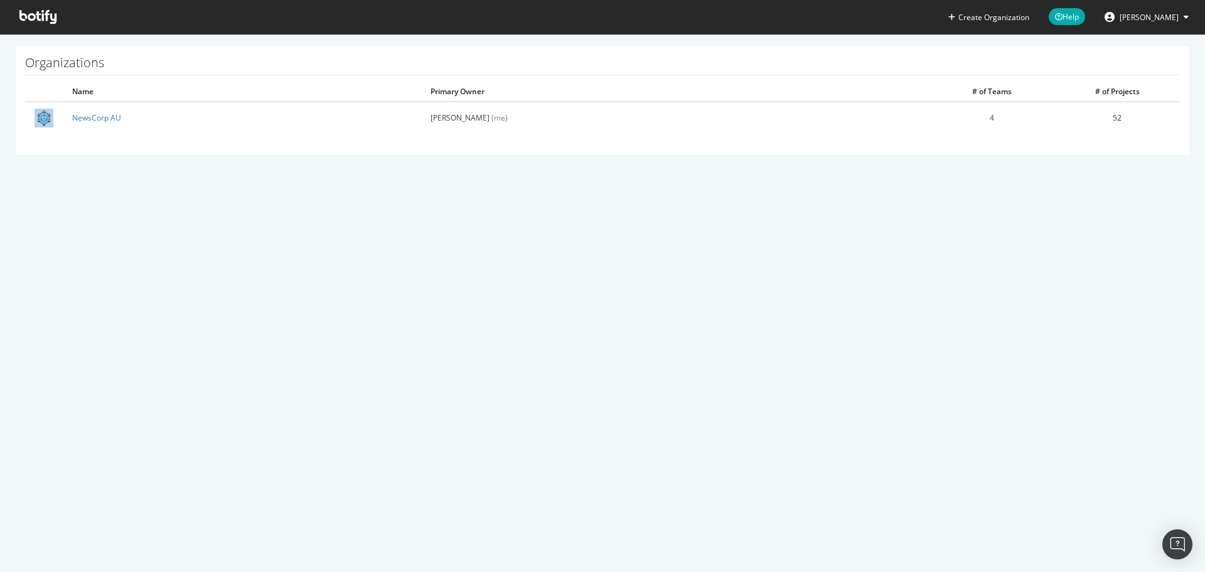
click at [1126, 12] on span "[PERSON_NAME]" at bounding box center [1149, 17] width 59 height 11
click at [1111, 99] on div "NewsCorp AU" at bounding box center [1138, 98] width 121 height 19
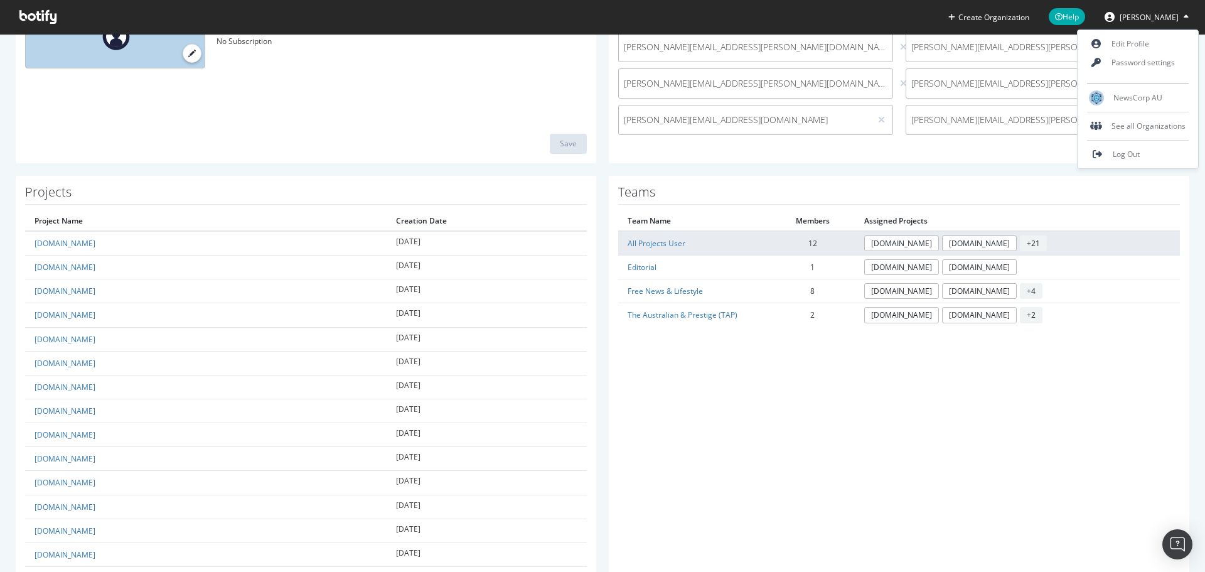
scroll to position [251, 0]
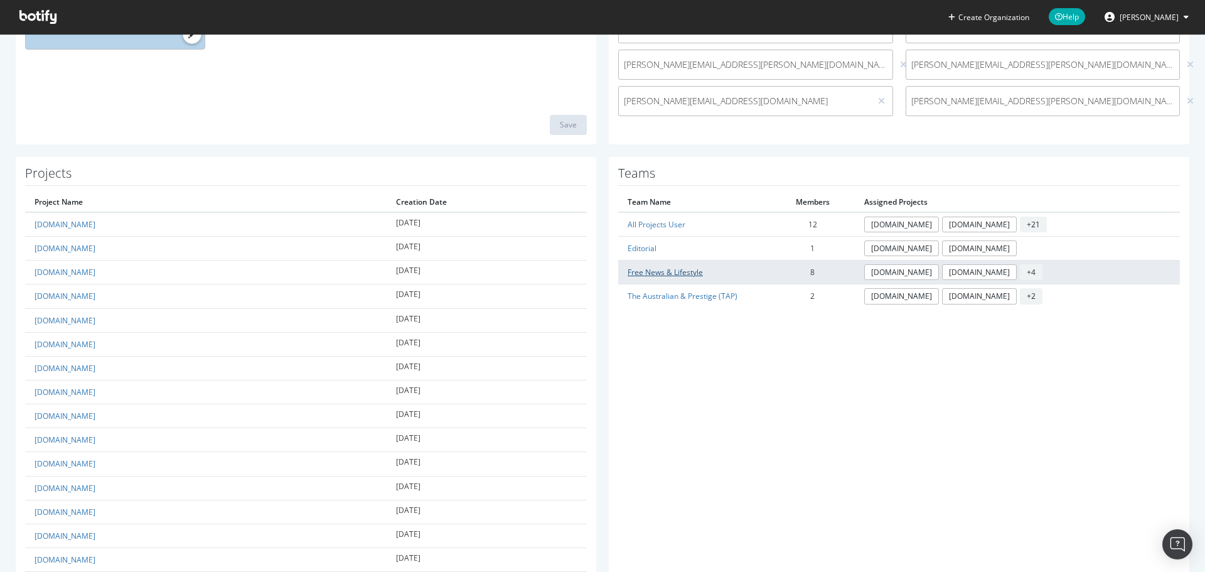
click at [685, 272] on link "Free News & Lifestyle" at bounding box center [665, 272] width 75 height 11
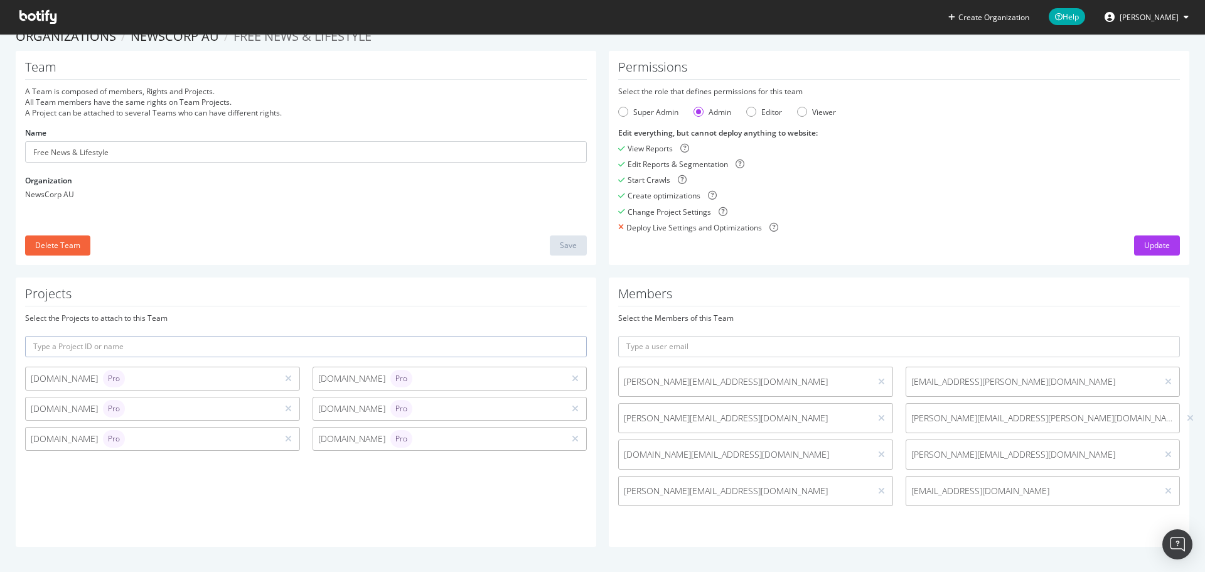
scroll to position [19, 0]
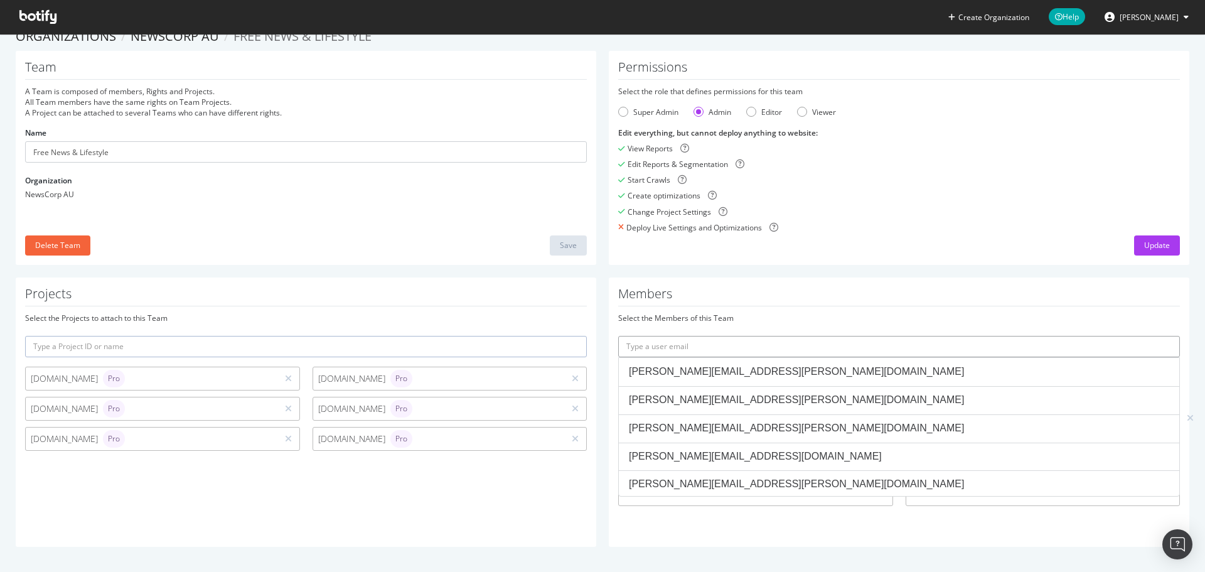
click at [697, 350] on input "text" at bounding box center [899, 346] width 562 height 21
paste input "[PERSON_NAME][EMAIL_ADDRESS][PERSON_NAME][DOMAIN_NAME]"
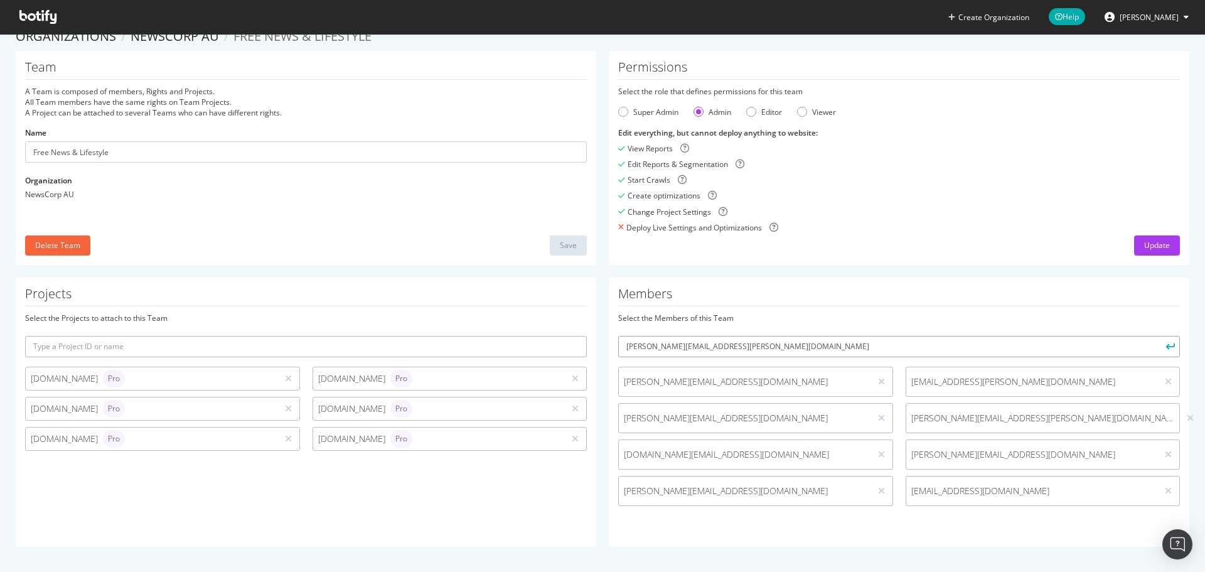
type input "[PERSON_NAME][EMAIL_ADDRESS][PERSON_NAME][DOMAIN_NAME]"
click at [1159, 336] on button "submit" at bounding box center [1169, 346] width 21 height 21
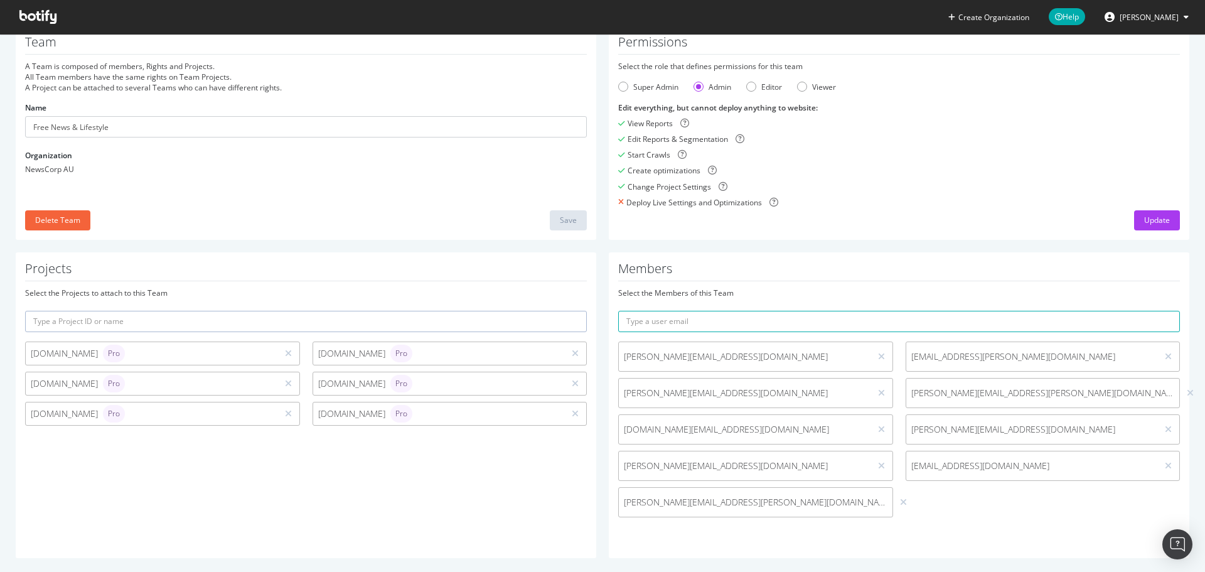
scroll to position [55, 0]
